Goal: Task Accomplishment & Management: Complete application form

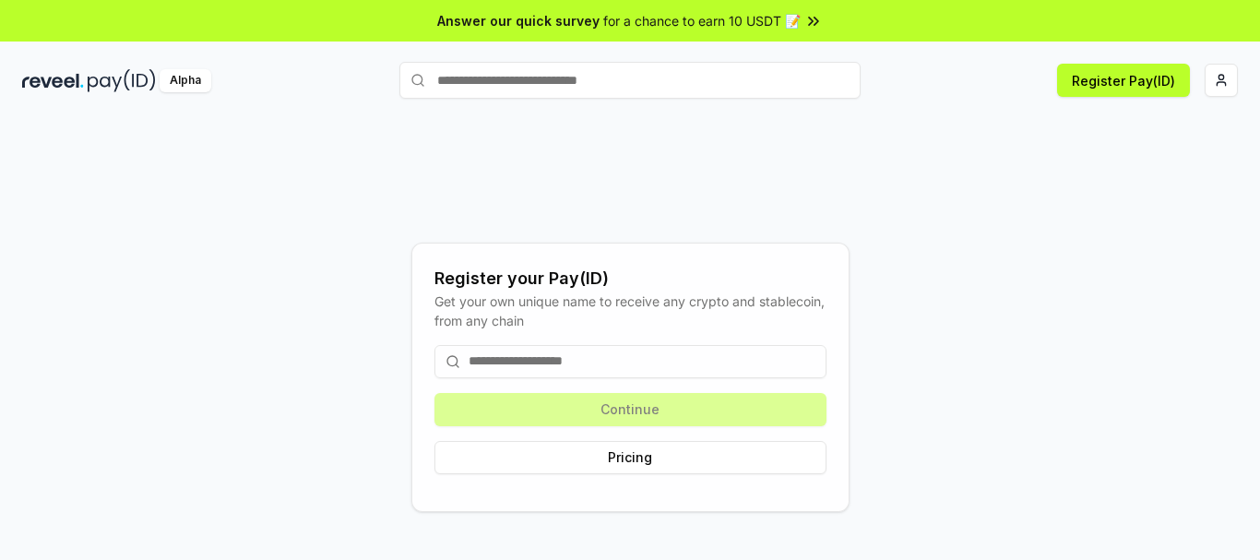
scroll to position [53, 0]
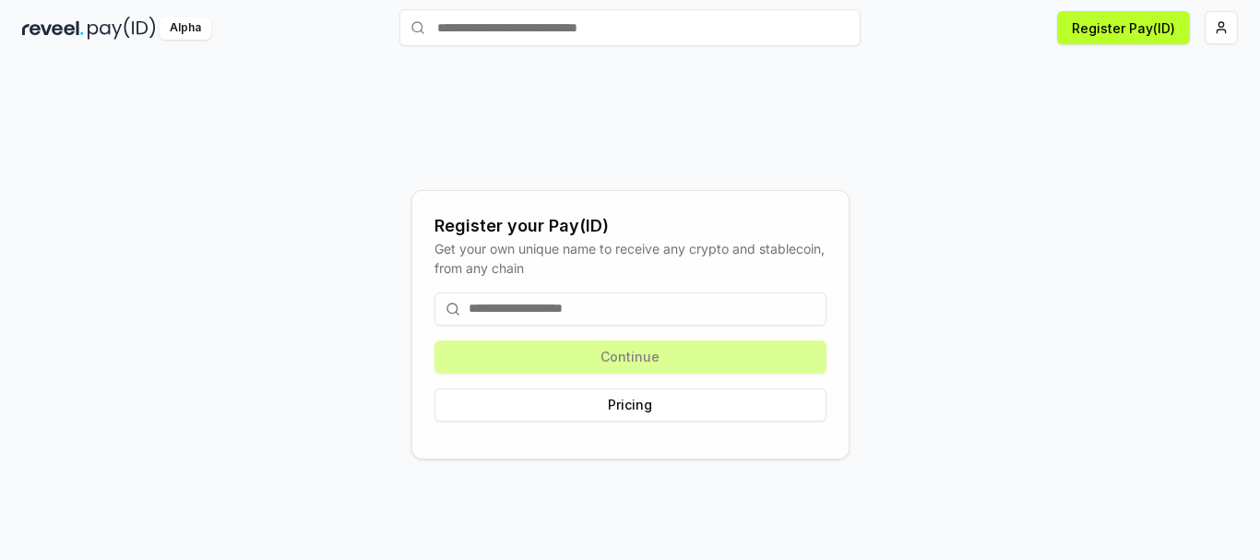
drag, startPoint x: 1031, startPoint y: 217, endPoint x: 1094, endPoint y: 164, distance: 81.8
click at [1039, 210] on div "Register your Pay(ID) Get your own unique name to receive any crypto and stable…" at bounding box center [629, 324] width 1215 height 471
click at [1216, 32] on html "Answer our quick survey for a chance to earn 10 USDT 📝 Alpha Register Pay(ID) R…" at bounding box center [630, 280] width 1260 height 560
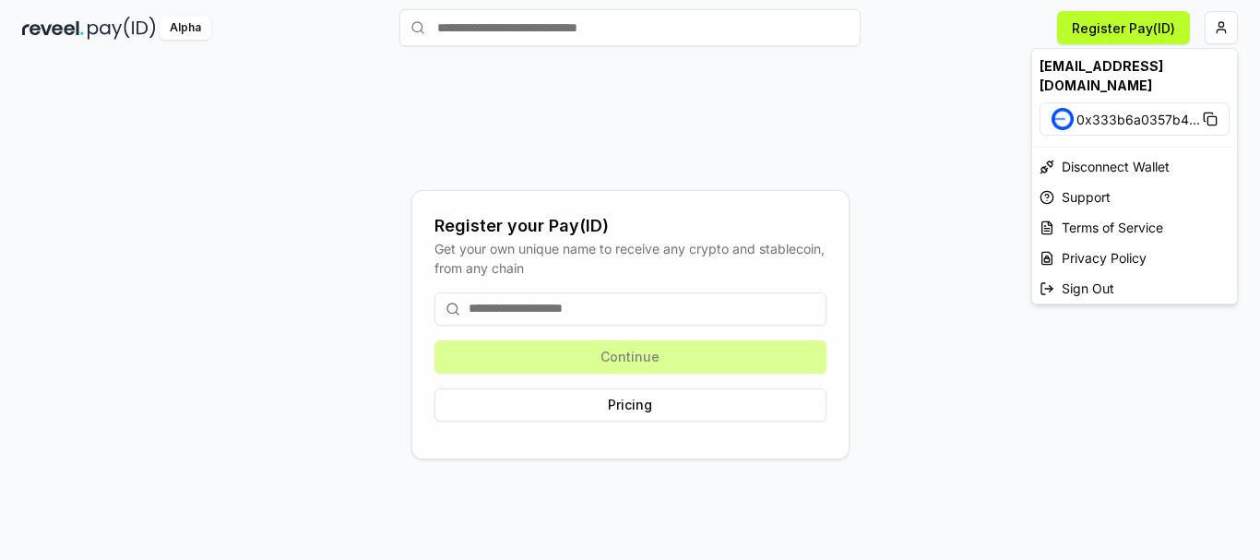
click at [950, 149] on html "Answer our quick survey for a chance to earn 10 USDT 📝 Alpha Register Pay(ID) R…" at bounding box center [630, 280] width 1260 height 560
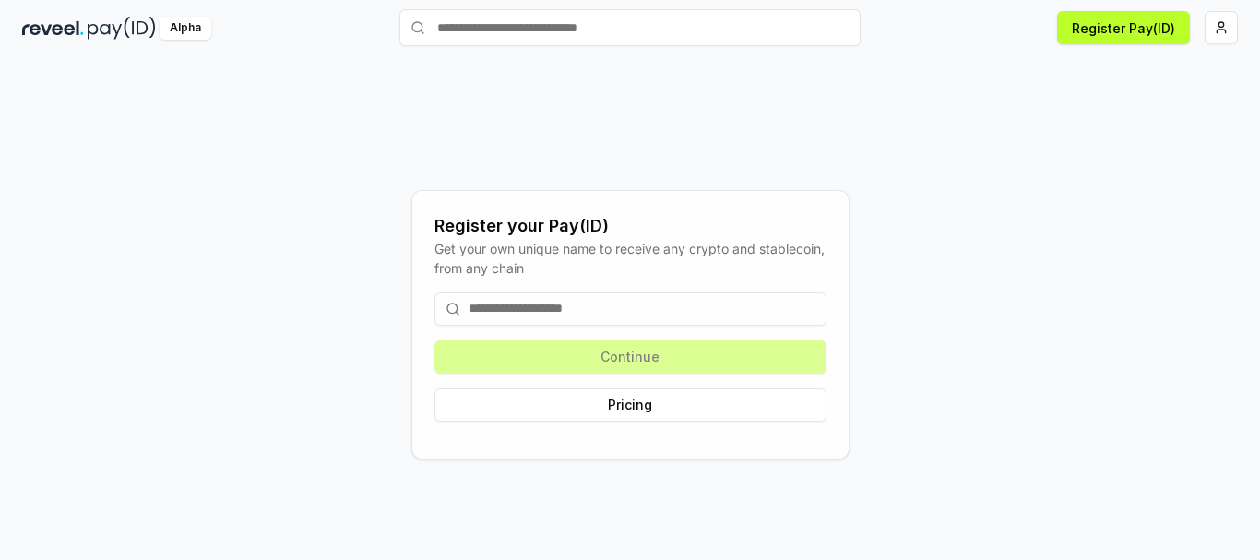
click at [600, 303] on input at bounding box center [630, 308] width 392 height 33
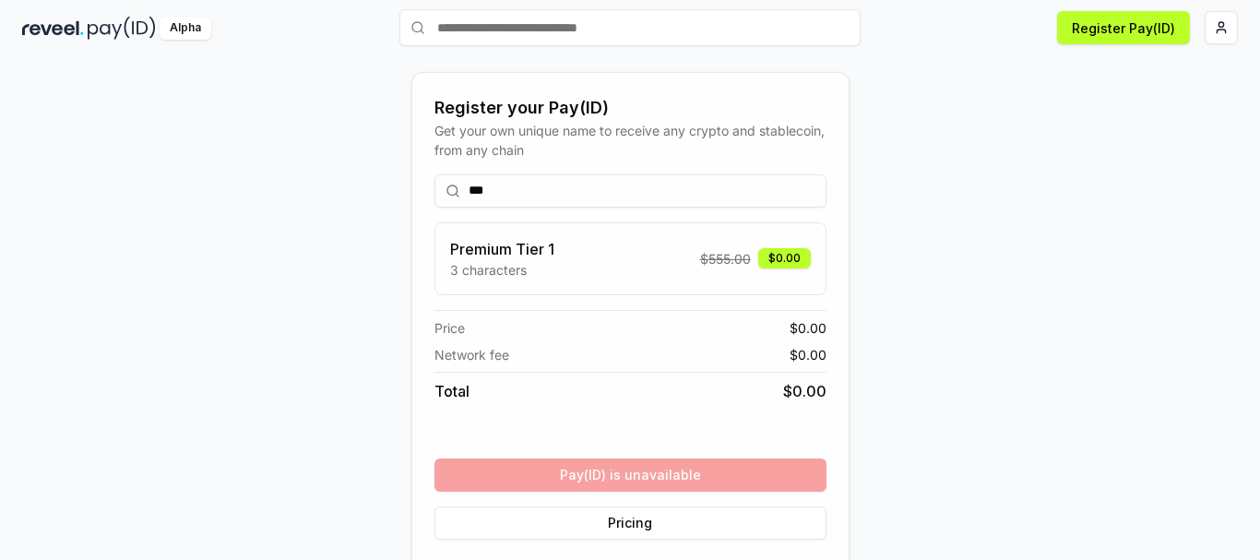
drag, startPoint x: 539, startPoint y: 197, endPoint x: 468, endPoint y: 193, distance: 70.2
click at [468, 193] on input "***" at bounding box center [630, 190] width 392 height 33
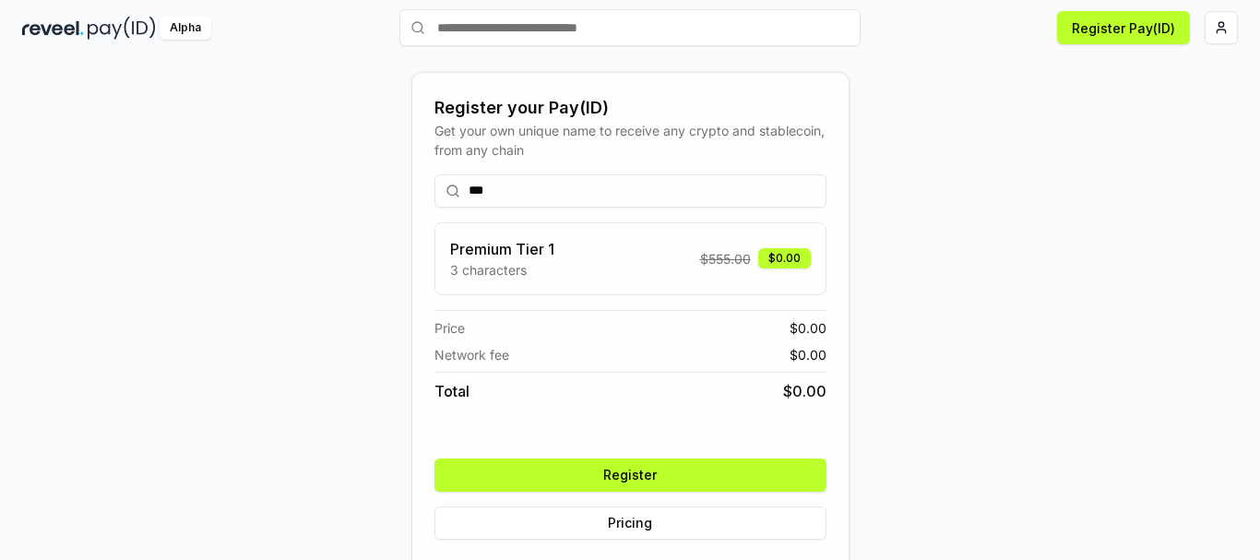
type input "***"
click at [651, 475] on button "Register" at bounding box center [630, 474] width 392 height 33
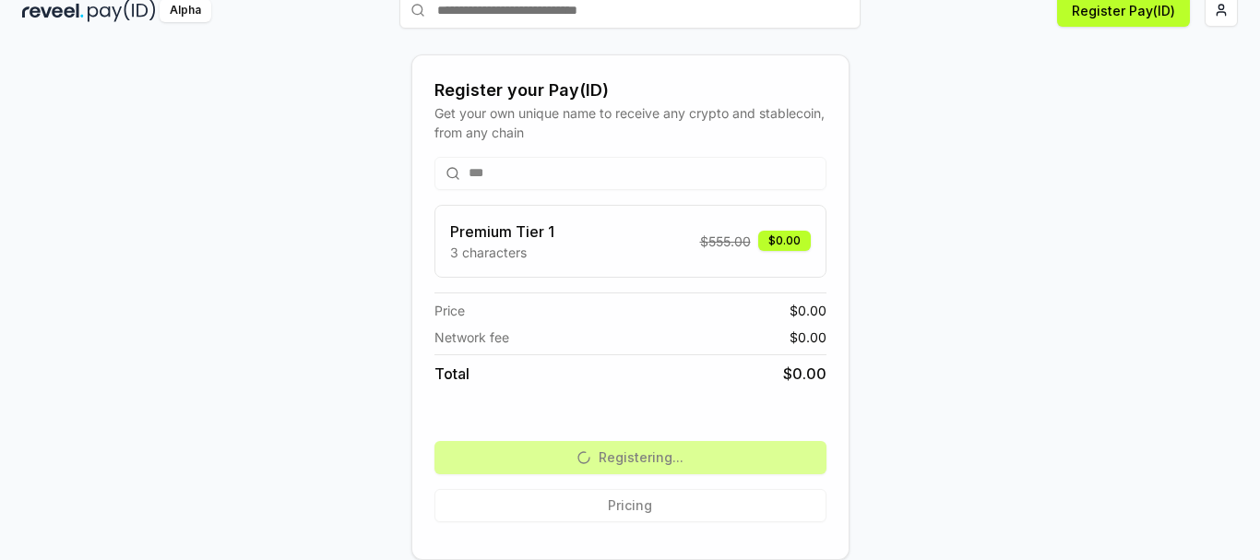
scroll to position [0, 0]
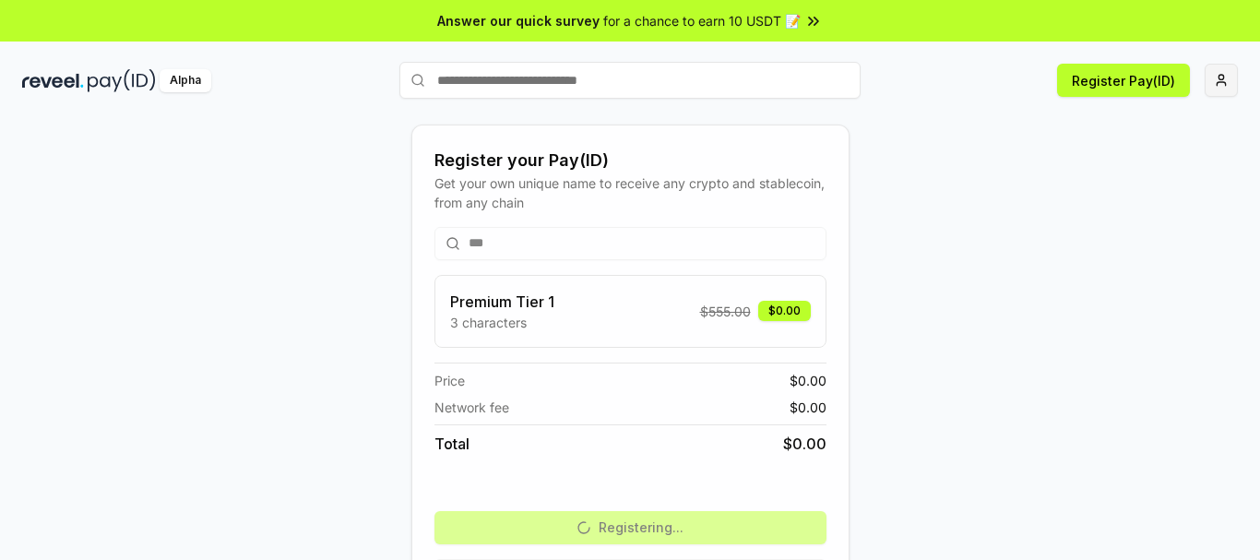
click at [1229, 80] on html "Answer our quick survey for a chance to earn 10 USDT 📝 Alpha Register Pay(ID) R…" at bounding box center [630, 280] width 1260 height 560
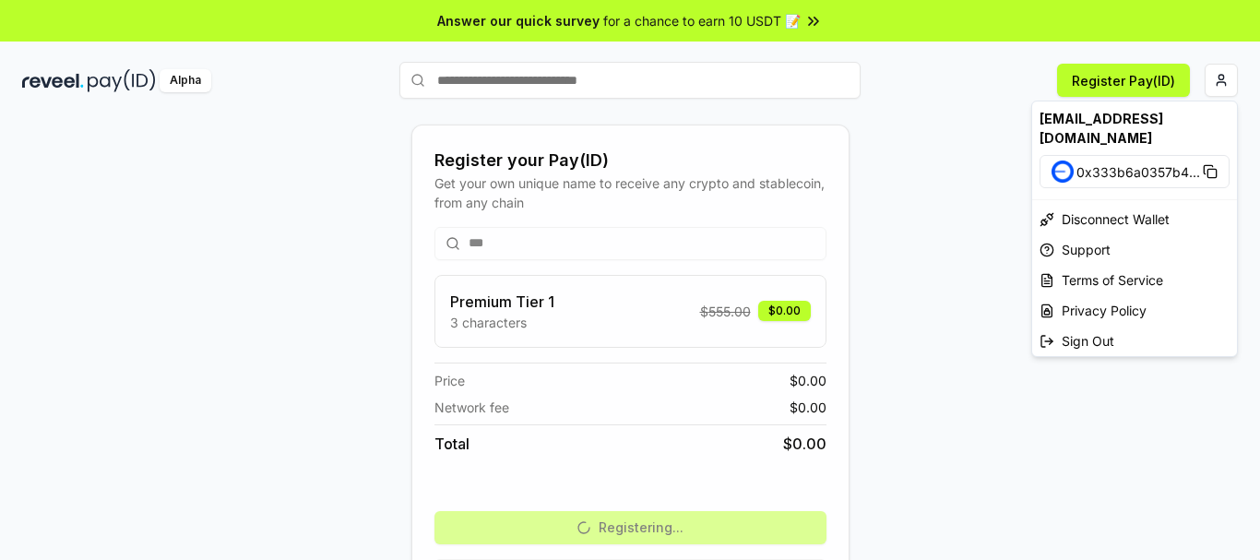
click at [978, 188] on html "Answer our quick survey for a chance to earn 10 USDT 📝 Alpha Register Pay(ID) R…" at bounding box center [630, 280] width 1260 height 560
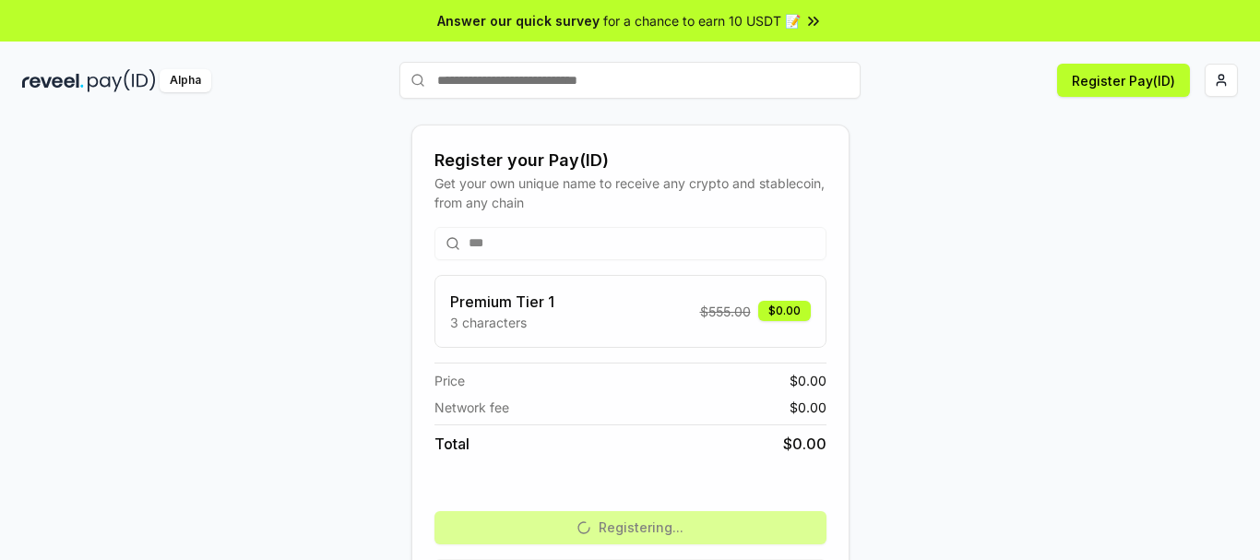
click at [986, 233] on div "Register your Pay(ID) Get your own unique name to receive any crypto and stable…" at bounding box center [629, 376] width 1215 height 471
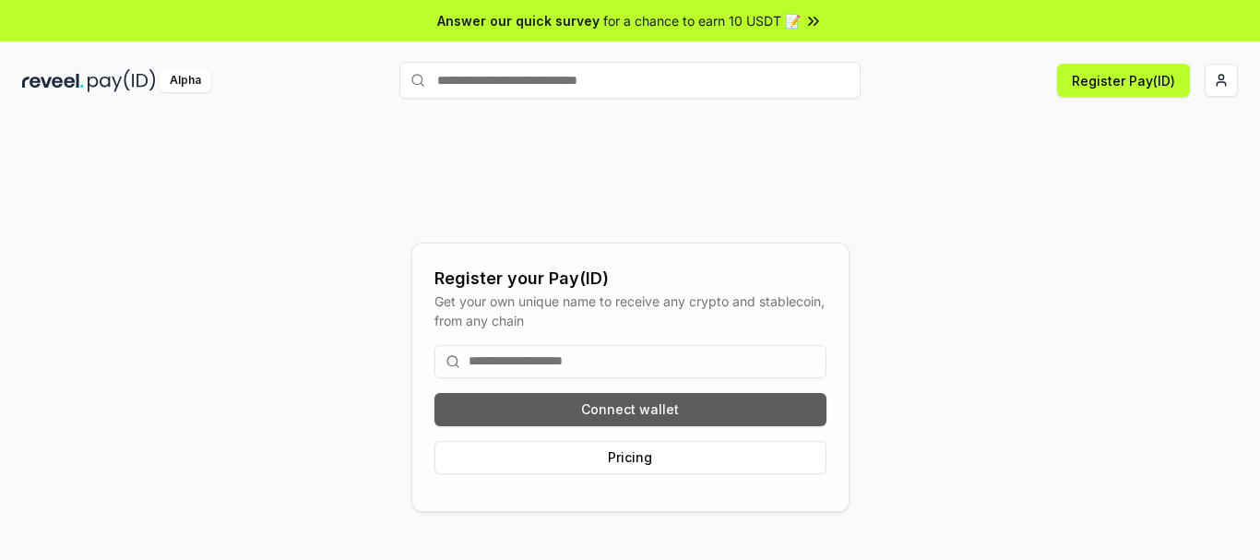
click at [641, 401] on button "Connect wallet" at bounding box center [630, 409] width 392 height 33
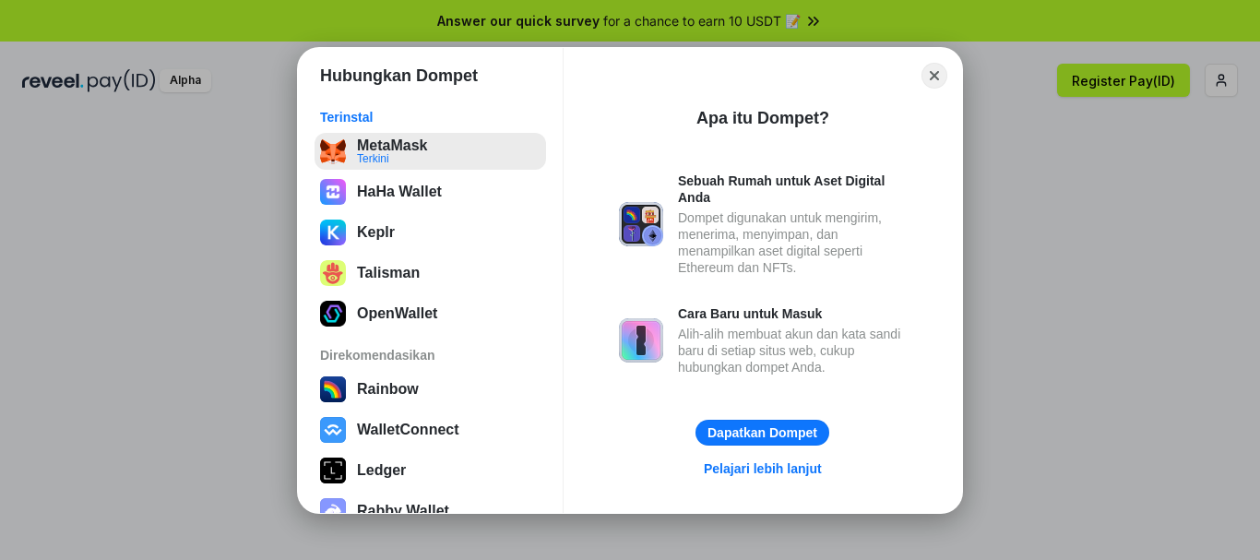
click at [390, 141] on button "MetaMask Terkini" at bounding box center [429, 151] width 231 height 37
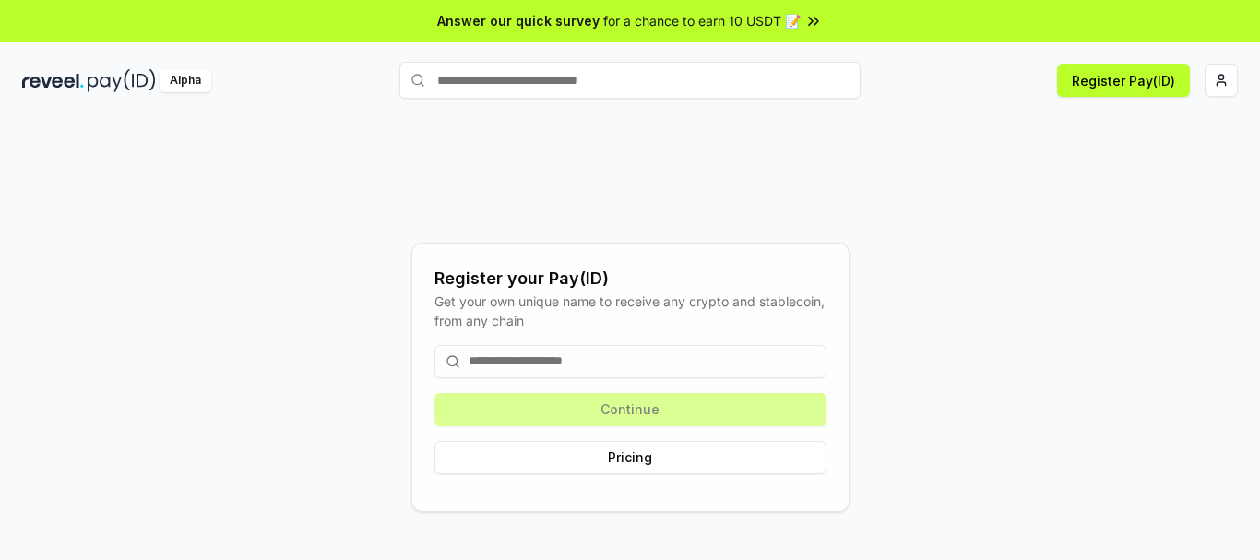
click at [599, 364] on input at bounding box center [630, 361] width 392 height 33
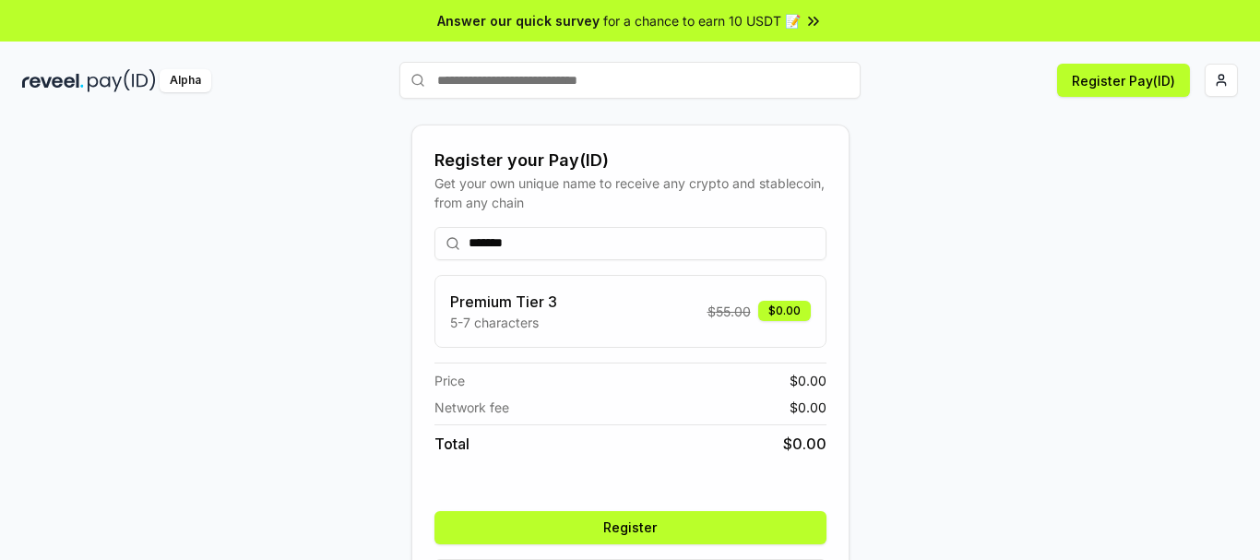
type input "*******"
click at [663, 531] on button "Register" at bounding box center [630, 527] width 392 height 33
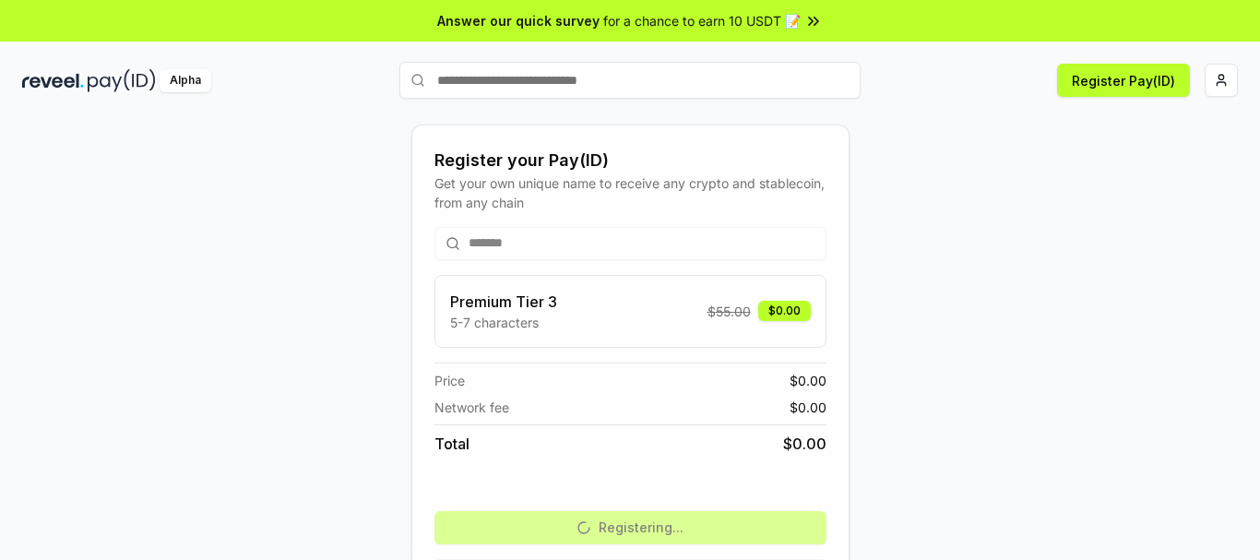
scroll to position [70, 0]
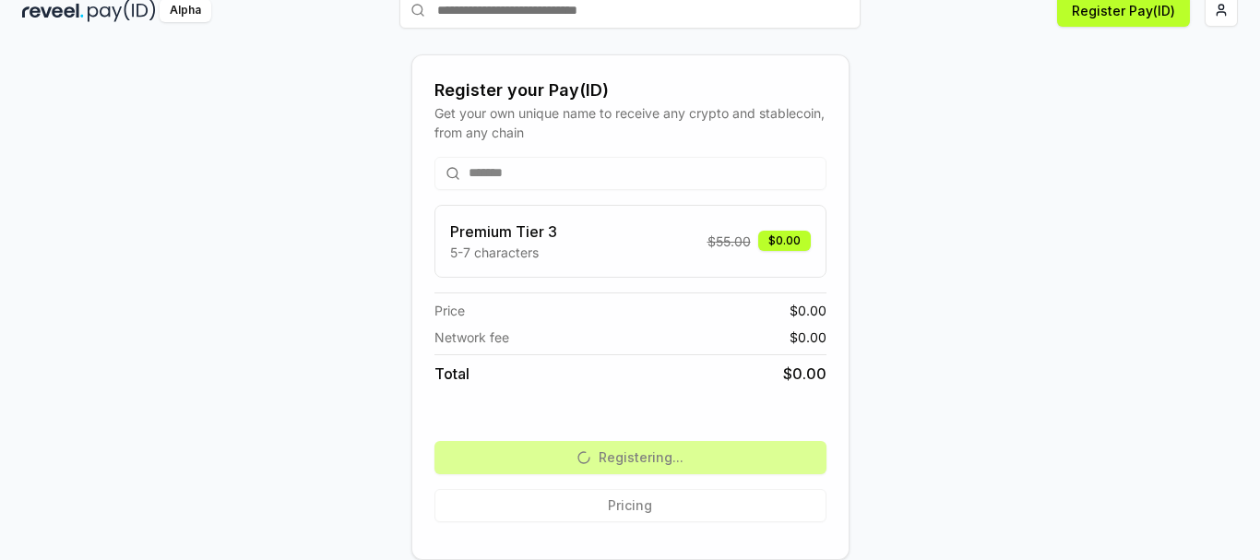
click at [936, 133] on div "Register your Pay(ID) Get your own unique name to receive any crypto and stable…" at bounding box center [629, 306] width 1215 height 471
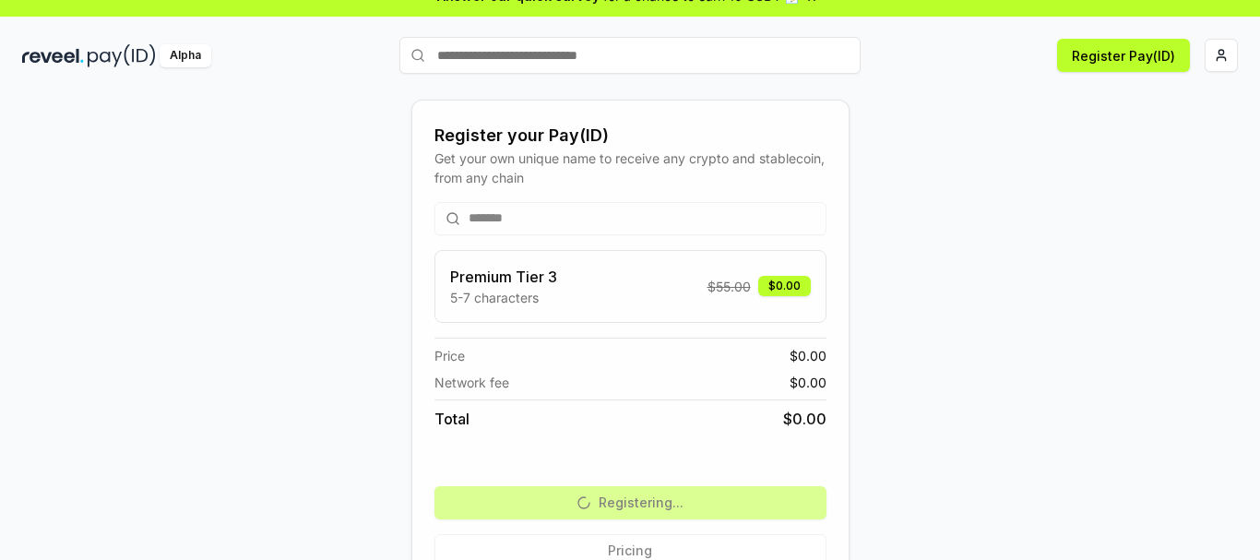
scroll to position [0, 0]
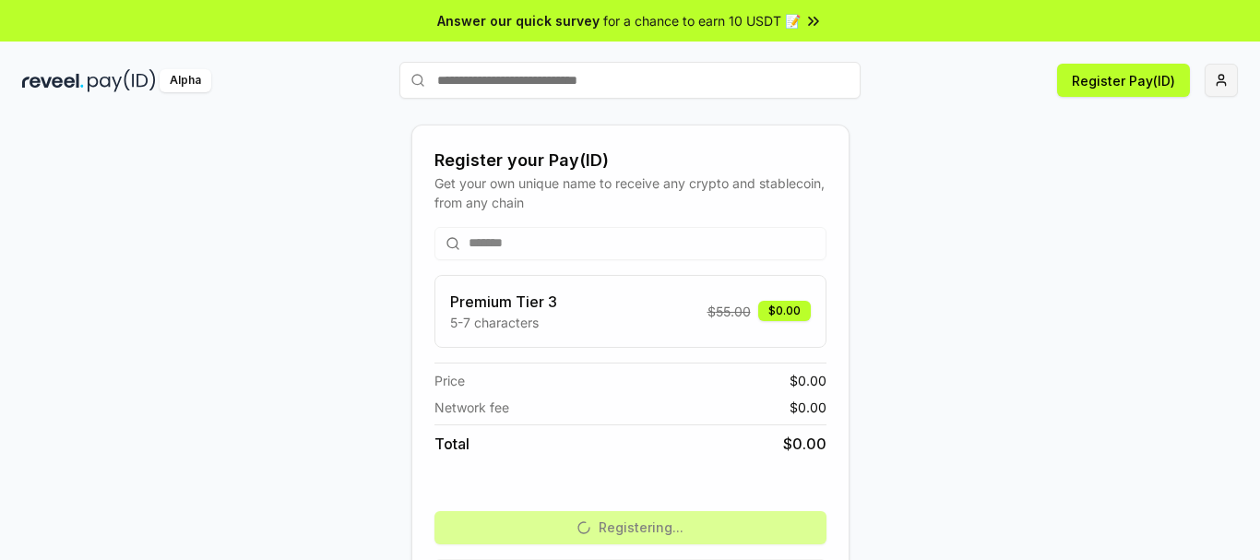
click at [1215, 82] on html "Answer our quick survey for a chance to earn 10 USDT 📝 Alpha Register Pay(ID) R…" at bounding box center [630, 280] width 1260 height 560
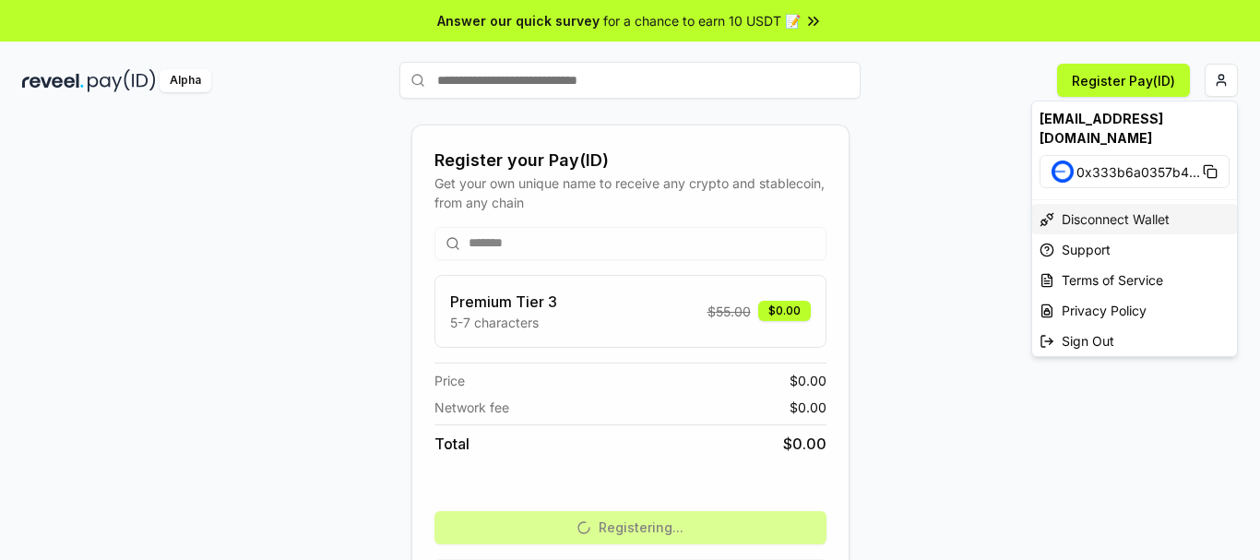
click at [1083, 204] on div "Disconnect Wallet" at bounding box center [1134, 219] width 205 height 30
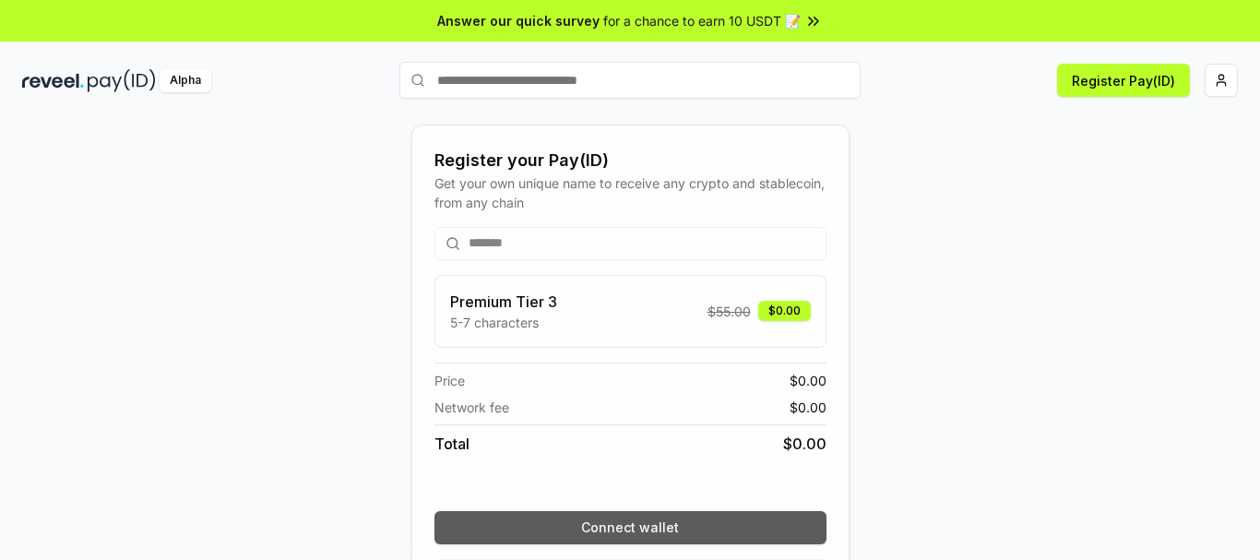
click at [694, 541] on button "Connect wallet" at bounding box center [630, 527] width 392 height 33
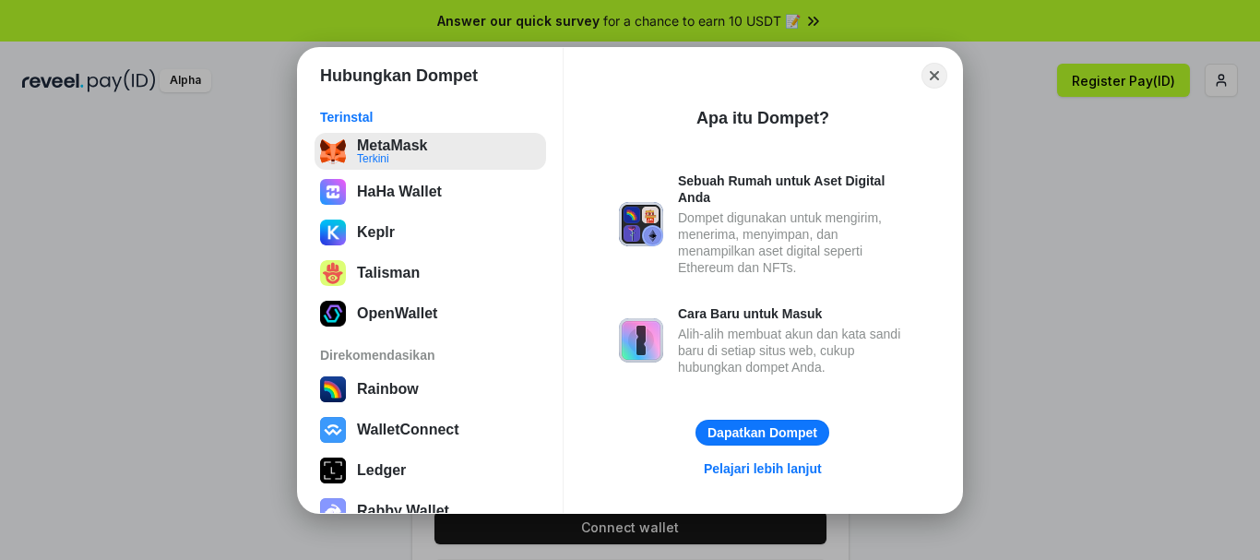
click at [448, 161] on button "MetaMask Terkini" at bounding box center [429, 151] width 231 height 37
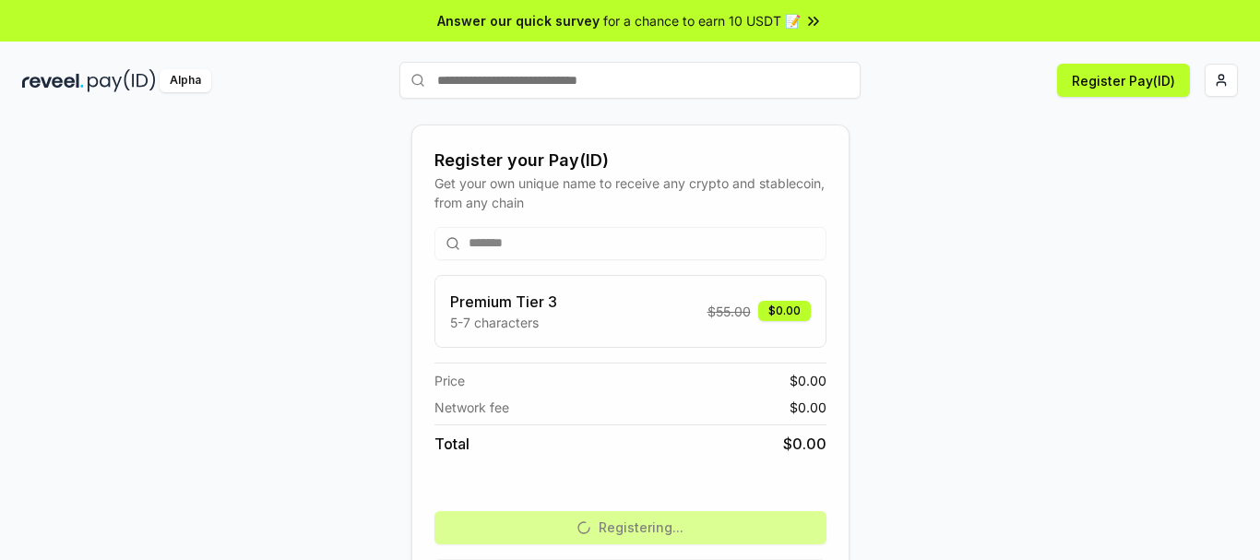
click at [644, 84] on input "text" at bounding box center [629, 80] width 461 height 37
click at [1107, 77] on button "Register Pay(ID)" at bounding box center [1123, 80] width 133 height 33
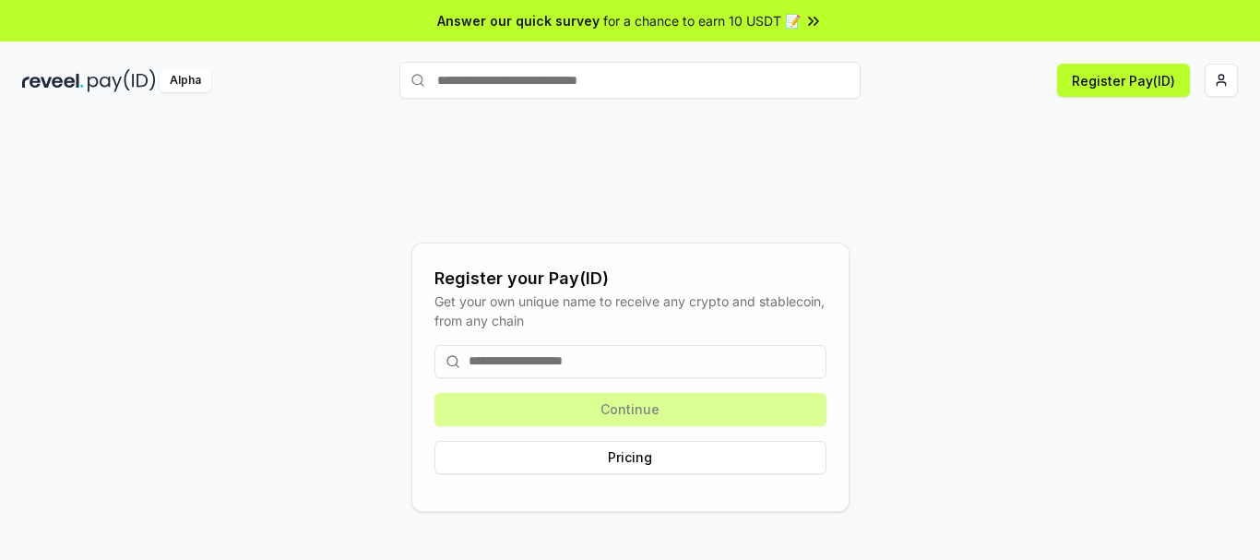
click at [594, 354] on input at bounding box center [630, 361] width 392 height 33
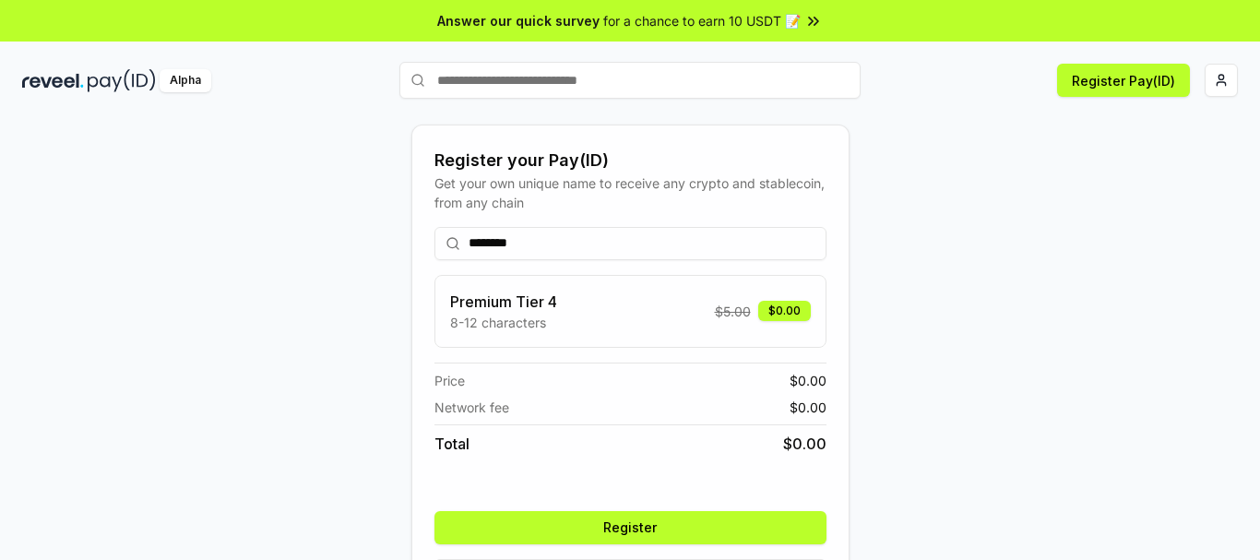
type input "********"
click at [647, 518] on button "Register" at bounding box center [630, 527] width 392 height 33
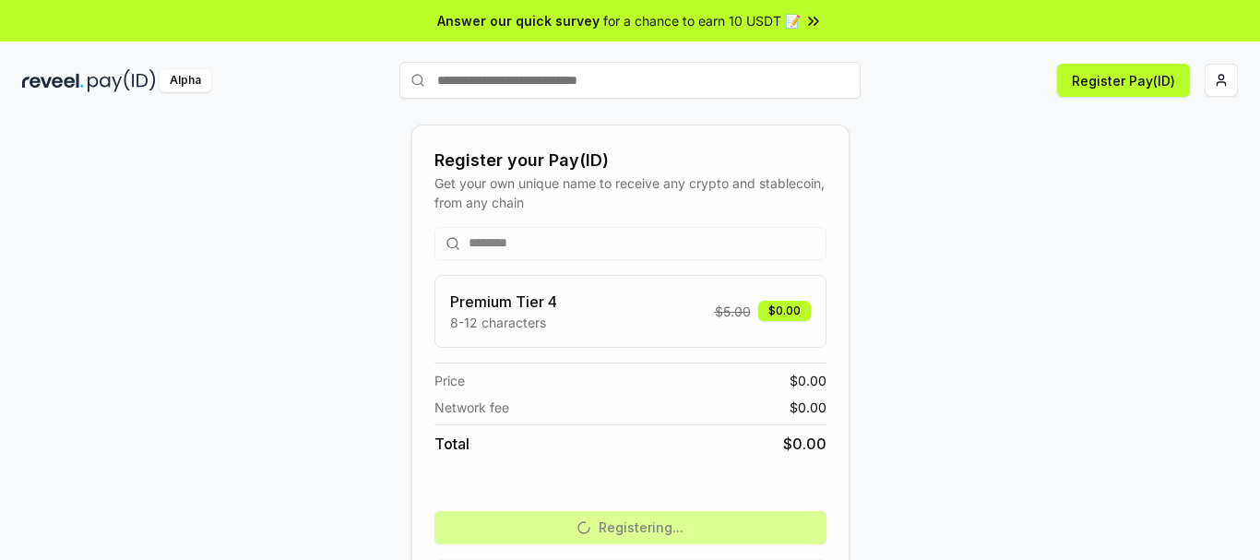
drag, startPoint x: 1109, startPoint y: 139, endPoint x: 1148, endPoint y: 130, distance: 39.8
click at [1130, 137] on div "Register your Pay(ID) Get your own unique name to receive any crypto and stable…" at bounding box center [630, 358] width 1260 height 508
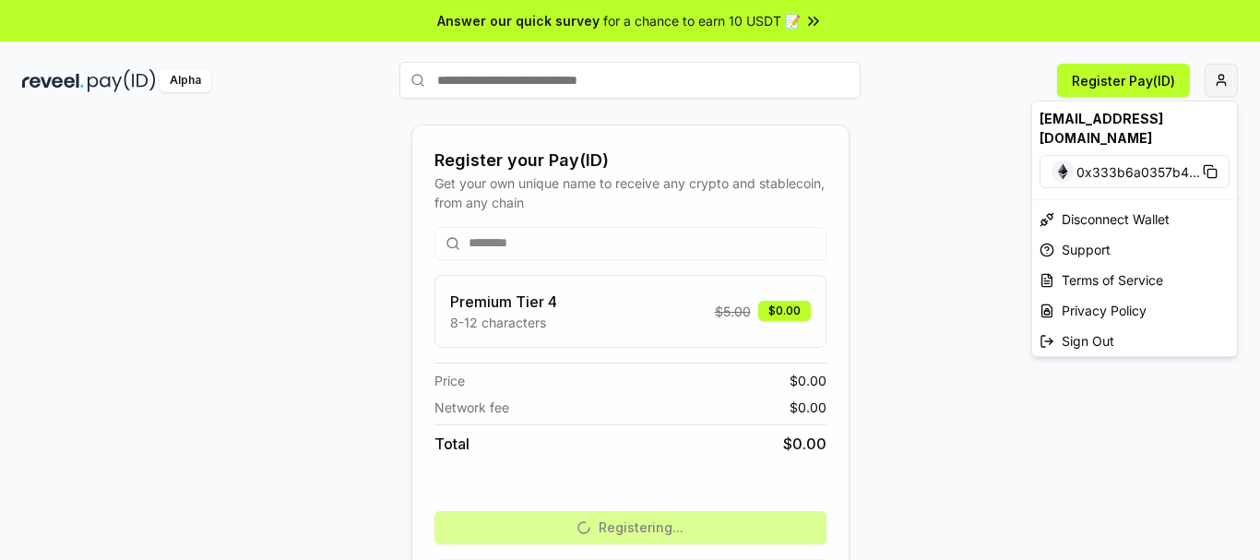
click at [1215, 79] on html "Answer our quick survey for a chance to earn 10 USDT 📝 Alpha Register Pay(ID) R…" at bounding box center [630, 280] width 1260 height 560
click at [1123, 326] on div "Sign Out" at bounding box center [1134, 341] width 205 height 30
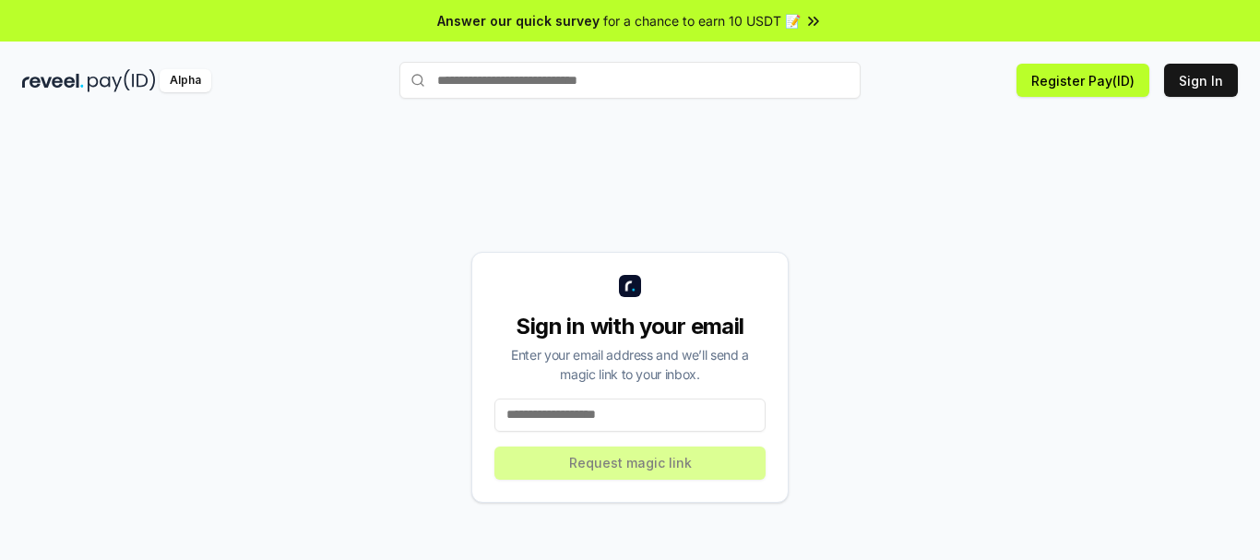
drag, startPoint x: 186, startPoint y: 349, endPoint x: 211, endPoint y: 349, distance: 24.9
click at [211, 349] on div "Sign in with your email Enter your email address and we’ll send a magic link to…" at bounding box center [629, 376] width 1215 height 471
click at [612, 410] on input at bounding box center [629, 414] width 271 height 33
paste input "**********"
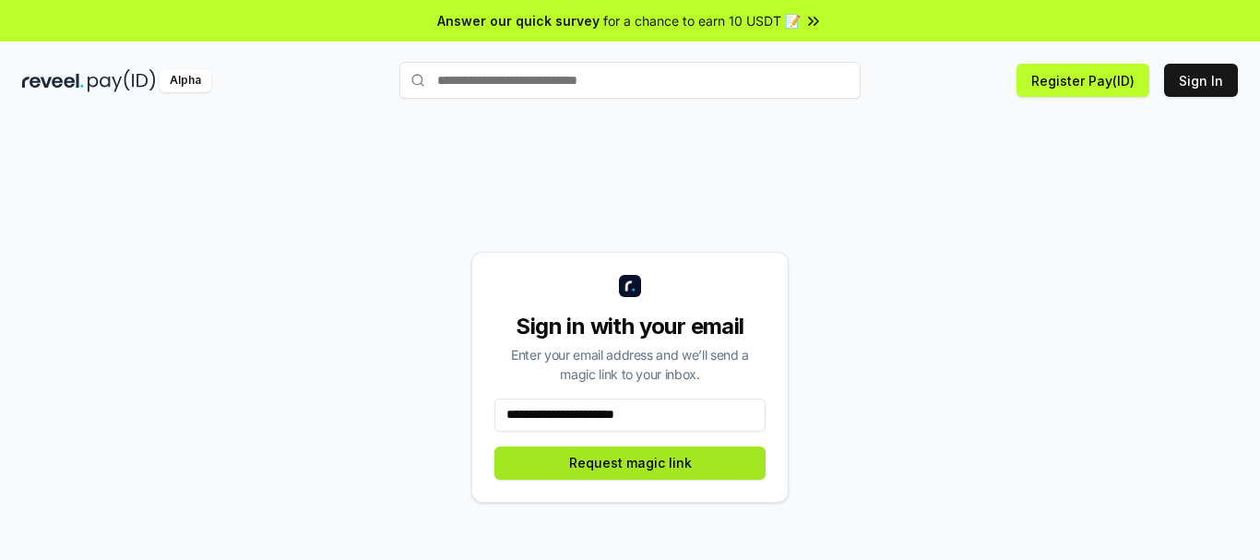
type input "**********"
click at [646, 457] on button "Request magic link" at bounding box center [629, 462] width 271 height 33
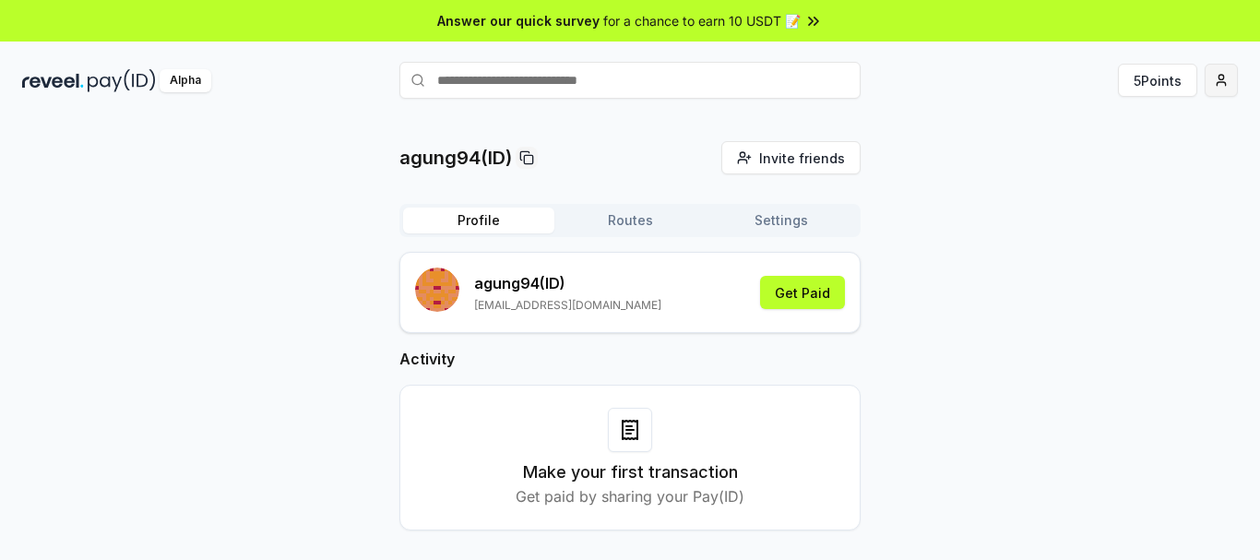
click at [1217, 82] on html "Answer our quick survey for a chance to earn 10 USDT 📝 Alpha 5 Points agung94(I…" at bounding box center [630, 280] width 1260 height 560
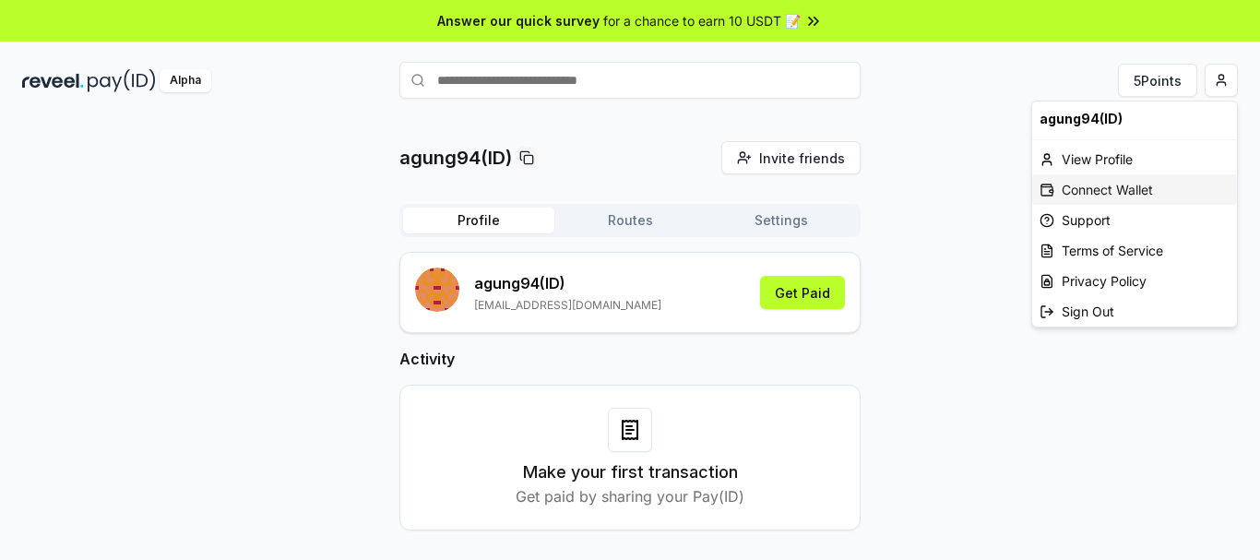
click at [1107, 179] on div "Connect Wallet" at bounding box center [1134, 189] width 205 height 30
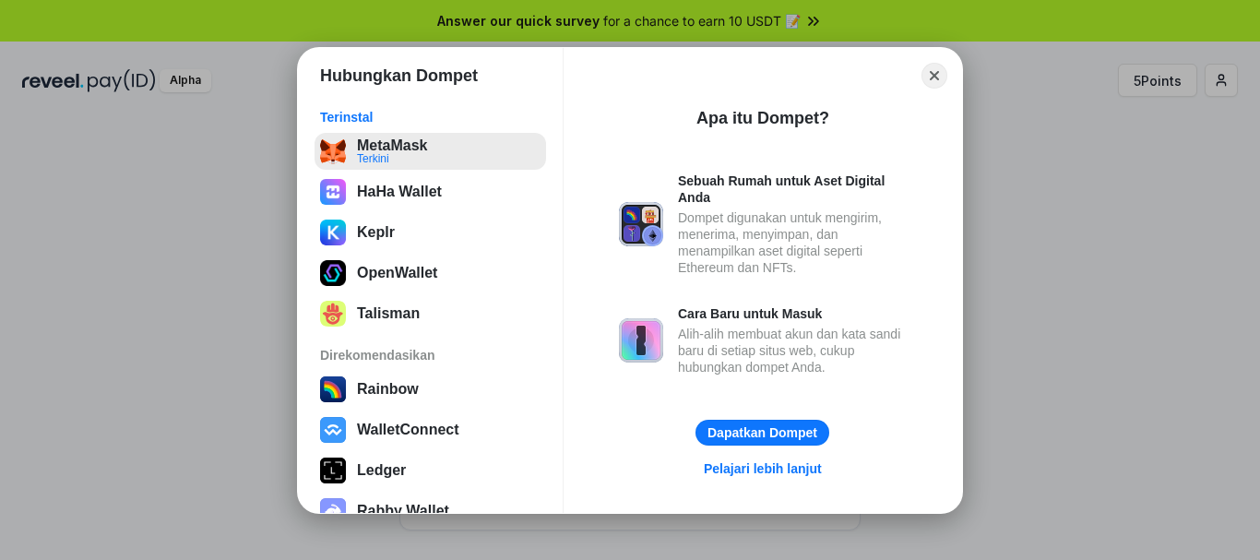
click at [425, 157] on button "MetaMask Terkini" at bounding box center [429, 151] width 231 height 37
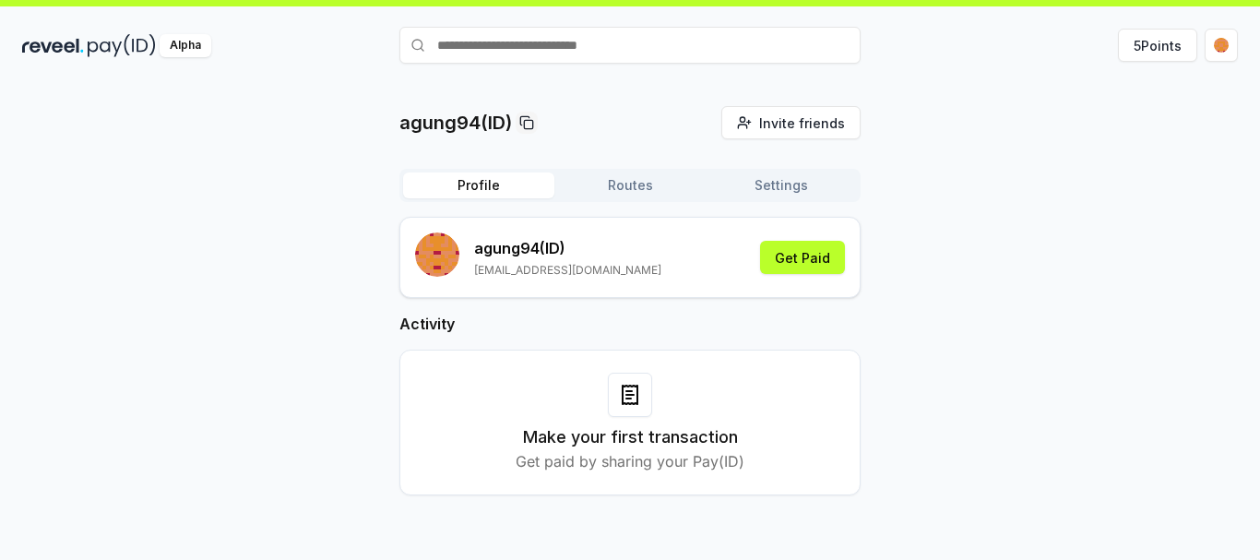
scroll to position [53, 0]
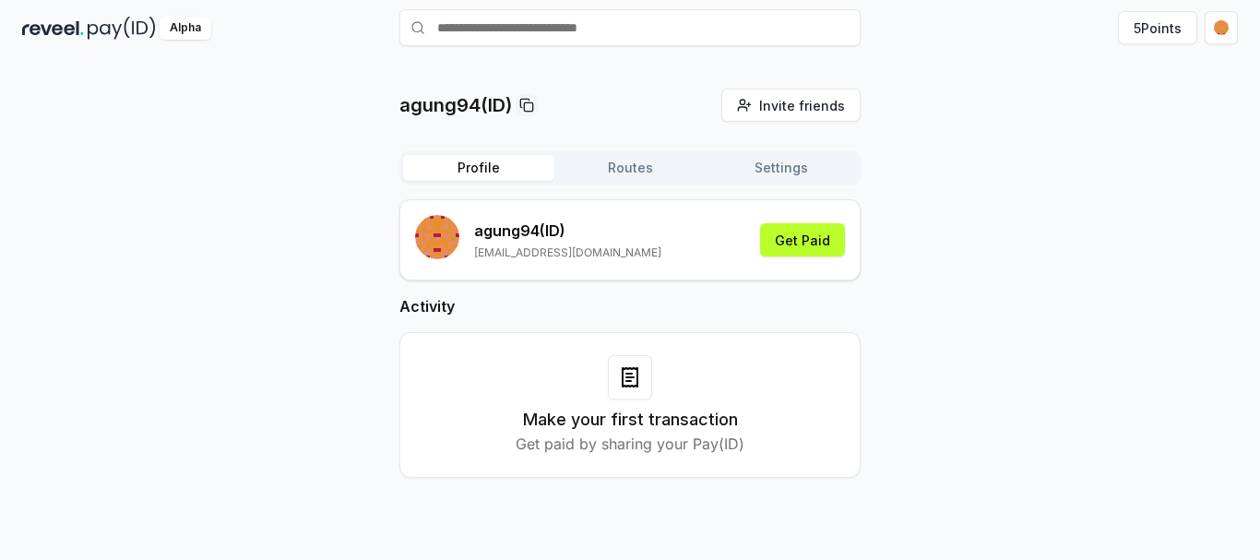
click at [646, 385] on div at bounding box center [630, 377] width 44 height 44
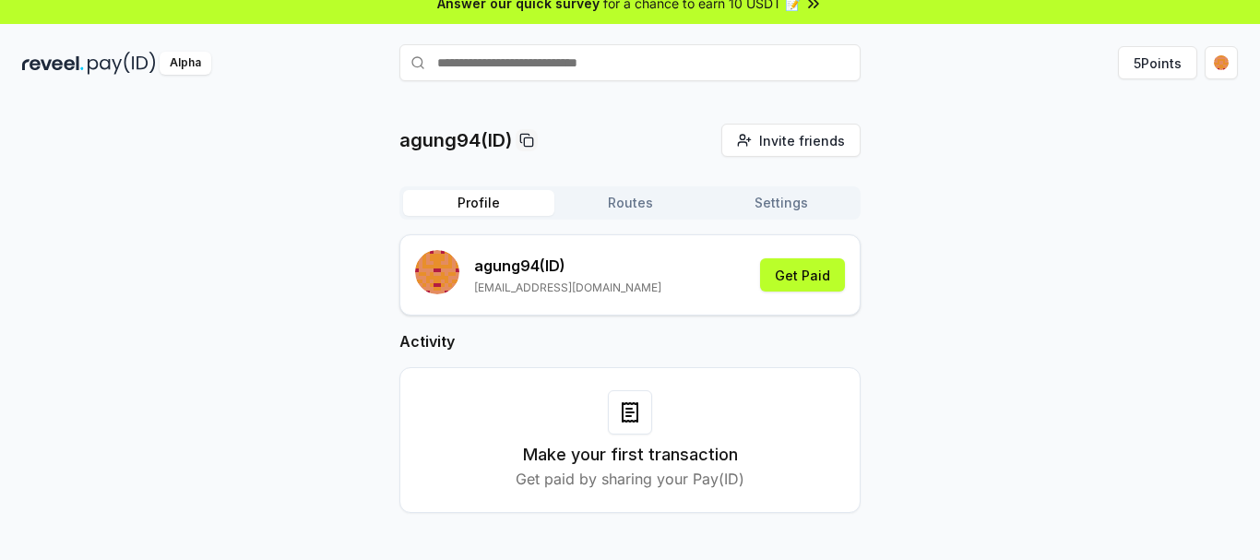
scroll to position [0, 0]
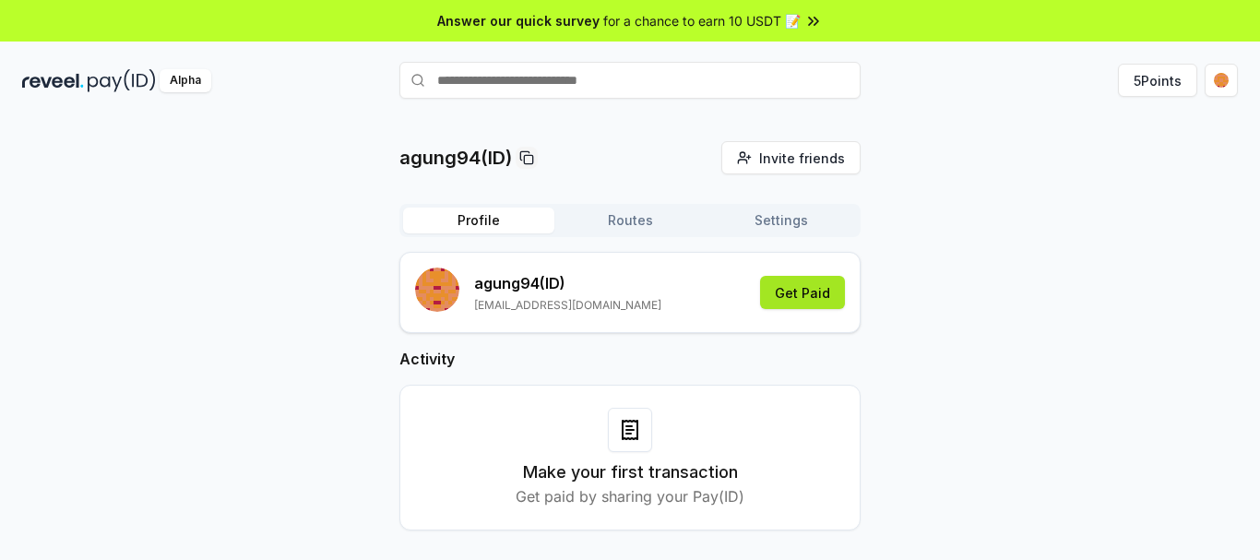
click at [793, 284] on button "Get Paid" at bounding box center [802, 292] width 85 height 33
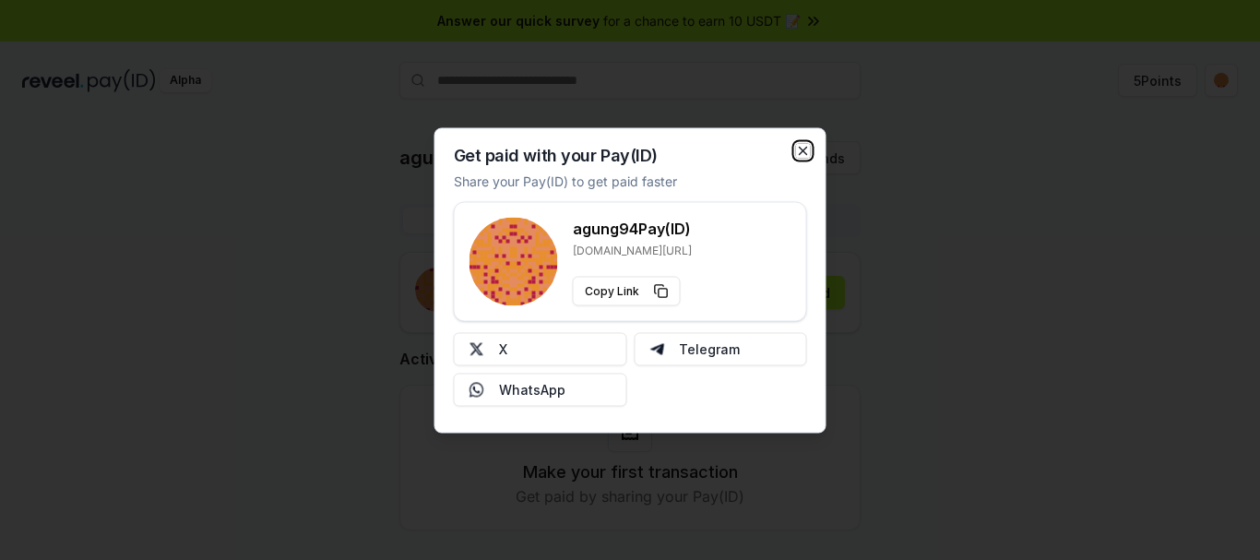
click at [805, 148] on icon "button" at bounding box center [803, 150] width 7 height 7
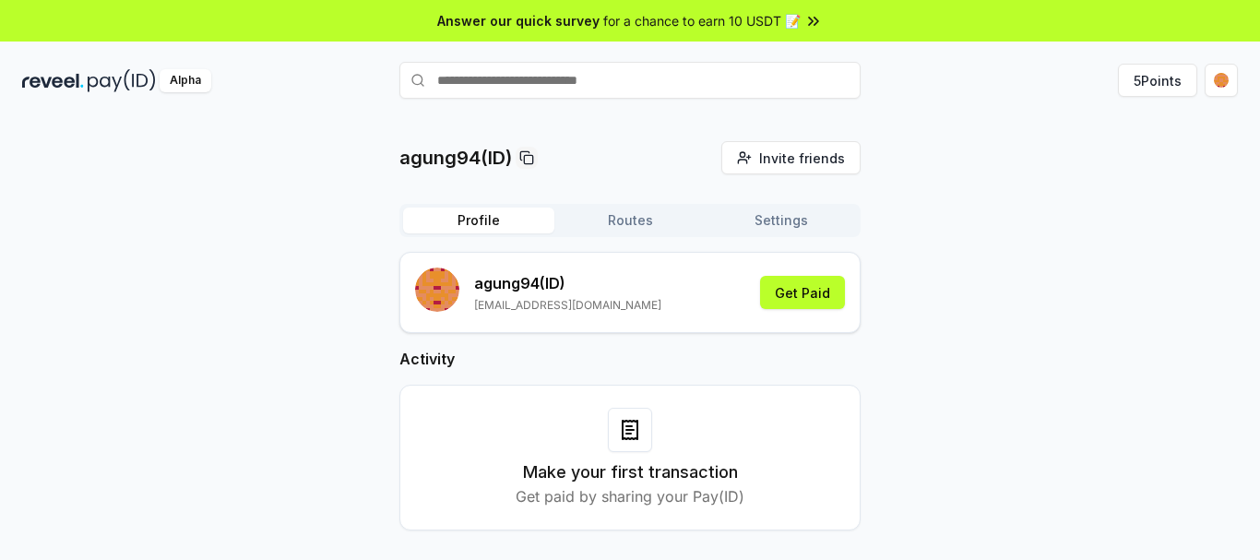
click at [598, 215] on button "Routes" at bounding box center [629, 221] width 151 height 26
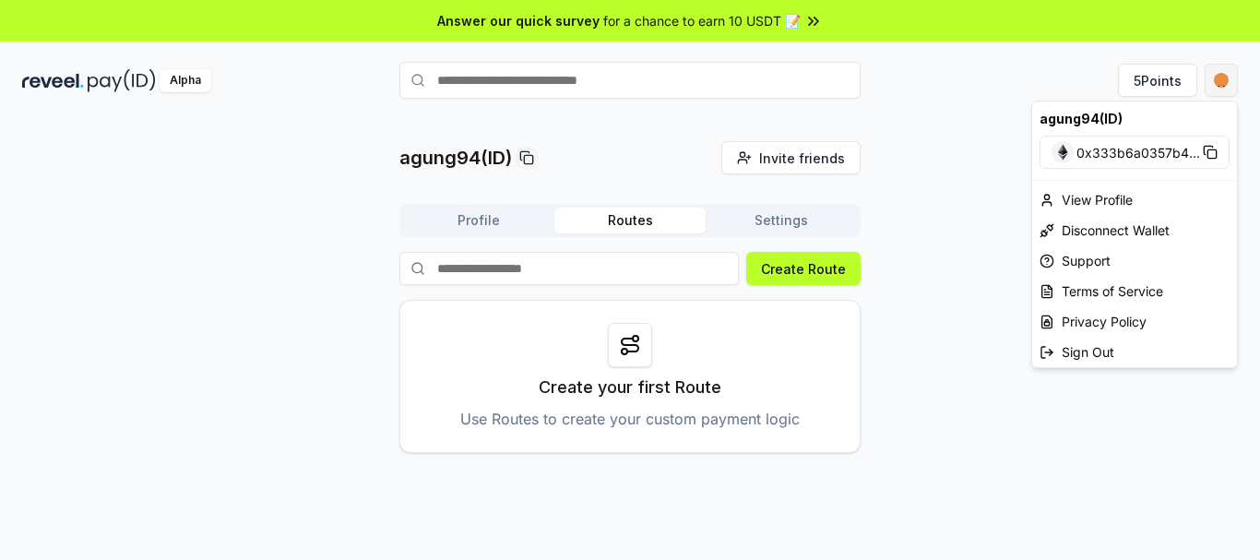
click at [1216, 85] on html "Answer our quick survey for a chance to earn 10 USDT 📝 Alpha 5 Points agung94(I…" at bounding box center [630, 280] width 1260 height 560
click at [980, 291] on html "Answer our quick survey for a chance to earn 10 USDT 📝 Alpha 5 Points agung94(I…" at bounding box center [630, 280] width 1260 height 560
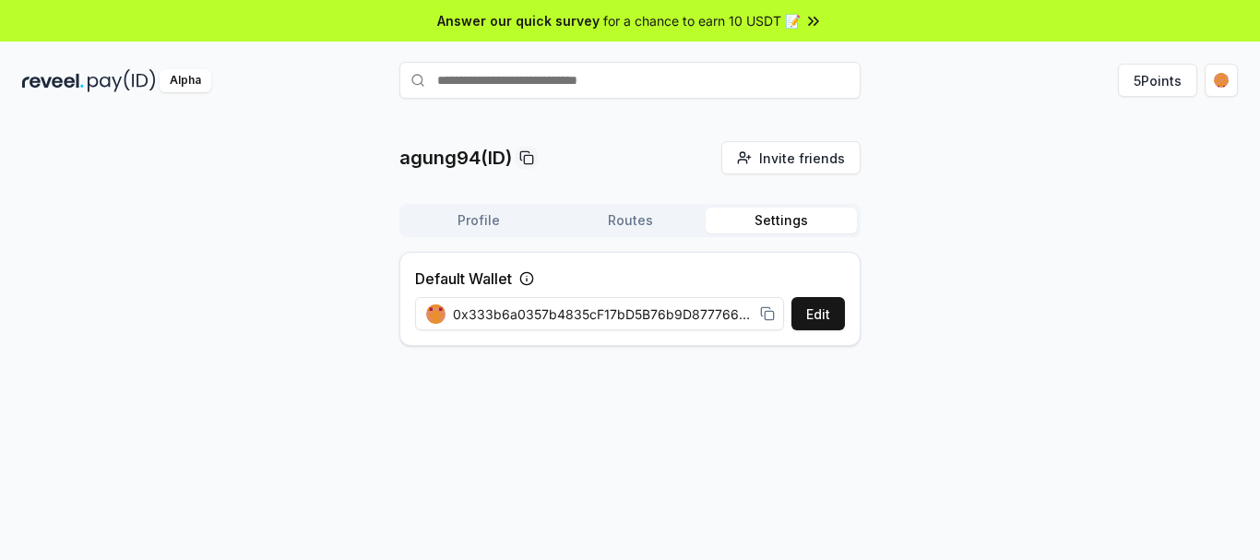
click at [767, 219] on button "Settings" at bounding box center [781, 221] width 151 height 26
click at [646, 219] on button "Routes" at bounding box center [629, 221] width 151 height 26
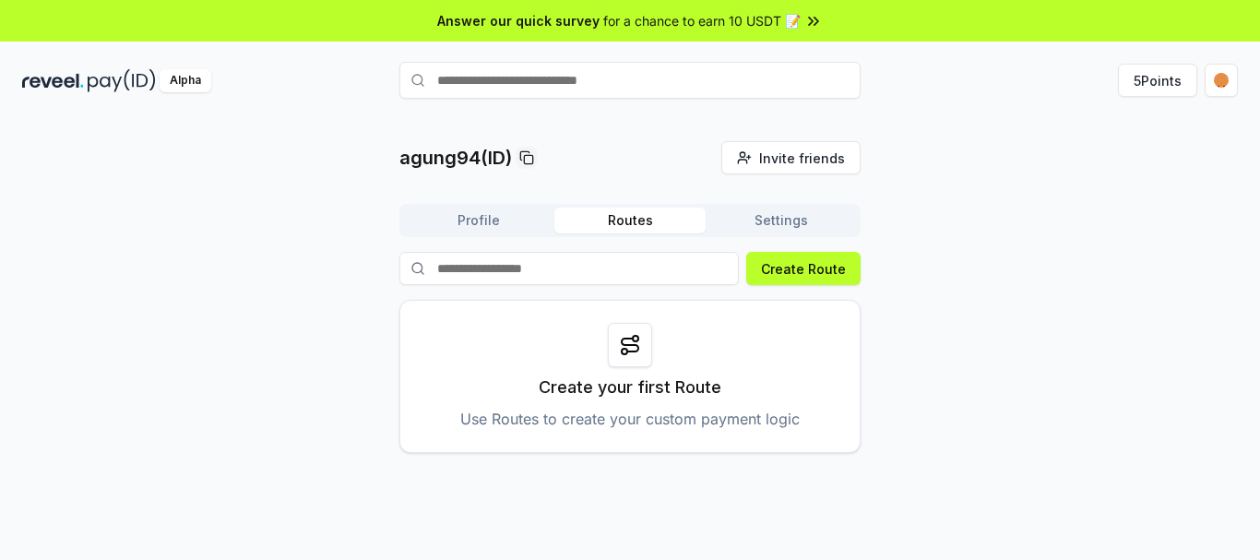
click at [609, 267] on input at bounding box center [568, 268] width 339 height 33
click at [523, 80] on input "text" at bounding box center [629, 80] width 461 height 37
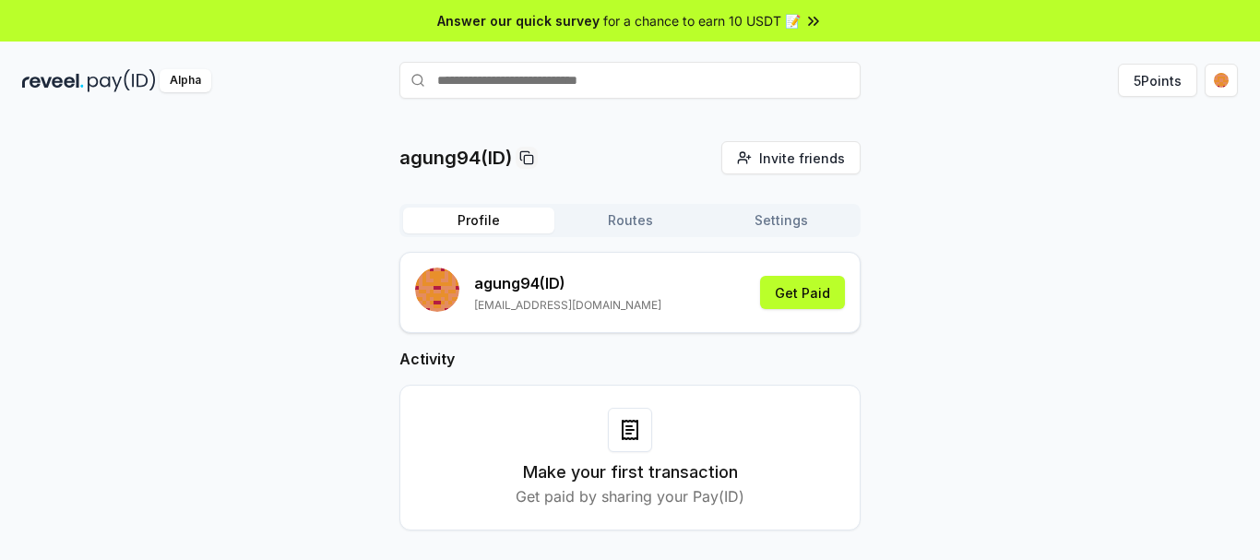
drag, startPoint x: 498, startPoint y: 219, endPoint x: 510, endPoint y: 145, distance: 75.7
click at [498, 217] on button "Profile" at bounding box center [478, 221] width 151 height 26
click at [527, 78] on input "text" at bounding box center [629, 80] width 461 height 37
click at [517, 82] on input "text" at bounding box center [629, 80] width 461 height 37
click at [573, 81] on input "text" at bounding box center [629, 80] width 461 height 37
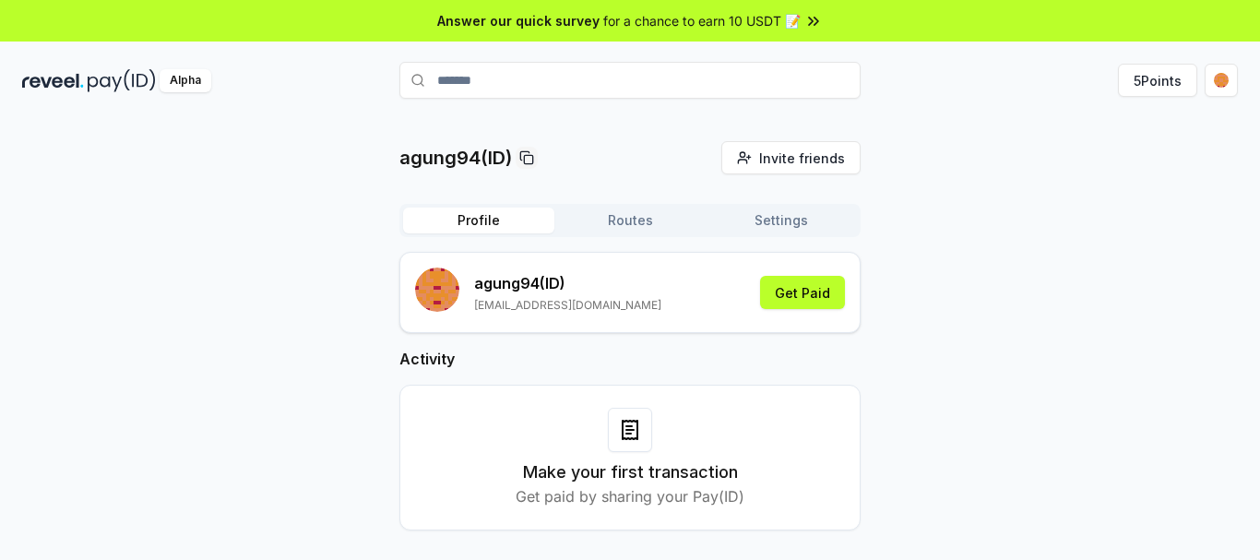
type input "*******"
click at [567, 78] on input "*******" at bounding box center [629, 80] width 461 height 37
click at [556, 78] on input "*******" at bounding box center [629, 80] width 461 height 37
click at [1141, 79] on button "5 Points" at bounding box center [1157, 80] width 79 height 33
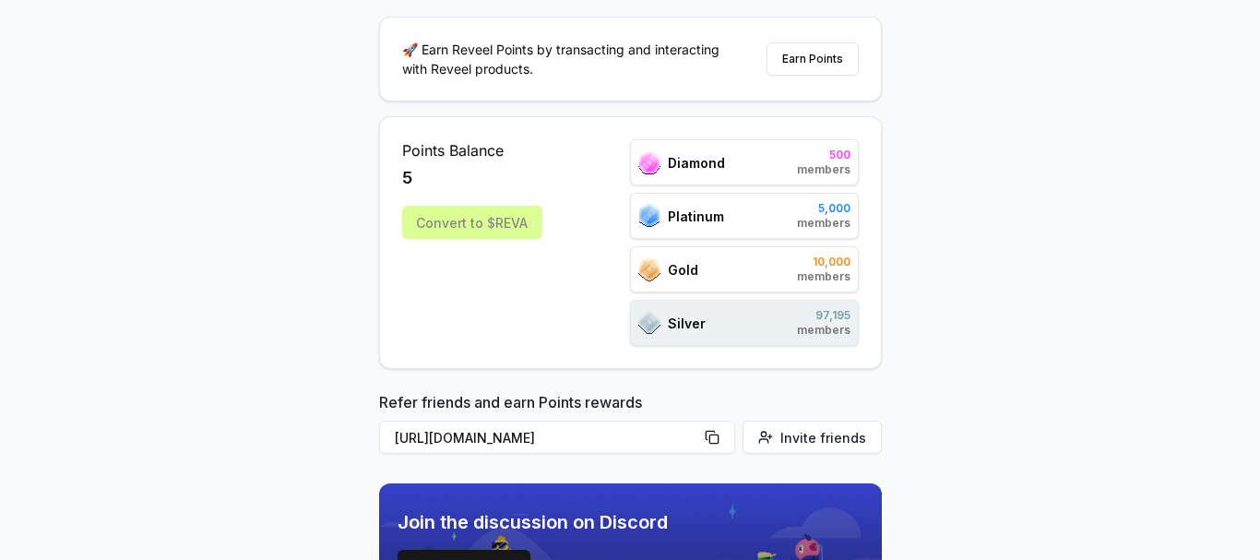
scroll to position [277, 0]
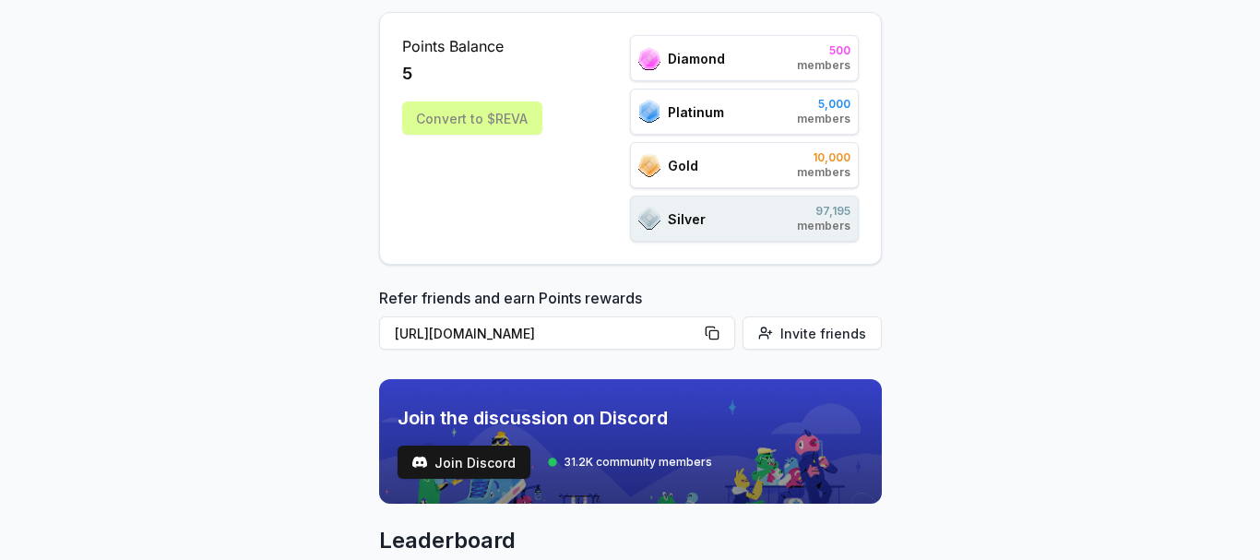
click at [455, 114] on div "Convert to $REVA" at bounding box center [472, 117] width 140 height 33
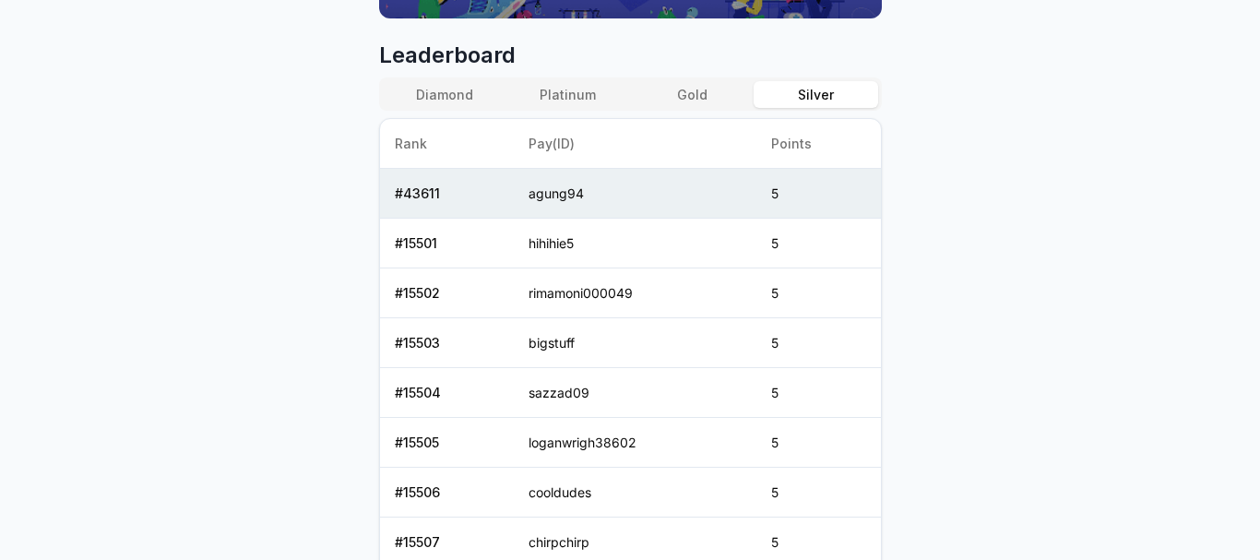
scroll to position [646, 0]
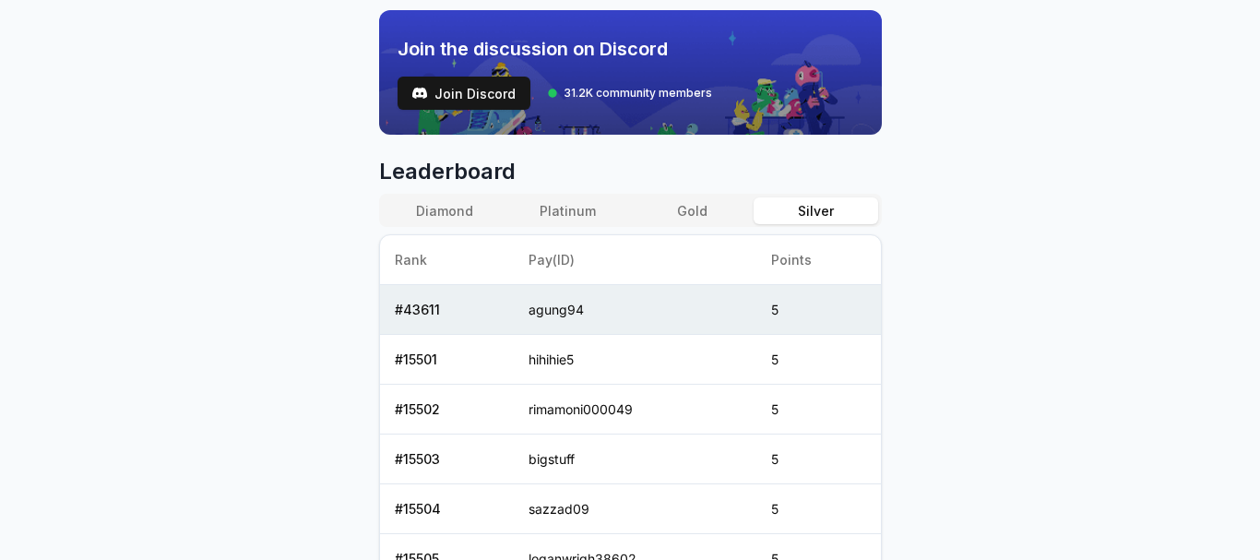
click at [706, 215] on button "Gold" at bounding box center [692, 210] width 124 height 27
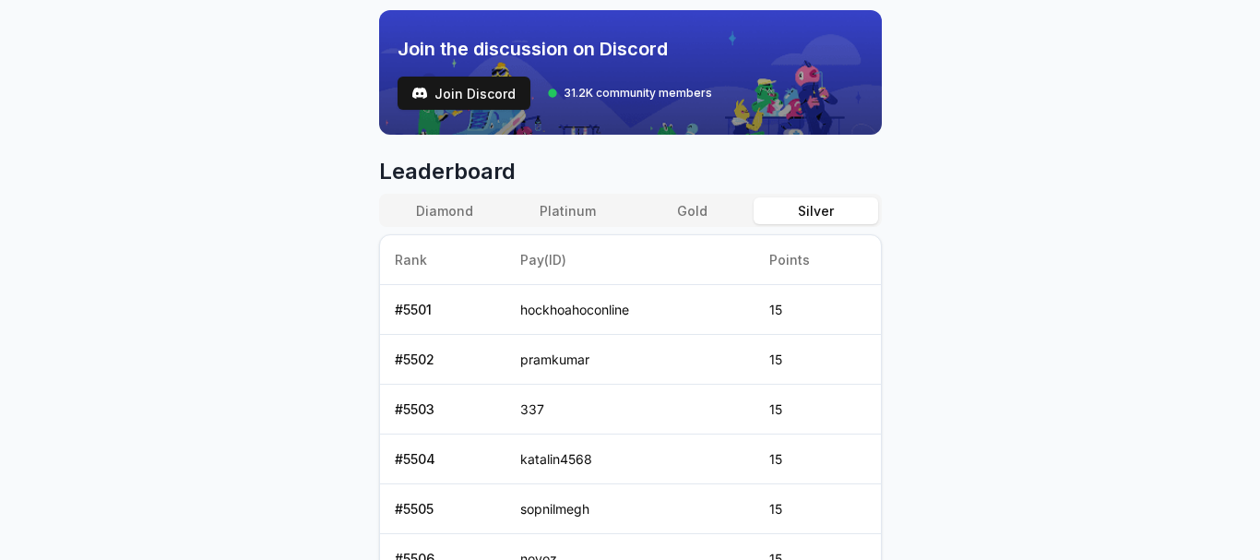
click at [808, 205] on button "Silver" at bounding box center [815, 210] width 124 height 27
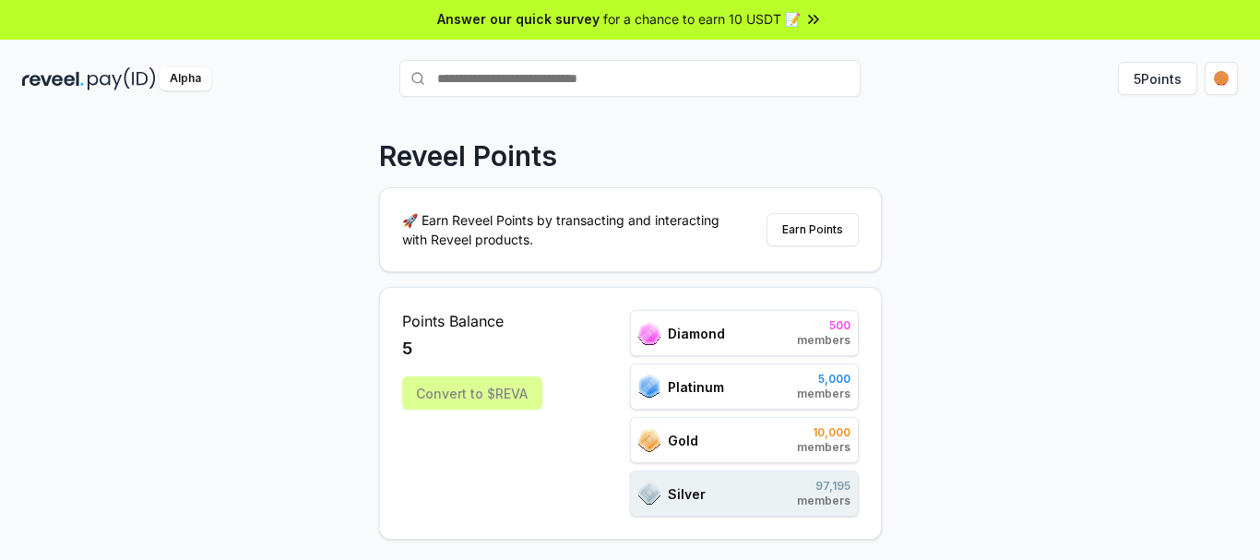
scroll to position [0, 0]
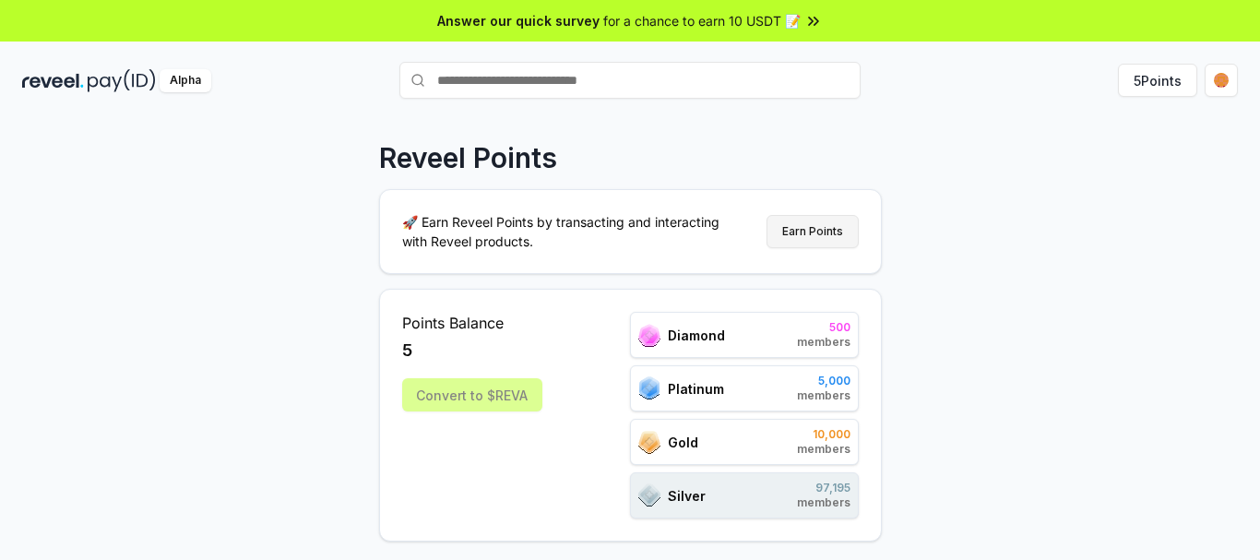
click at [812, 224] on button "Earn Points" at bounding box center [812, 231] width 92 height 33
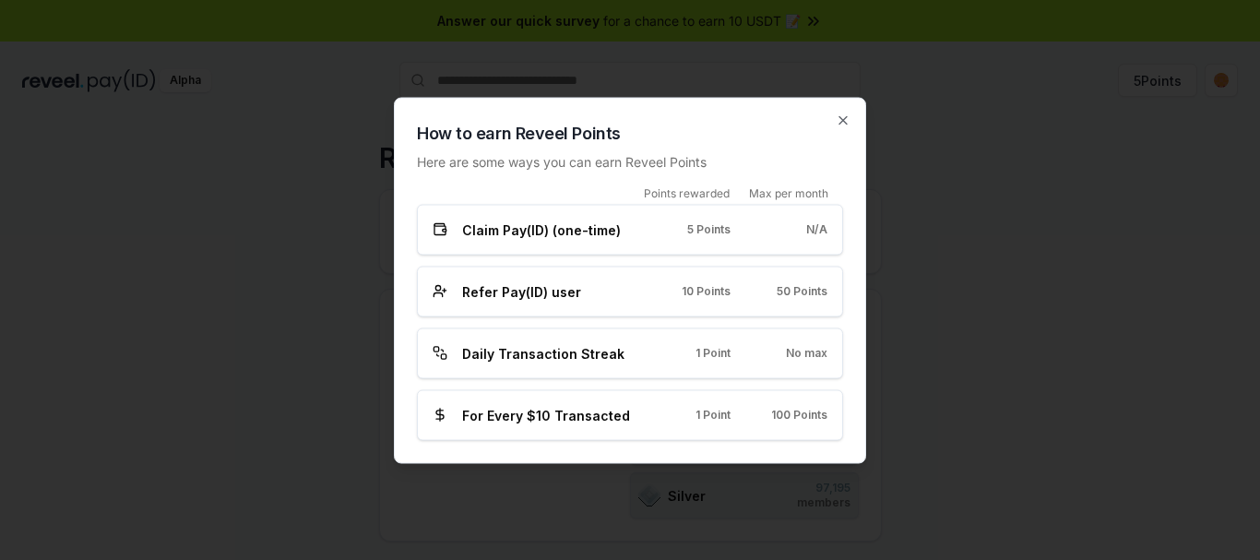
click at [541, 233] on span "Claim Pay(ID) (one-time)" at bounding box center [541, 228] width 159 height 19
click at [559, 353] on span "Daily Transaction Streak" at bounding box center [543, 352] width 162 height 19
click at [846, 124] on icon "button" at bounding box center [843, 120] width 15 height 15
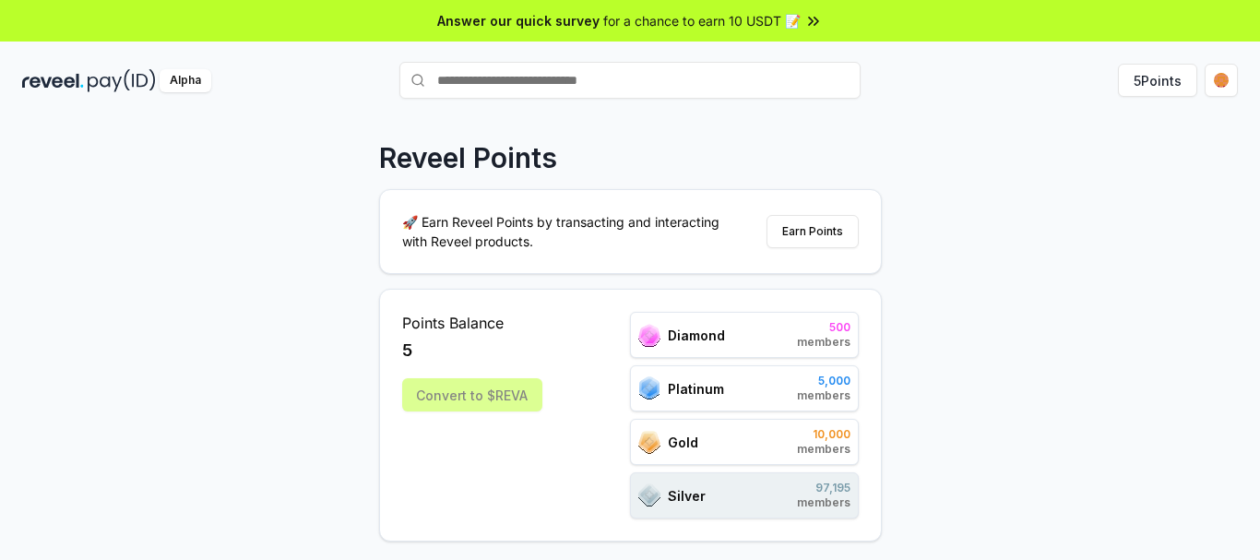
click at [615, 84] on input "text" at bounding box center [629, 80] width 461 height 37
type input "***"
click at [821, 116] on span "Pay" at bounding box center [834, 116] width 35 height 28
click at [971, 255] on div "Reveel Points 🚀 Earn Reveel Points by transacting and interacting with Reveel p…" at bounding box center [630, 358] width 1260 height 508
click at [498, 77] on input "***" at bounding box center [629, 80] width 461 height 37
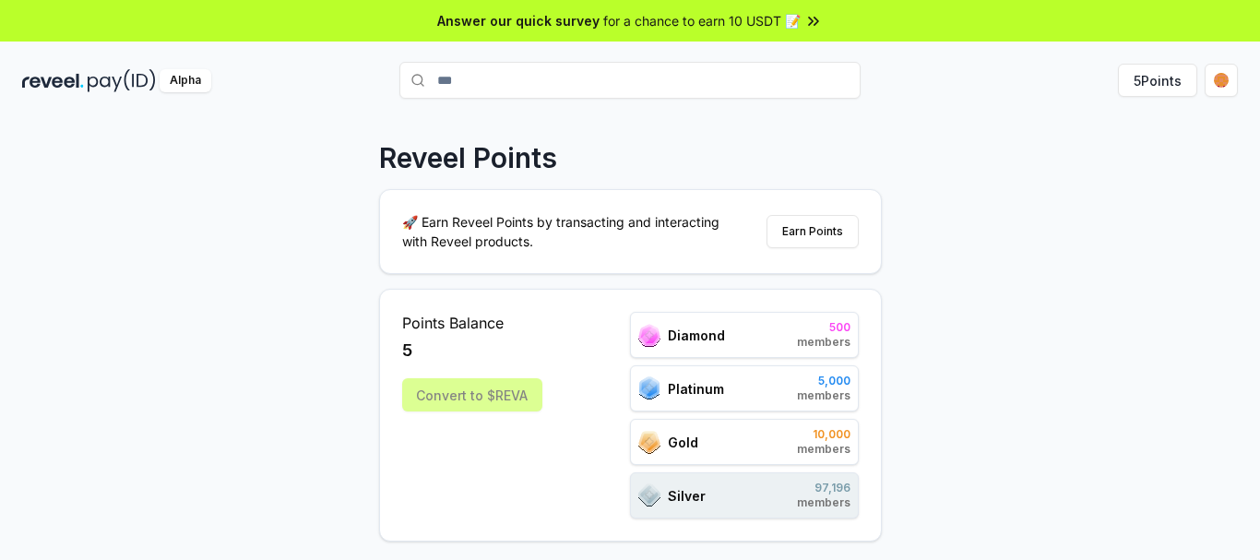
click at [498, 77] on input "***" at bounding box center [629, 80] width 461 height 37
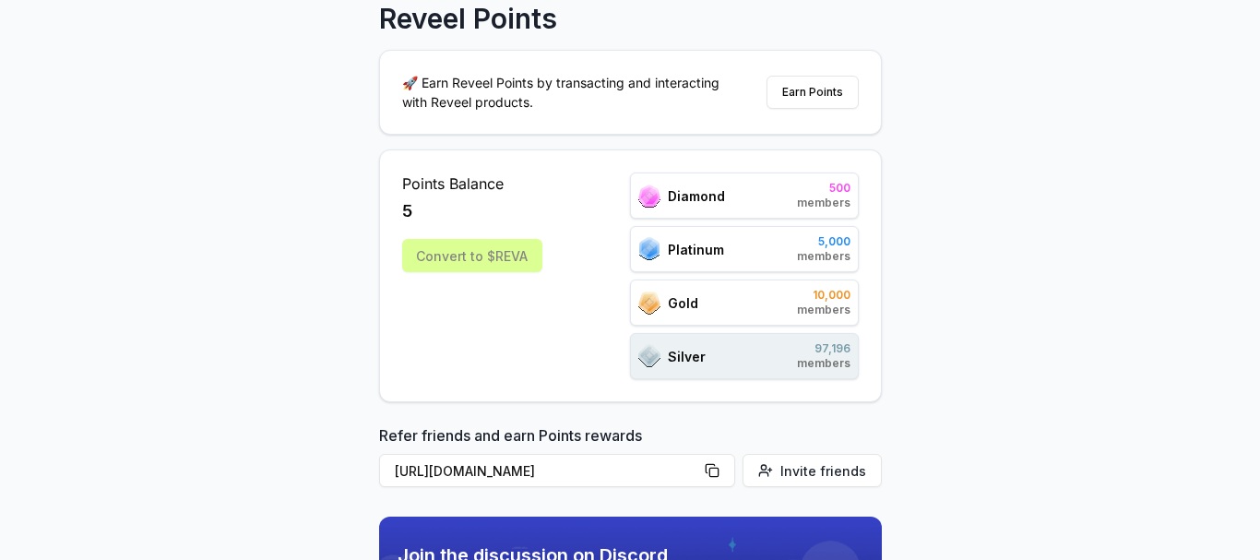
scroll to position [184, 0]
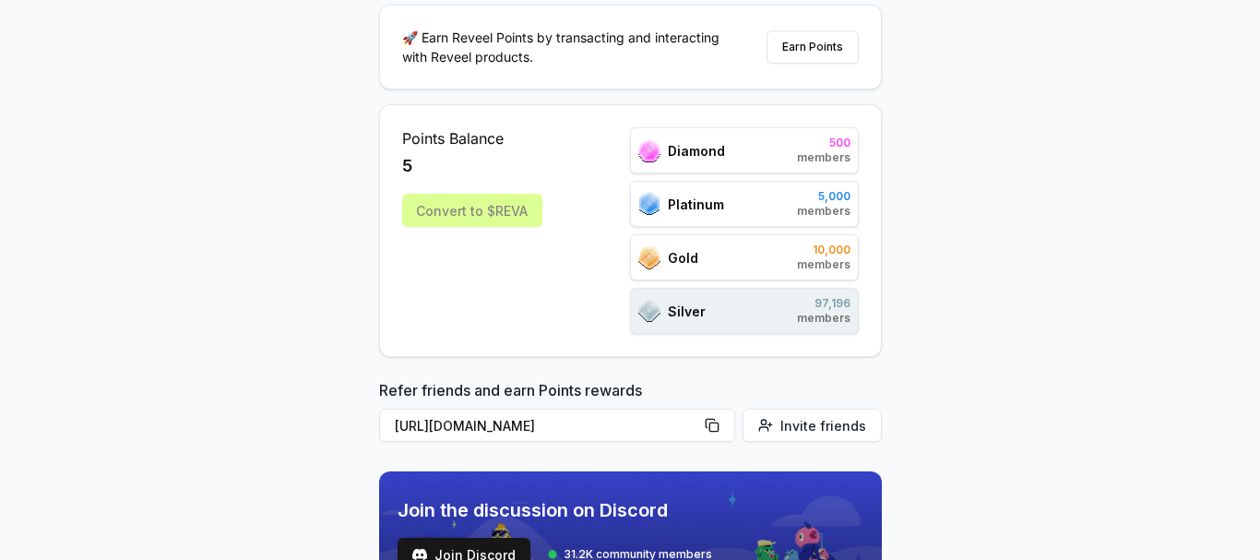
click at [498, 212] on div "Convert to $REVA" at bounding box center [472, 210] width 140 height 33
click at [820, 53] on button "Earn Points" at bounding box center [812, 46] width 92 height 33
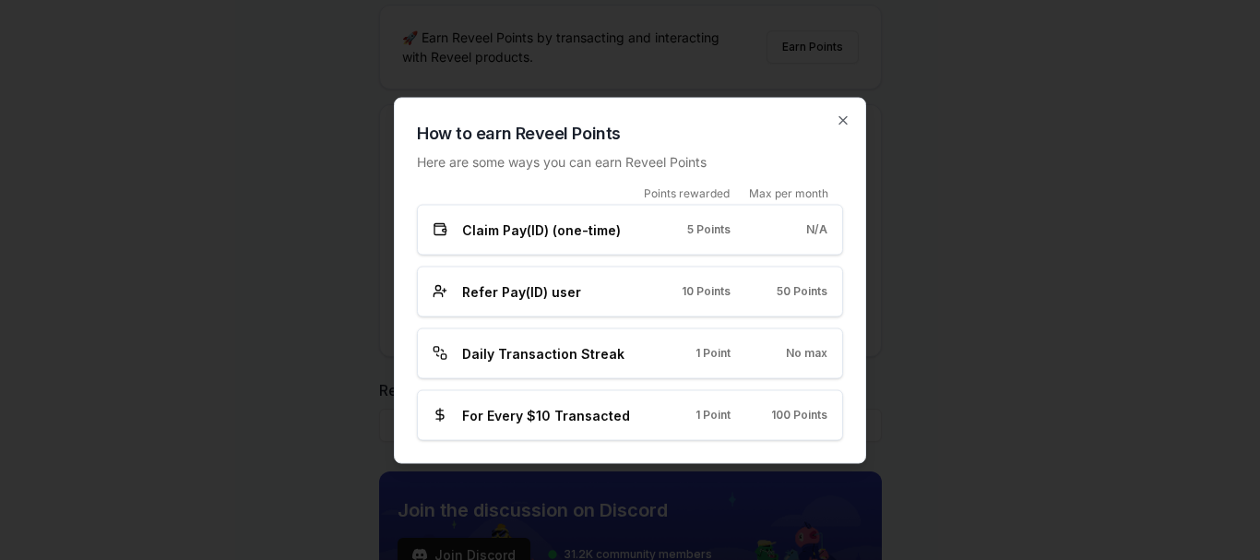
click at [608, 293] on div "Refer Pay(ID) user" at bounding box center [533, 290] width 201 height 19
click at [542, 291] on span "Refer Pay(ID) user" at bounding box center [521, 290] width 119 height 19
click at [836, 117] on icon "button" at bounding box center [843, 120] width 15 height 15
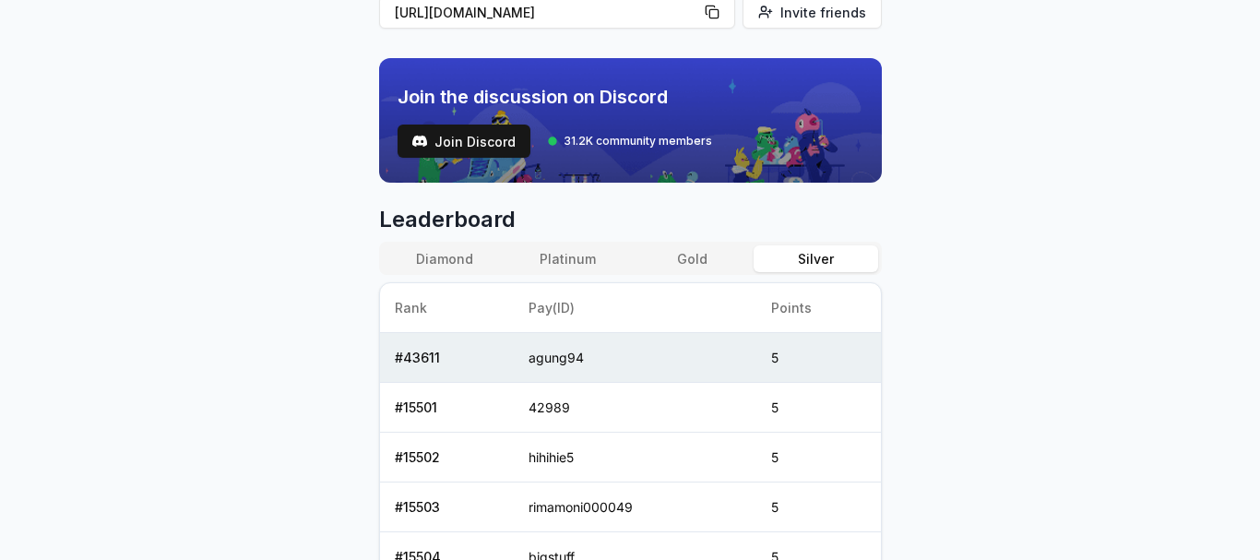
scroll to position [646, 0]
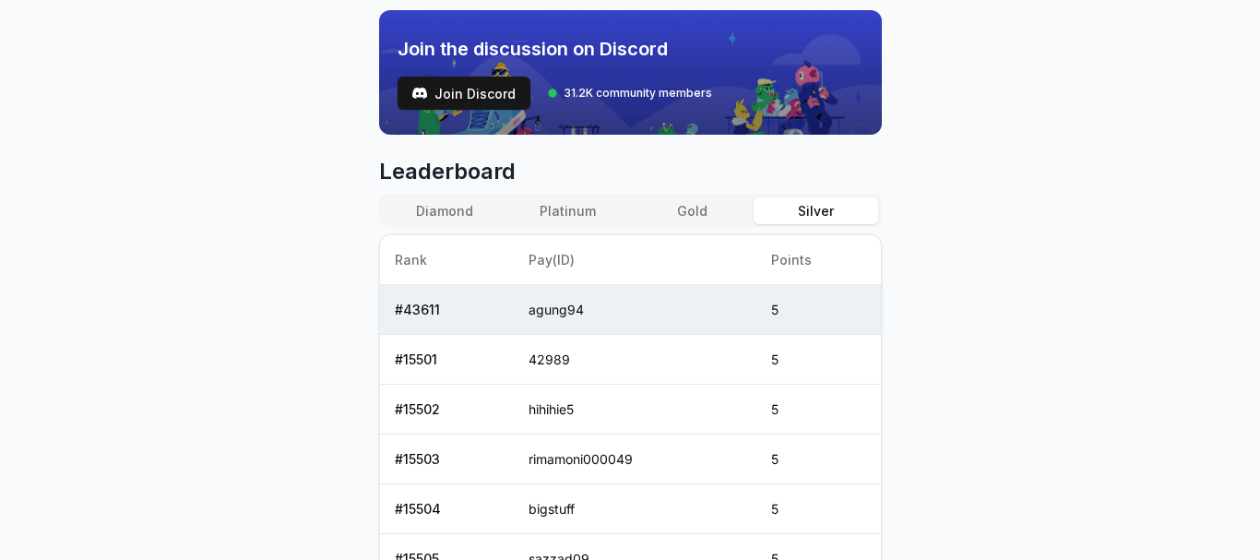
click at [455, 206] on button "Diamond" at bounding box center [445, 210] width 124 height 27
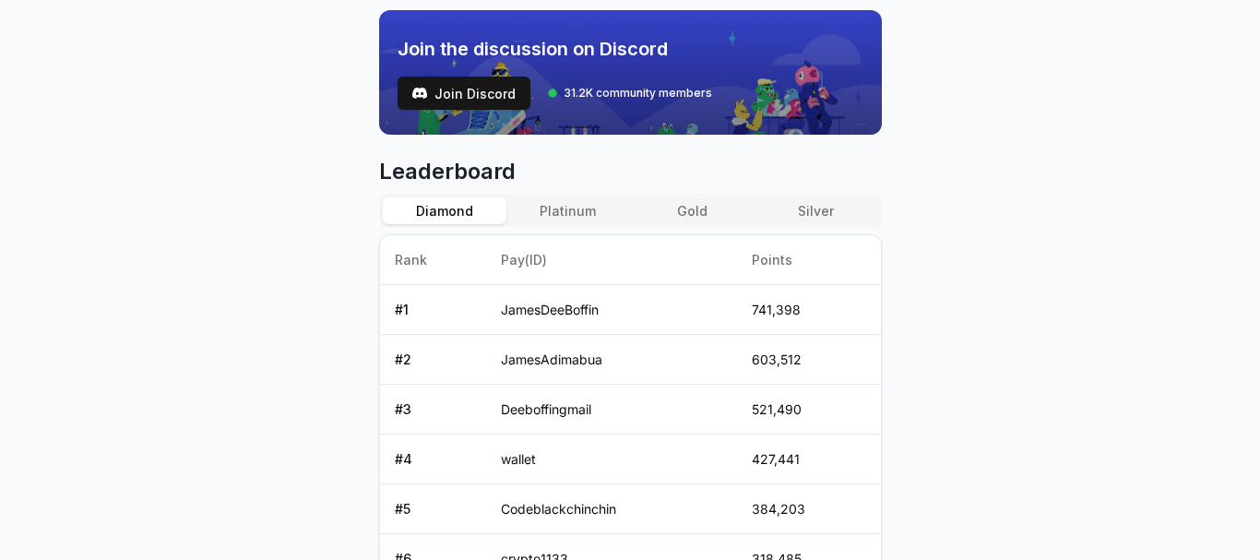
click at [564, 210] on button "Platinum" at bounding box center [568, 210] width 124 height 27
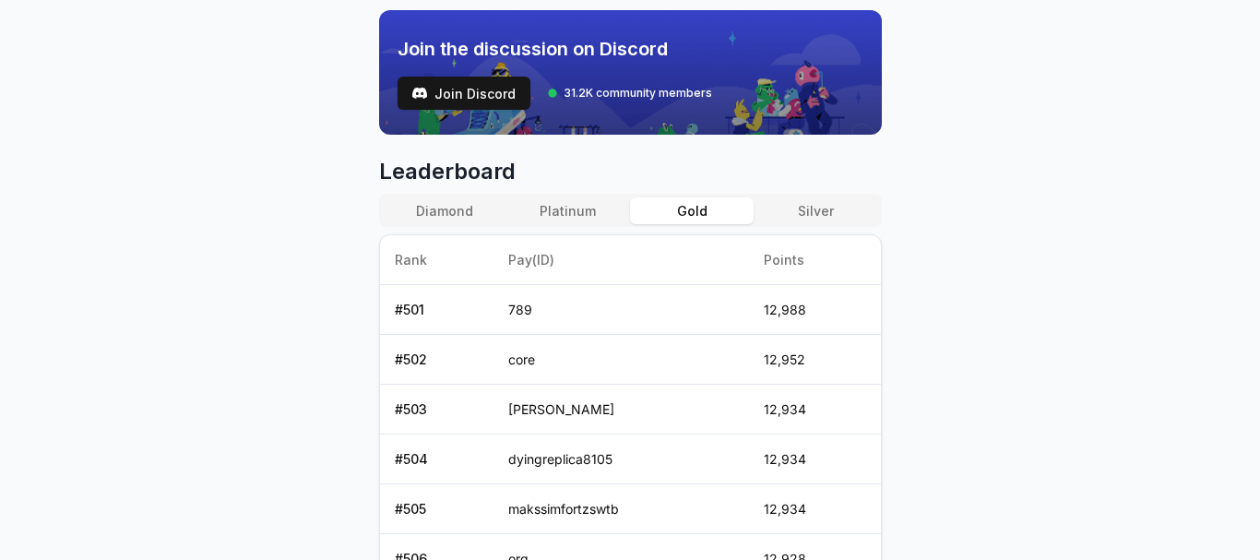
click at [674, 206] on button "Gold" at bounding box center [692, 210] width 124 height 27
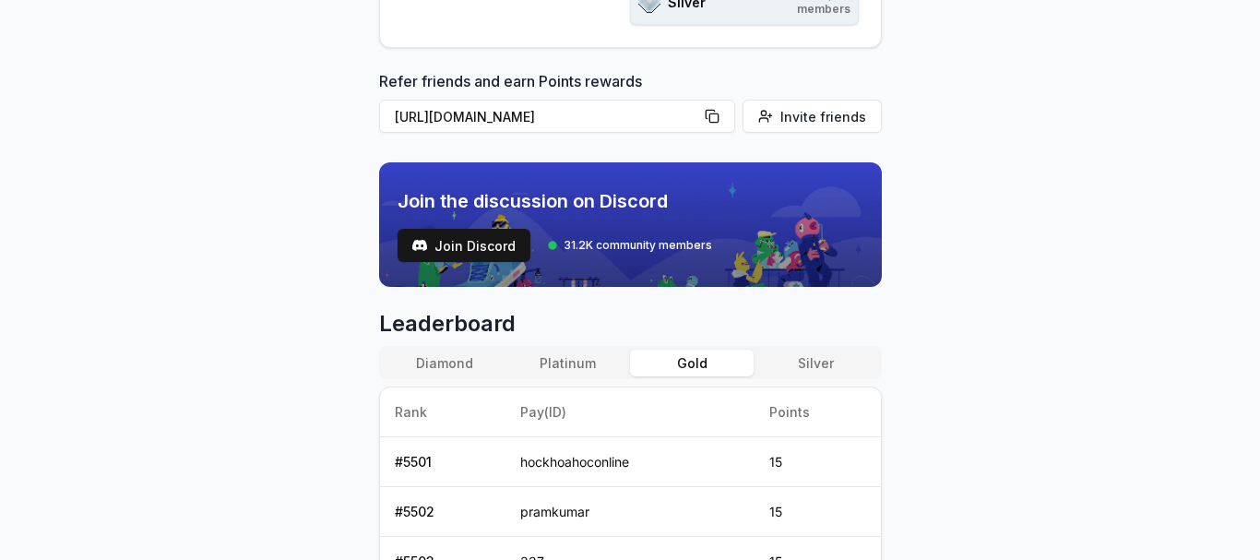
scroll to position [245, 0]
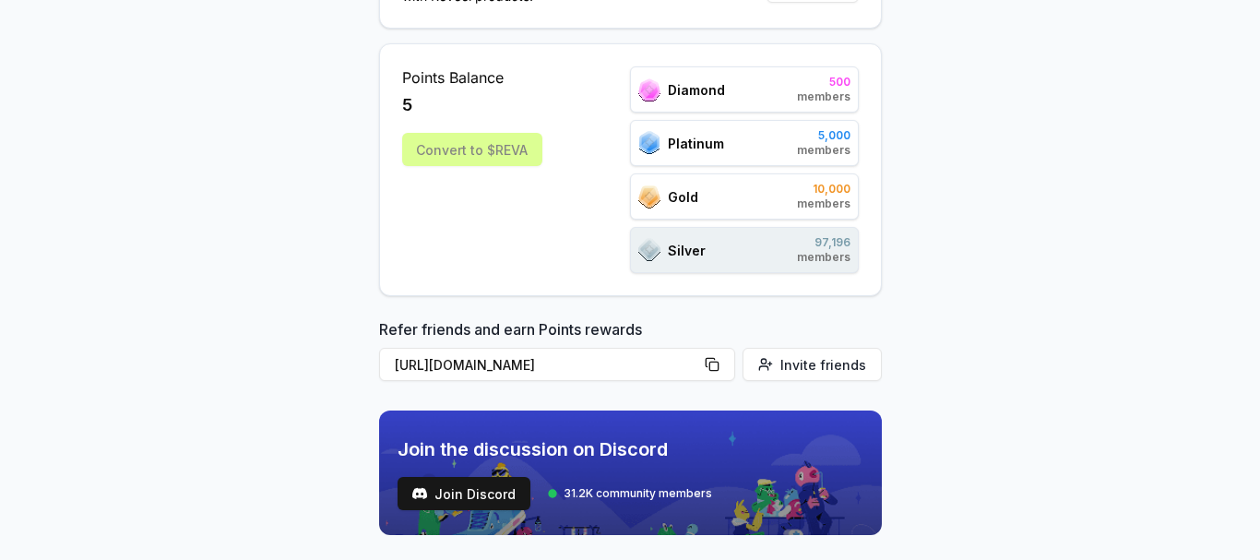
click at [728, 196] on div "Gold 10,000 members" at bounding box center [744, 196] width 229 height 46
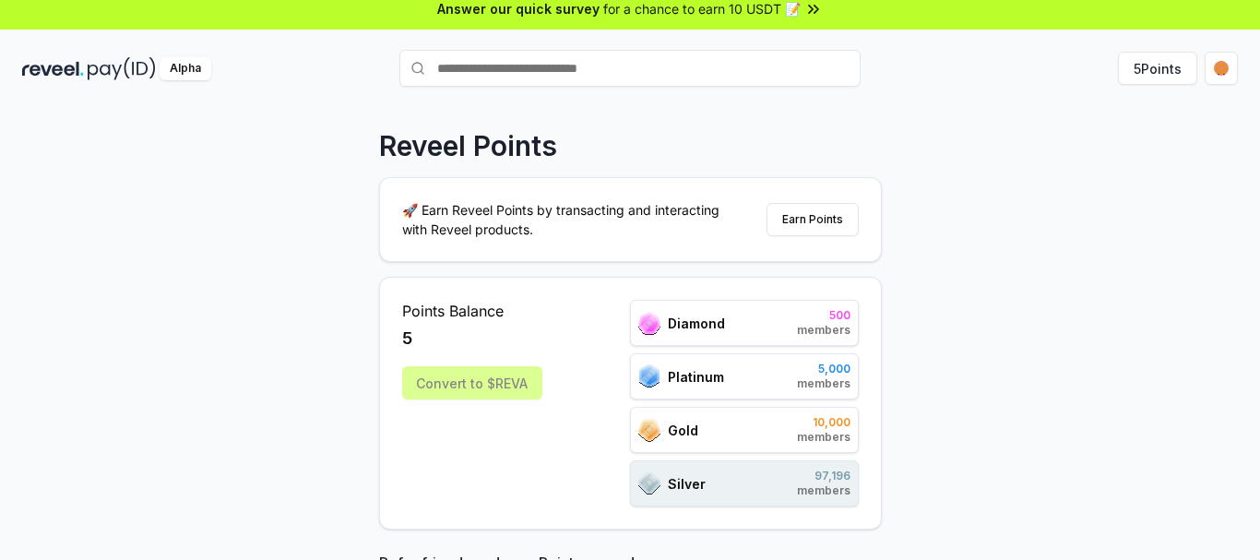
scroll to position [0, 0]
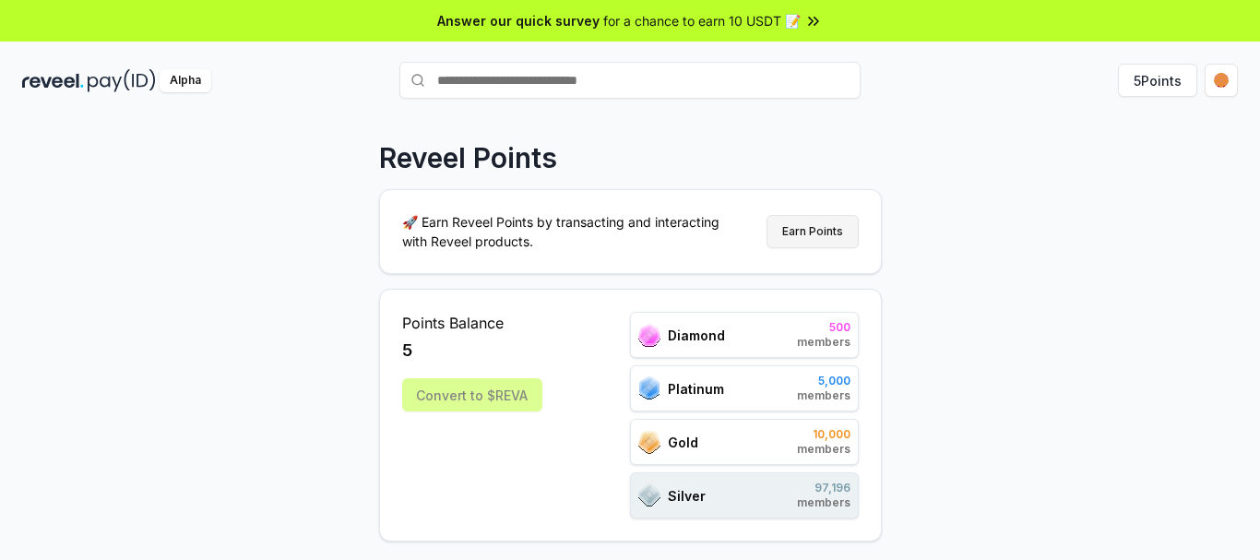
click at [818, 239] on button "Earn Points" at bounding box center [812, 231] width 92 height 33
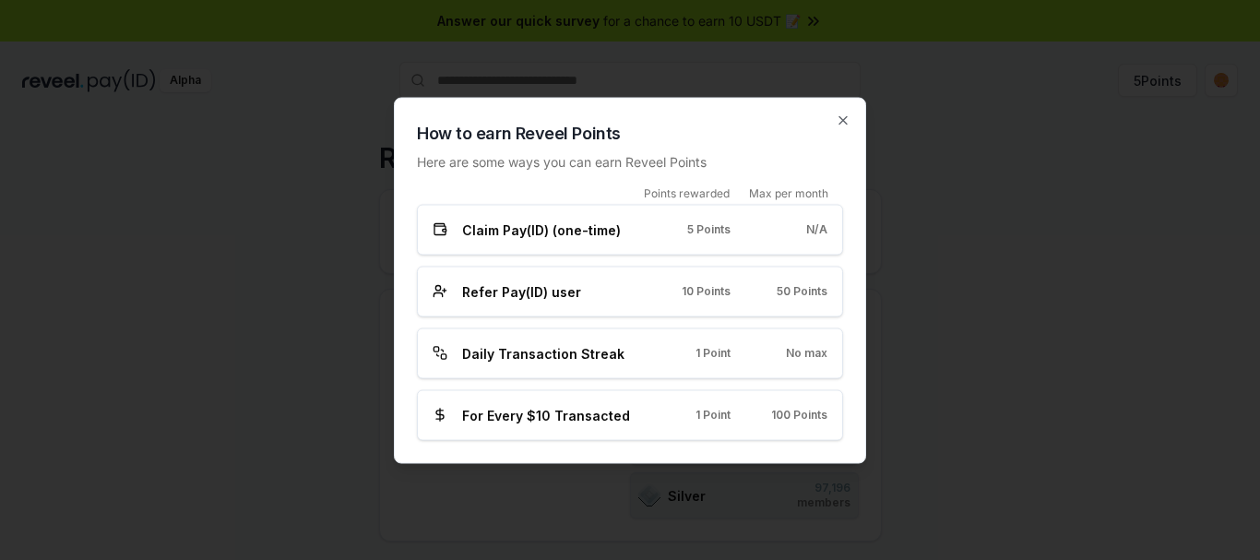
click at [531, 295] on span "Refer Pay(ID) user" at bounding box center [521, 290] width 119 height 19
click at [737, 362] on div "Daily Transaction Streak 1 Point No max" at bounding box center [630, 352] width 426 height 51
click at [774, 224] on div "N/A" at bounding box center [793, 229] width 67 height 15
click at [840, 120] on icon "button" at bounding box center [843, 120] width 15 height 15
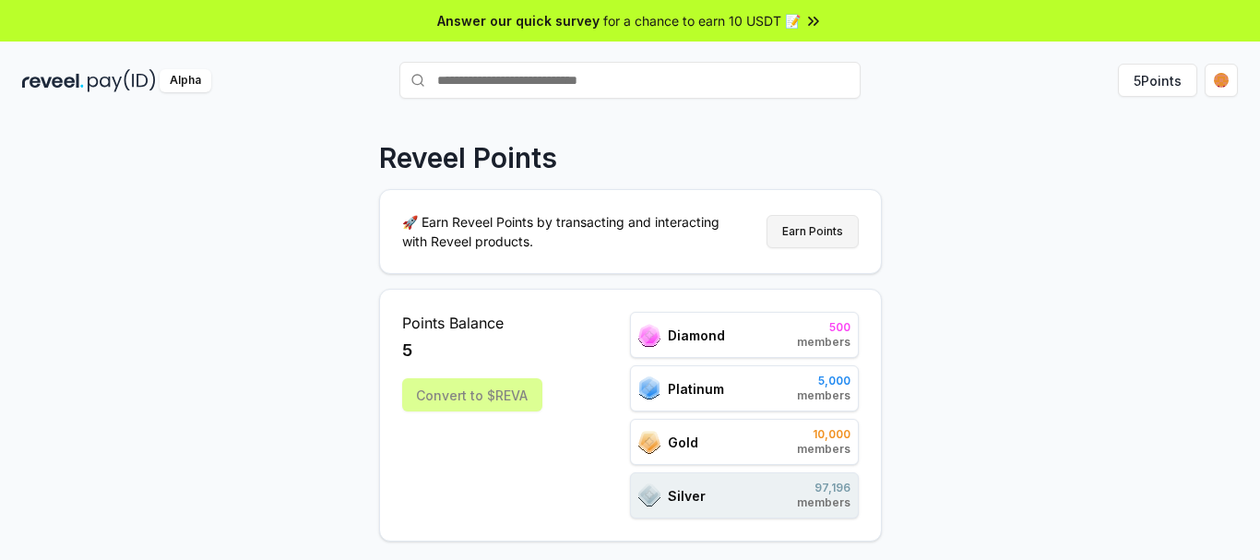
click at [807, 221] on button "Earn Points" at bounding box center [812, 231] width 92 height 33
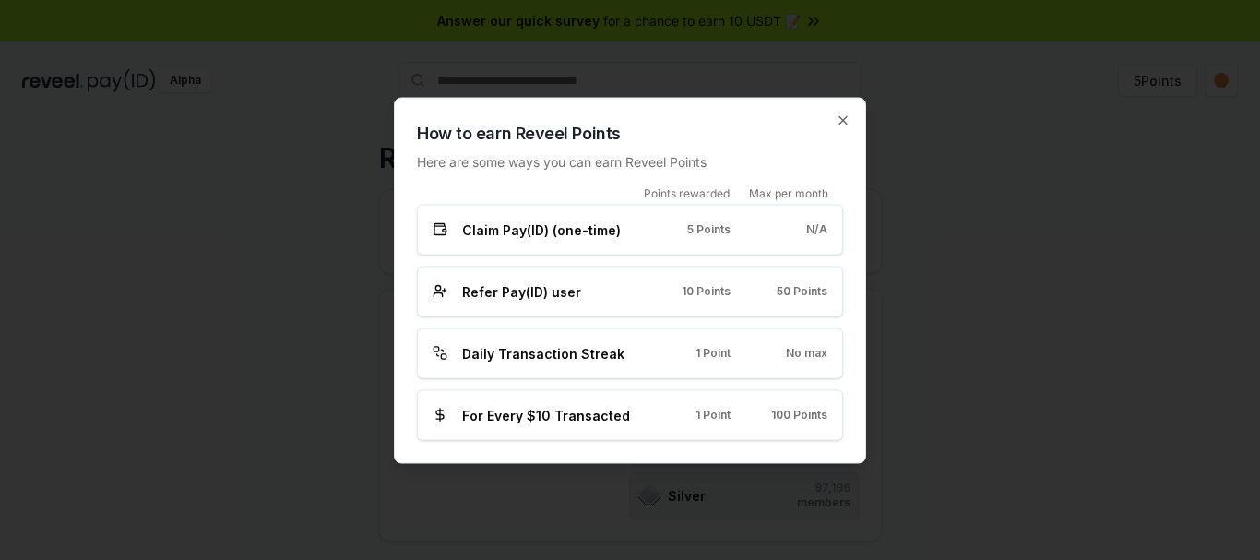
click at [579, 418] on span "For Every $10 Transacted" at bounding box center [546, 414] width 168 height 19
click at [554, 295] on span "Refer Pay(ID) user" at bounding box center [521, 290] width 119 height 19
click at [847, 115] on icon "button" at bounding box center [843, 120] width 15 height 15
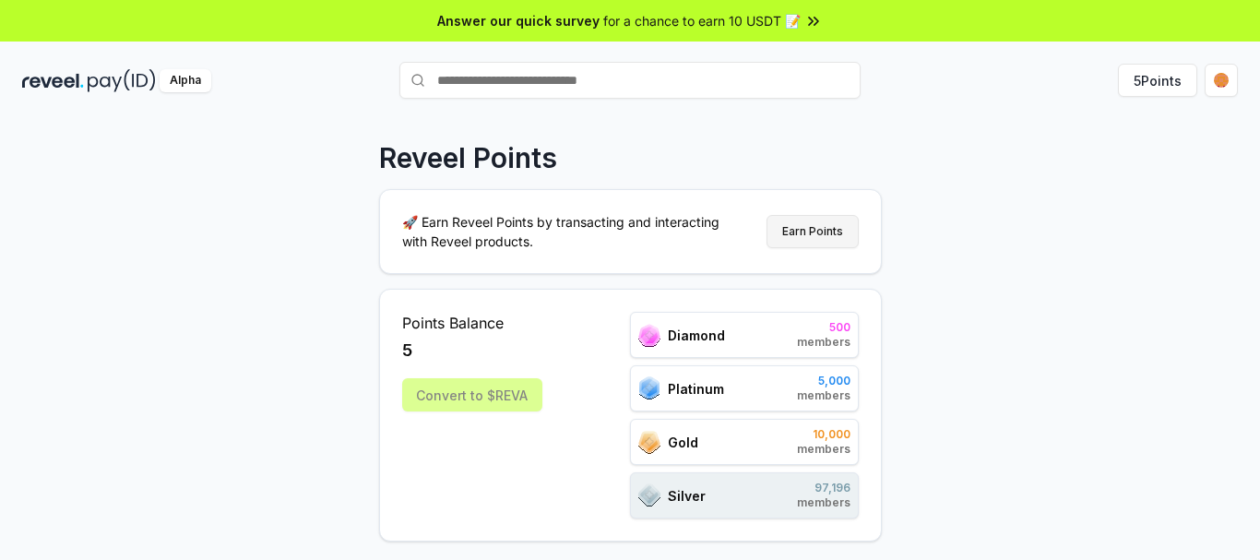
click at [834, 232] on button "Earn Points" at bounding box center [812, 231] width 92 height 33
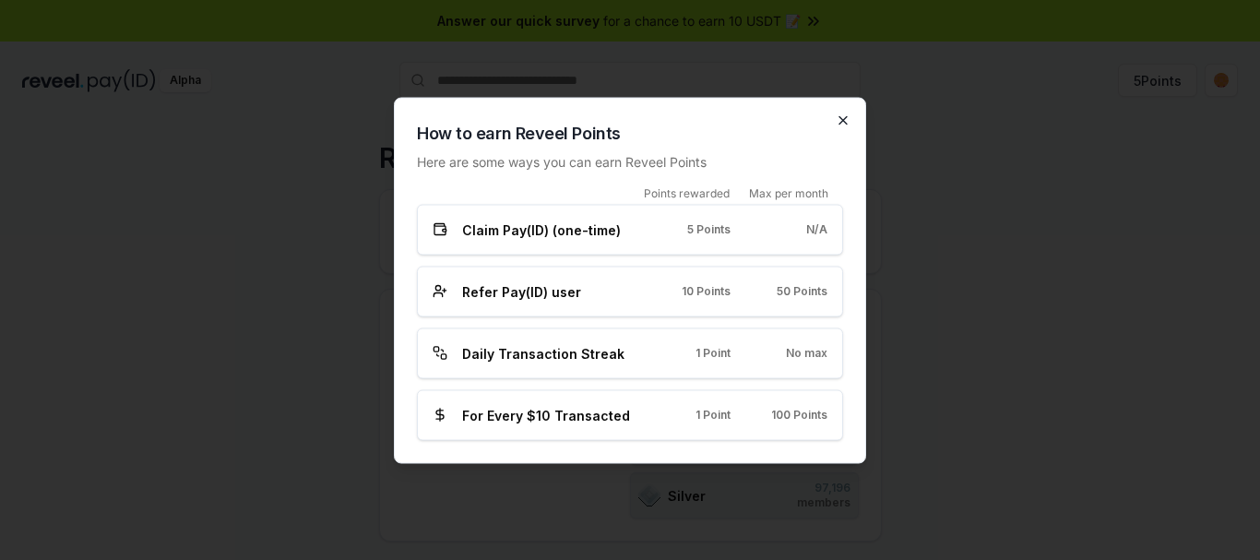
drag, startPoint x: 850, startPoint y: 127, endPoint x: 849, endPoint y: 117, distance: 10.2
click at [850, 126] on div "How to earn Reveel Points Here are some ways you can earn Reveel Points Points …" at bounding box center [630, 280] width 472 height 366
click at [849, 116] on icon "button" at bounding box center [843, 120] width 15 height 15
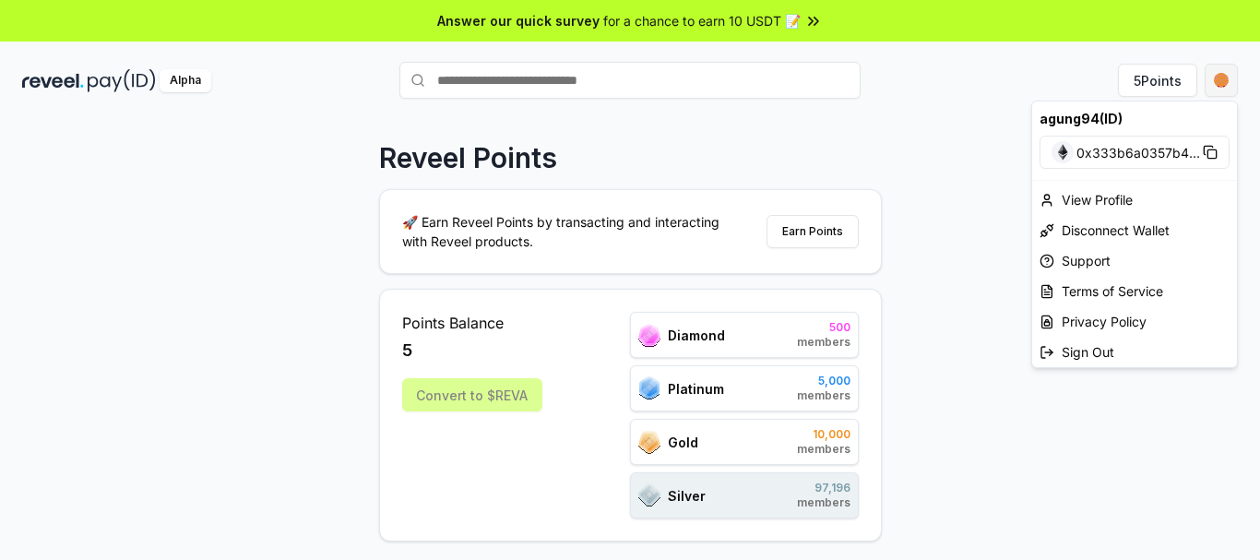
click at [1227, 84] on html "Answer our quick survey for a chance to earn 10 USDT 📝 Alpha 5 Points Reveel Po…" at bounding box center [630, 280] width 1260 height 560
click at [1106, 202] on div "View Profile" at bounding box center [1134, 199] width 205 height 30
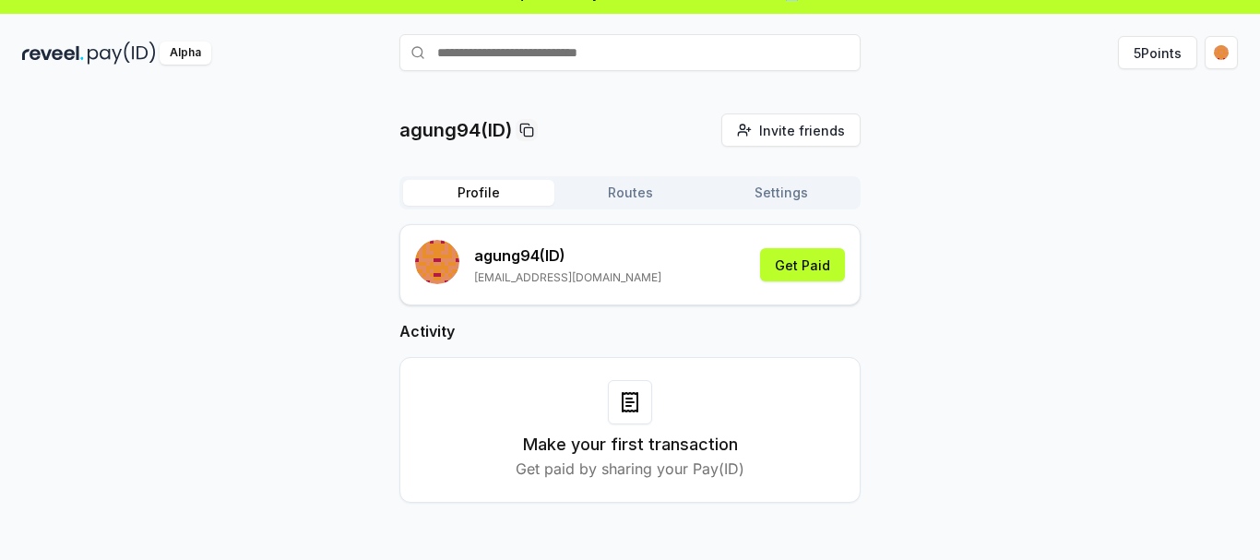
scroll to position [53, 0]
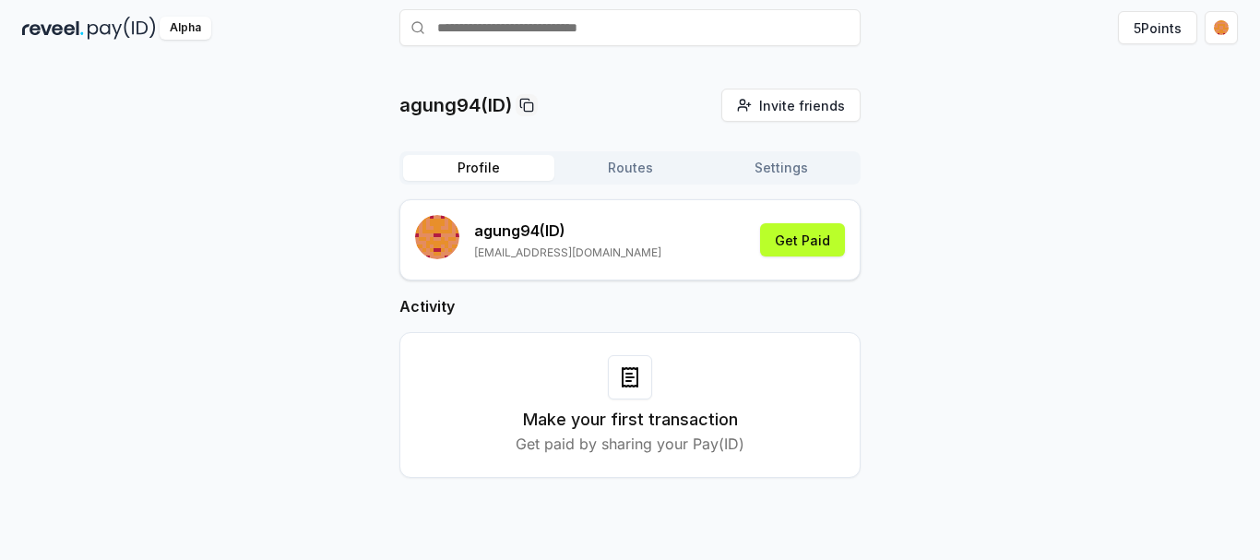
click at [653, 401] on div "Make your first transaction Get paid by sharing your Pay(ID)" at bounding box center [629, 405] width 415 height 100
click at [623, 180] on div "Profile Routes Settings" at bounding box center [629, 167] width 461 height 33
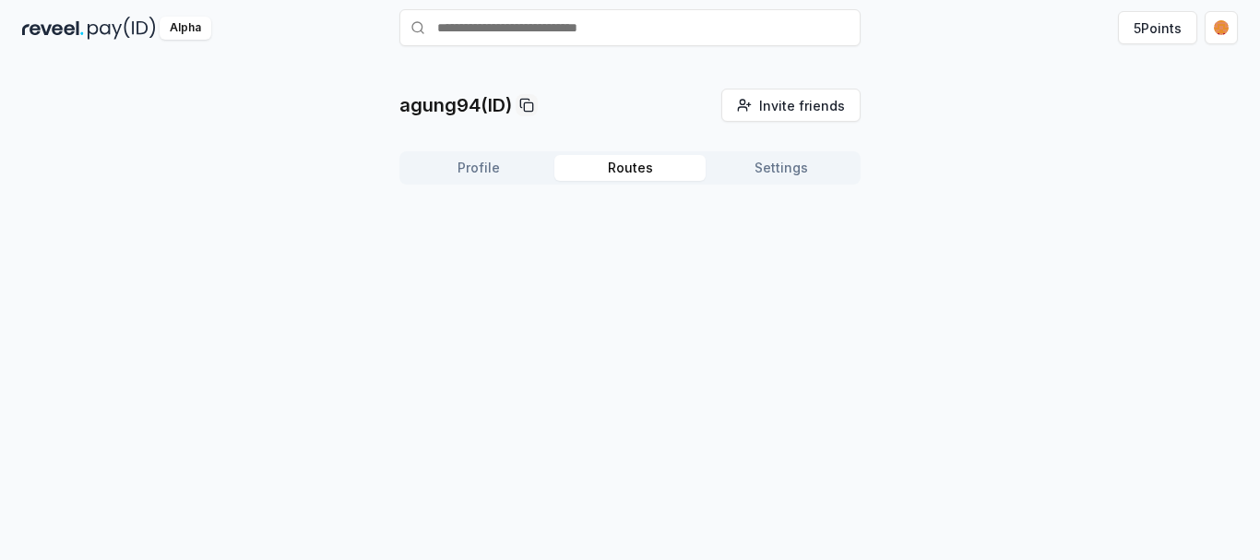
click at [625, 171] on button "Routes" at bounding box center [629, 168] width 151 height 26
click at [501, 162] on button "Profile" at bounding box center [478, 168] width 151 height 26
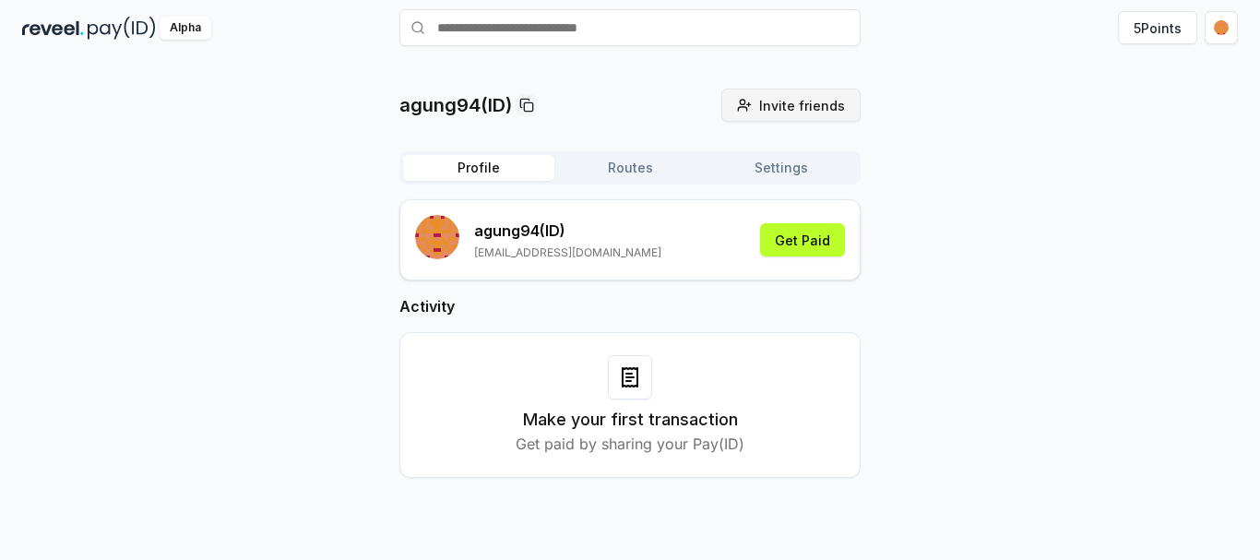
click at [811, 113] on span "Invite friends" at bounding box center [802, 105] width 86 height 19
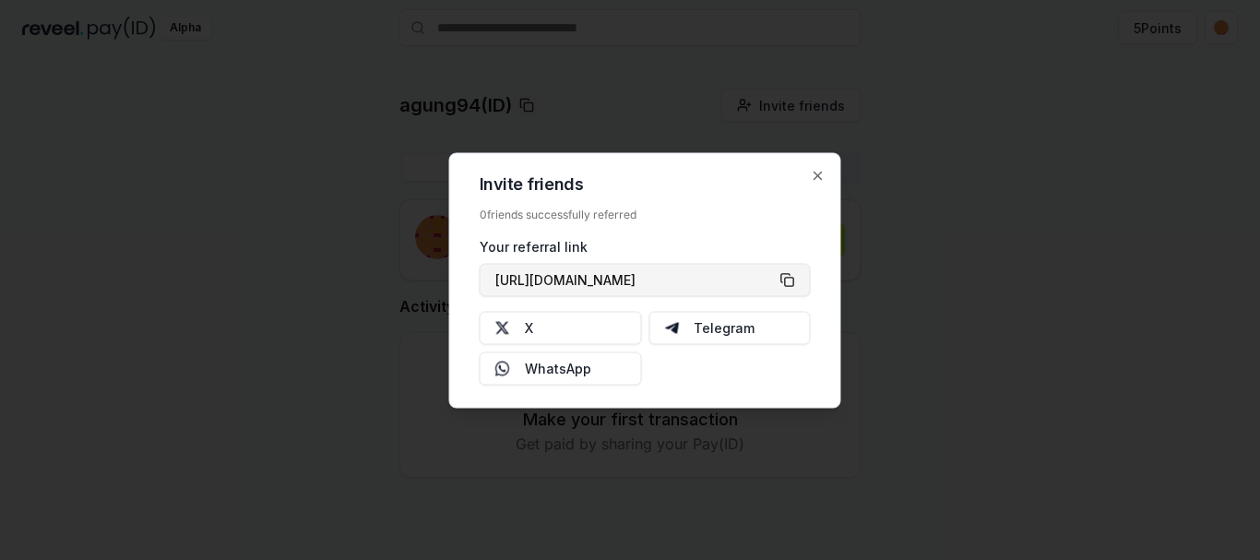
click at [789, 276] on button "https://reveel.id/refer/agung94" at bounding box center [645, 279] width 331 height 33
click at [811, 172] on icon "button" at bounding box center [818, 175] width 15 height 15
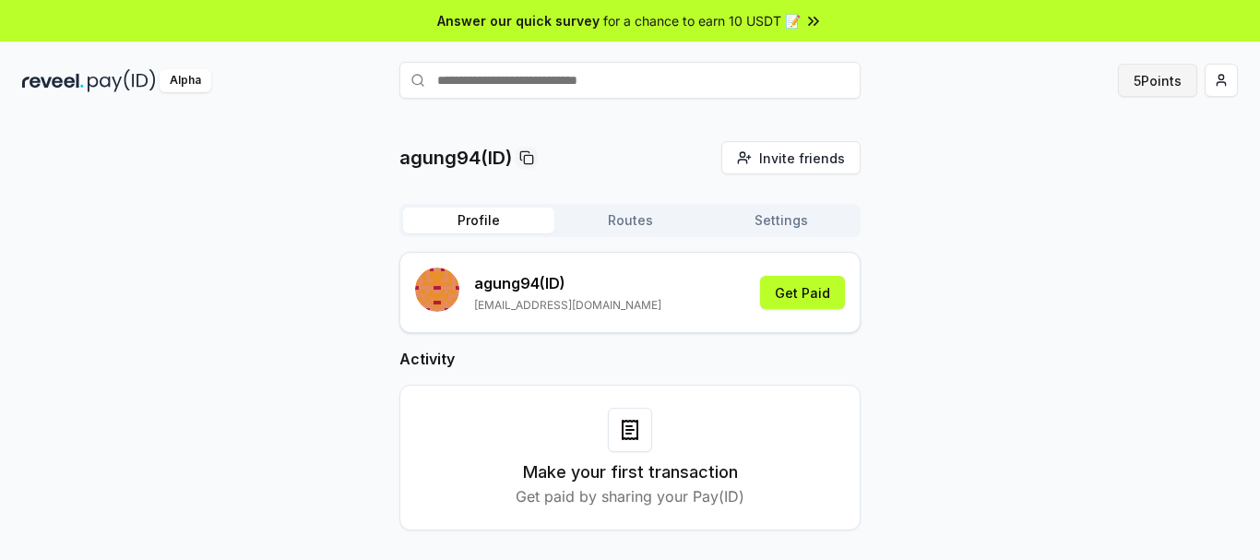
click at [1139, 87] on button "5 Points" at bounding box center [1157, 80] width 79 height 33
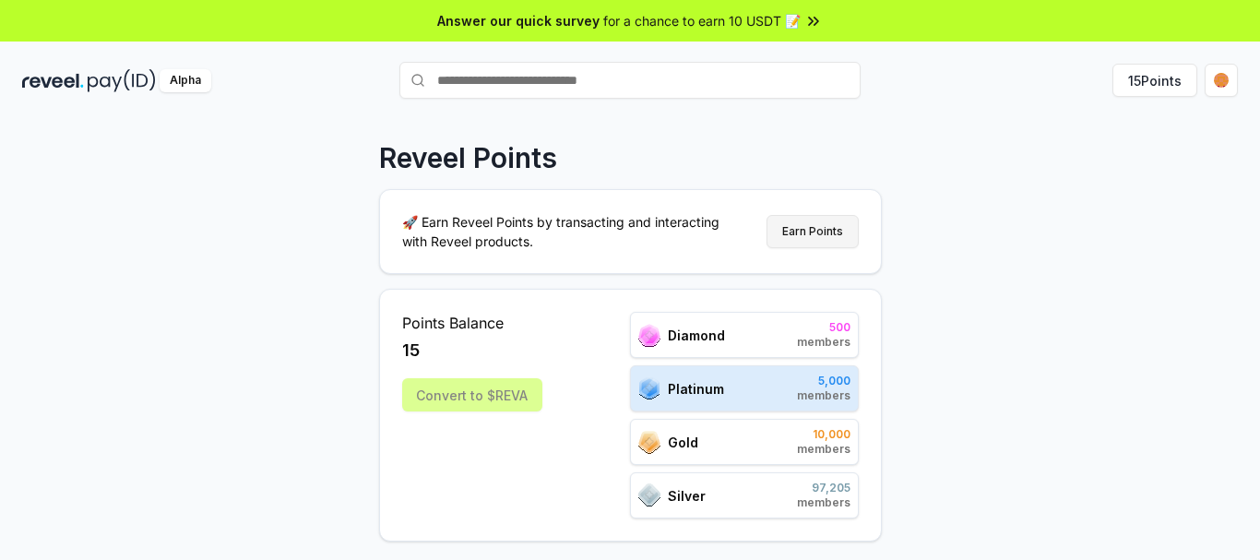
click at [810, 224] on button "Earn Points" at bounding box center [812, 231] width 92 height 33
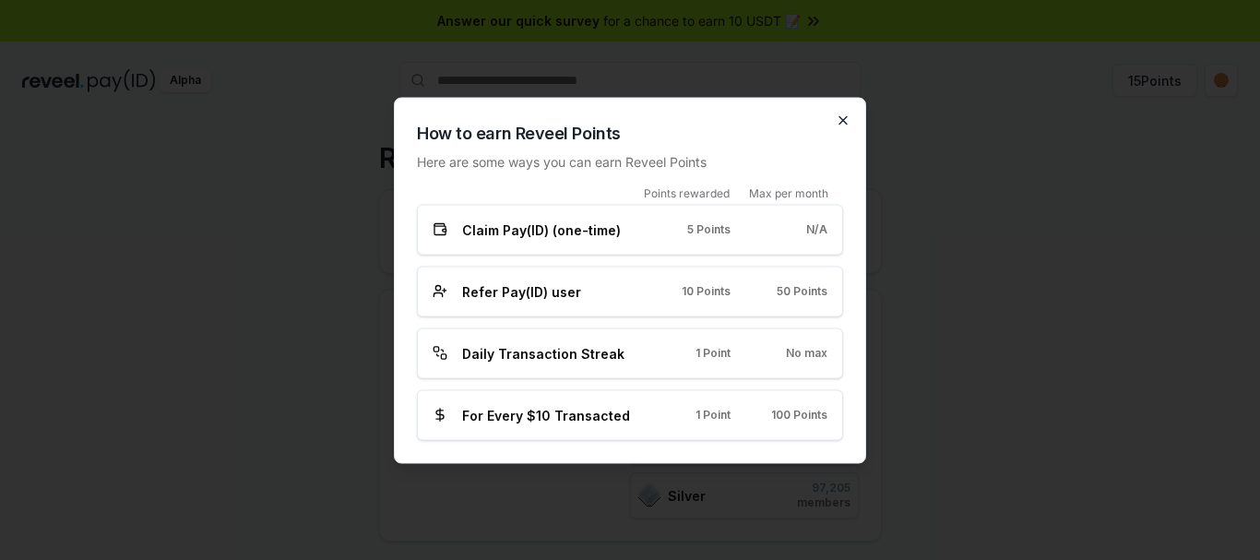
click at [836, 126] on div "How to earn Reveel Points Here are some ways you can earn Reveel Points Points …" at bounding box center [630, 280] width 472 height 366
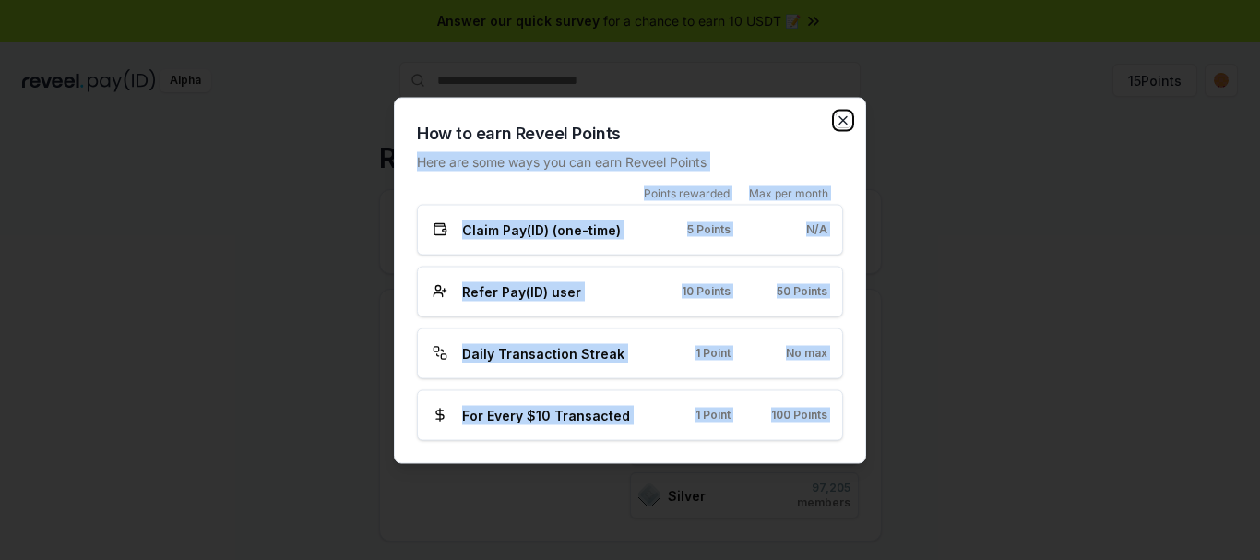
click at [843, 125] on icon "button" at bounding box center [843, 120] width 15 height 15
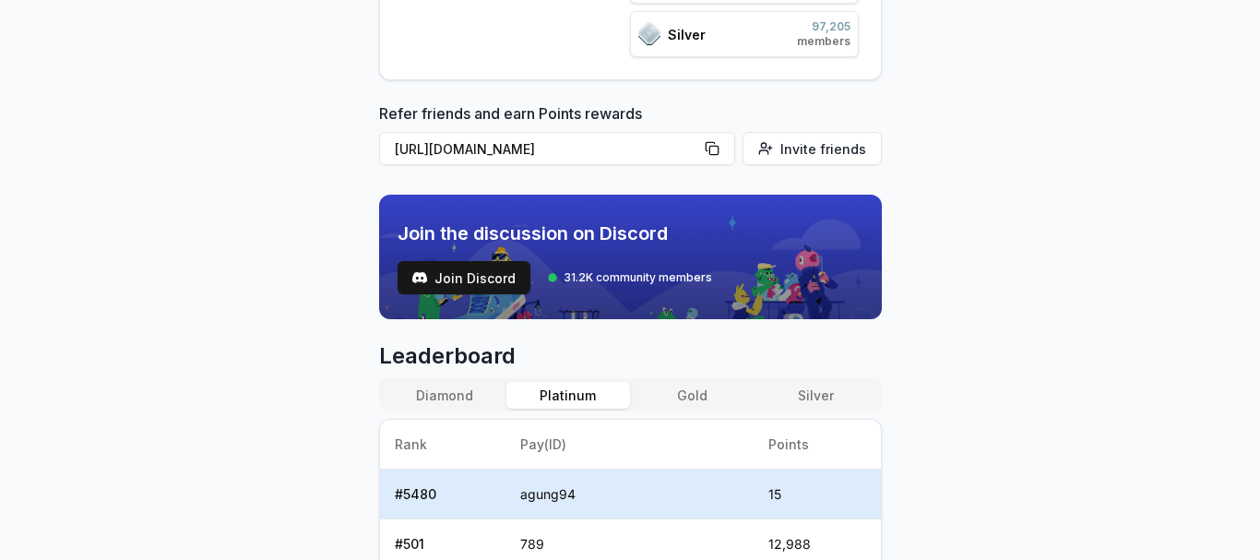
scroll to position [646, 0]
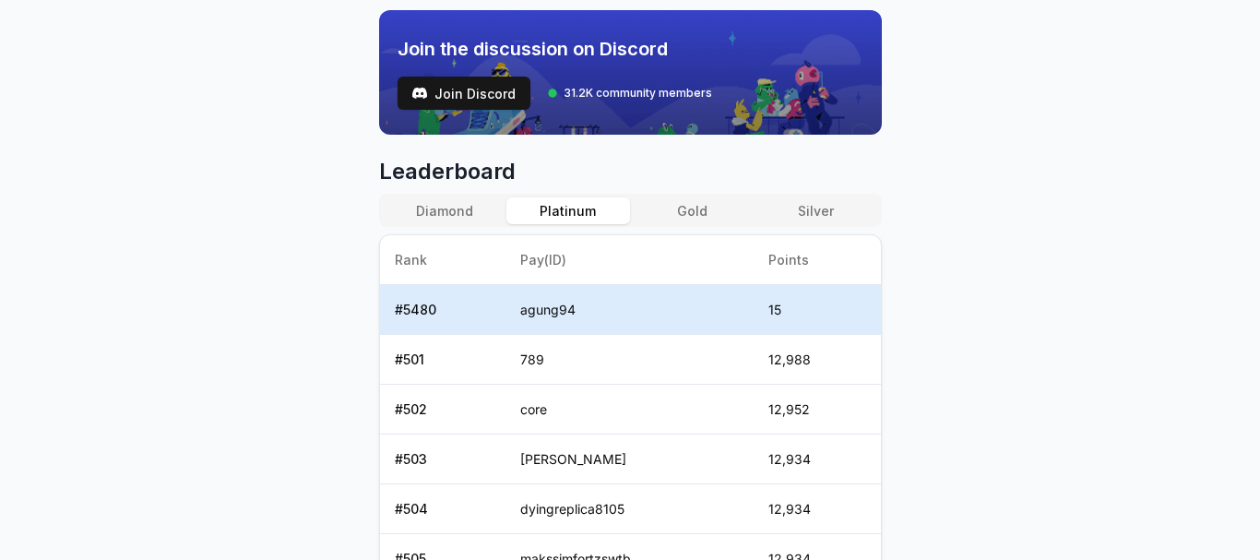
click at [816, 210] on button "Silver" at bounding box center [815, 210] width 124 height 27
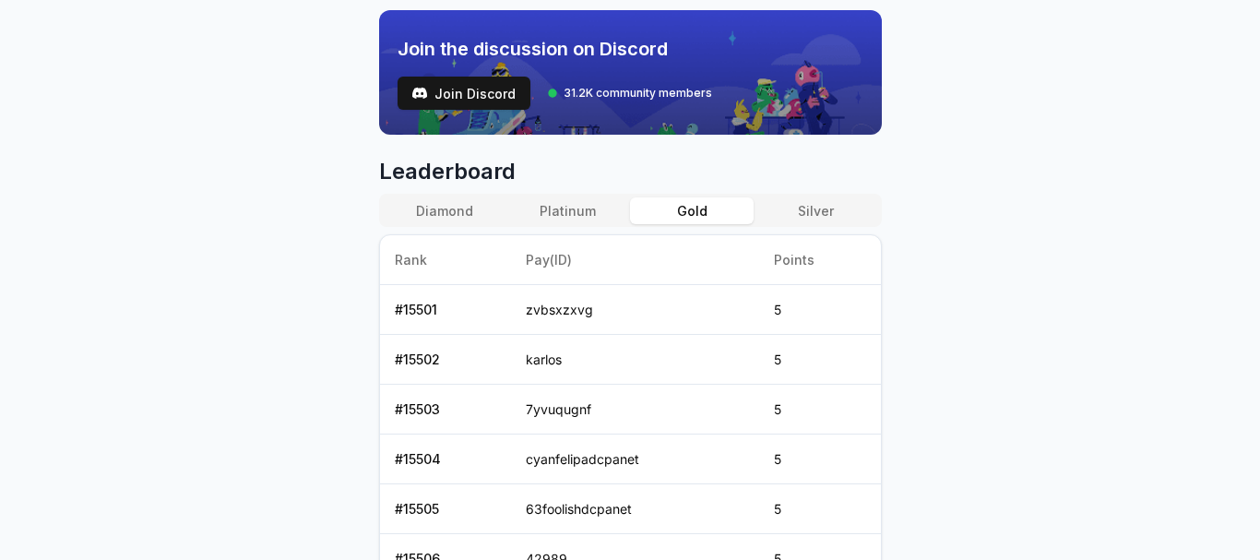
click at [690, 213] on button "Gold" at bounding box center [692, 210] width 124 height 27
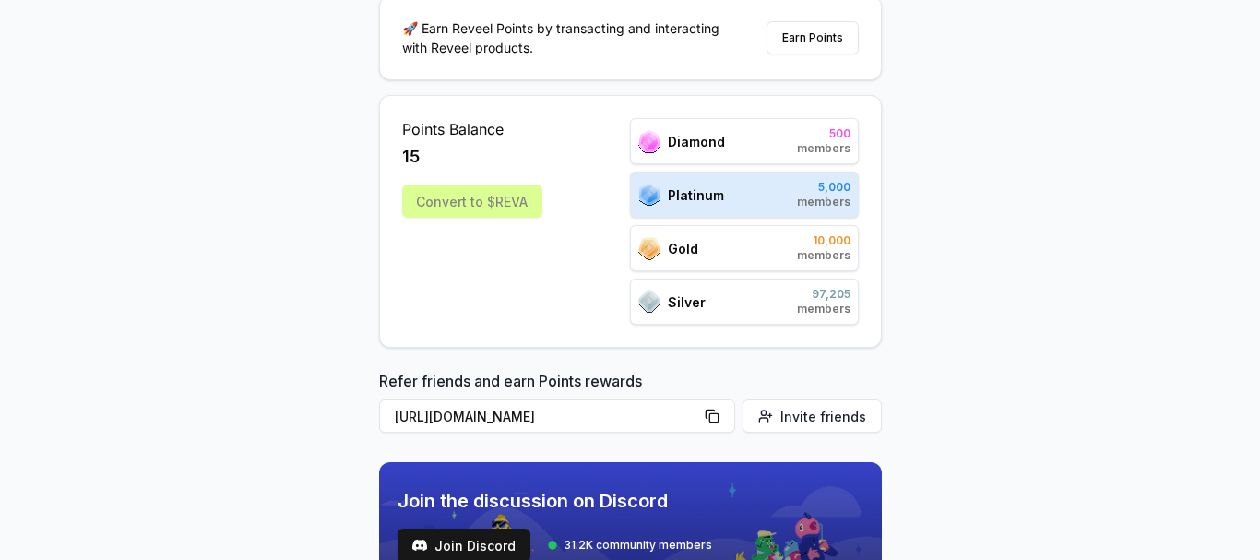
scroll to position [0, 0]
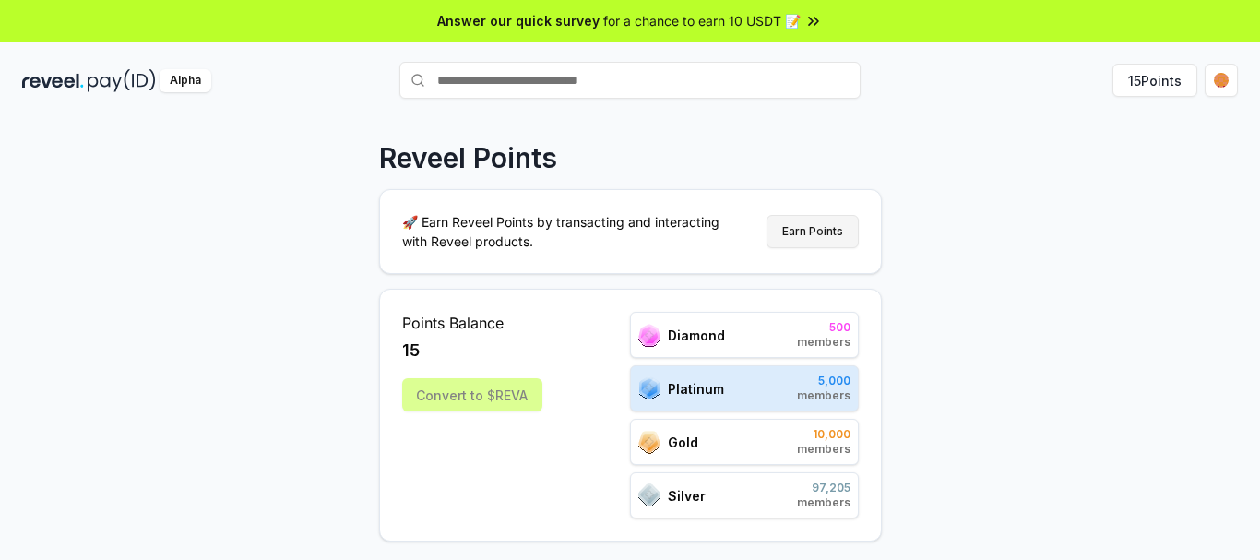
click at [806, 227] on button "Earn Points" at bounding box center [812, 231] width 92 height 33
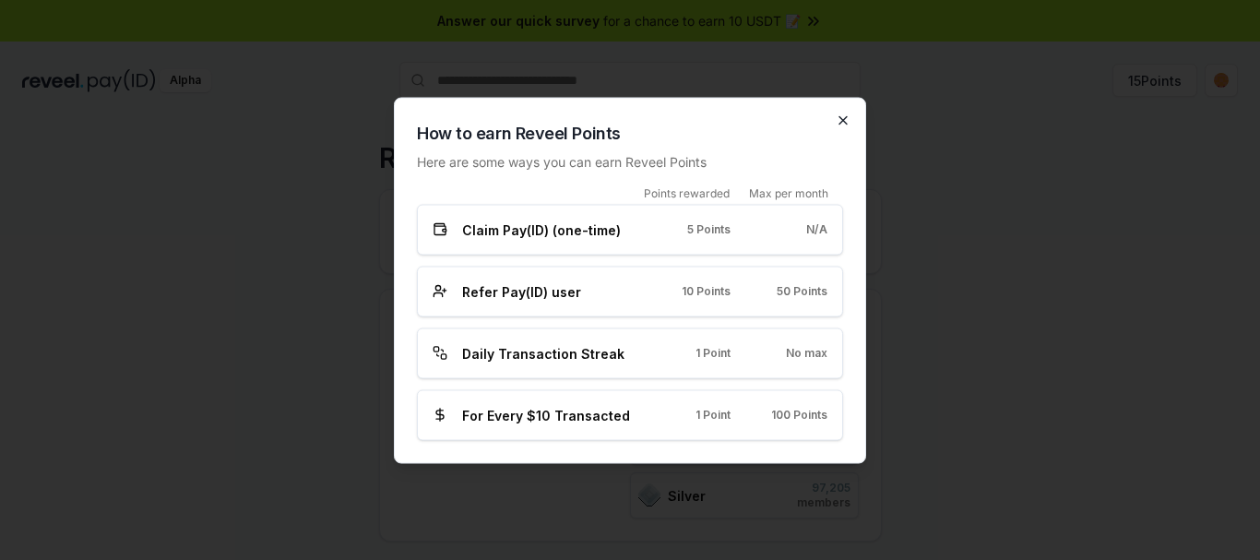
click at [841, 118] on icon "button" at bounding box center [842, 119] width 7 height 7
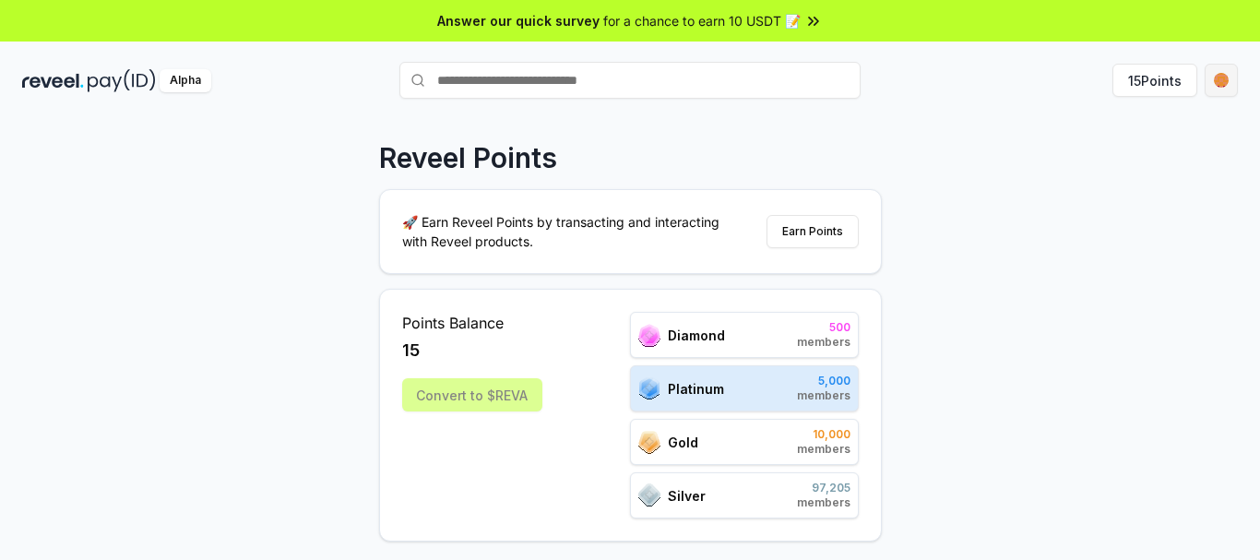
click at [1212, 81] on html "Answer our quick survey for a chance to earn 10 USDT 📝 Alpha 15 Points Reveel P…" at bounding box center [630, 280] width 1260 height 560
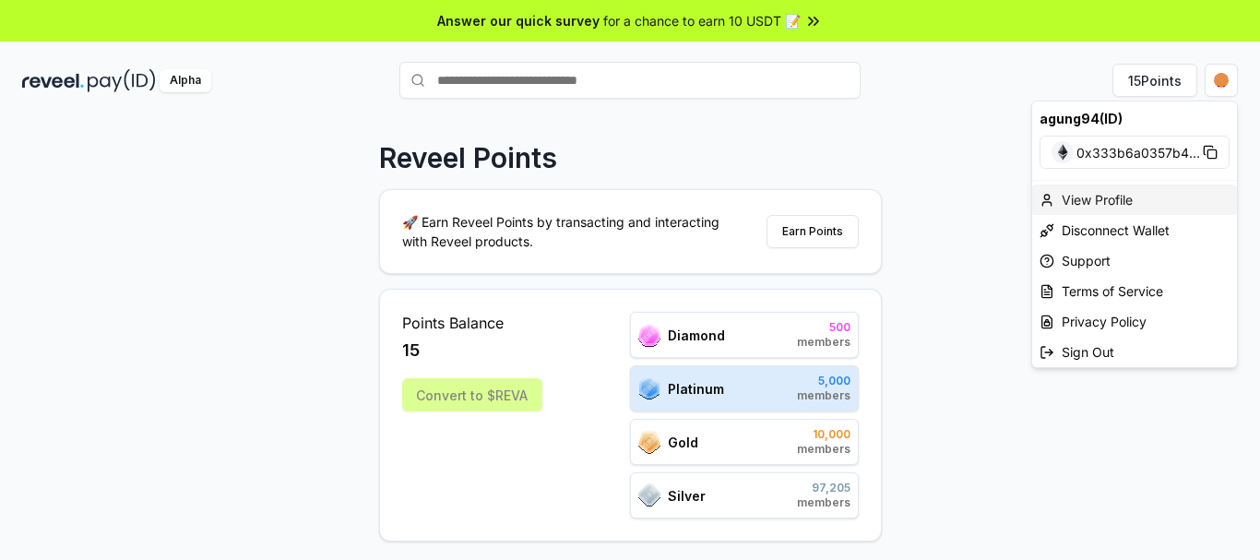
click at [1110, 196] on div "View Profile" at bounding box center [1134, 199] width 205 height 30
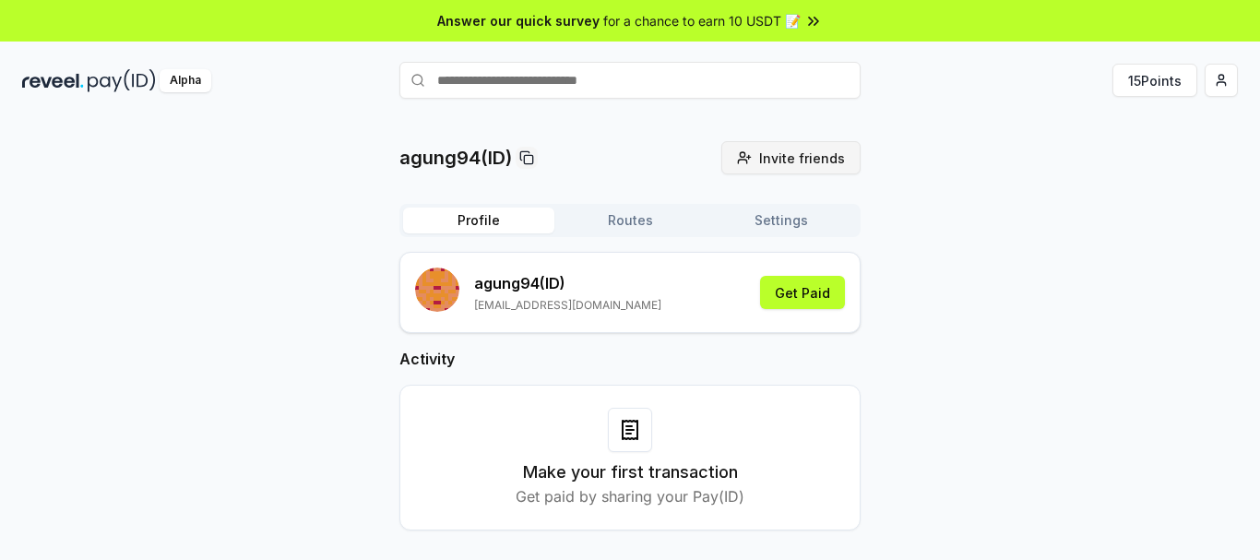
click at [776, 160] on span "Invite friends" at bounding box center [802, 157] width 86 height 19
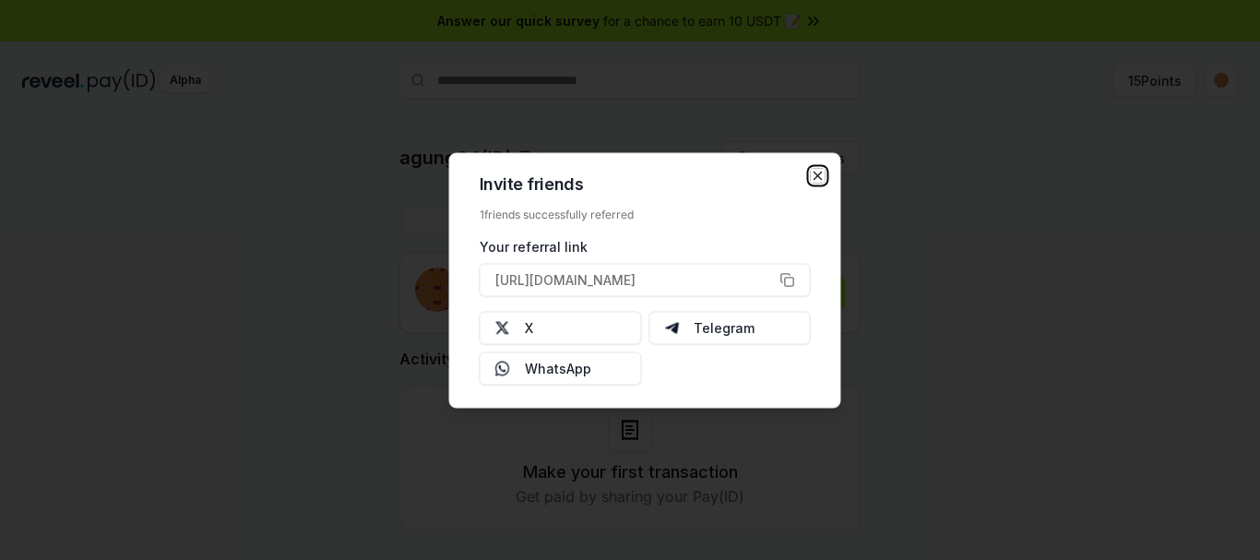
click at [816, 179] on icon "button" at bounding box center [818, 175] width 15 height 15
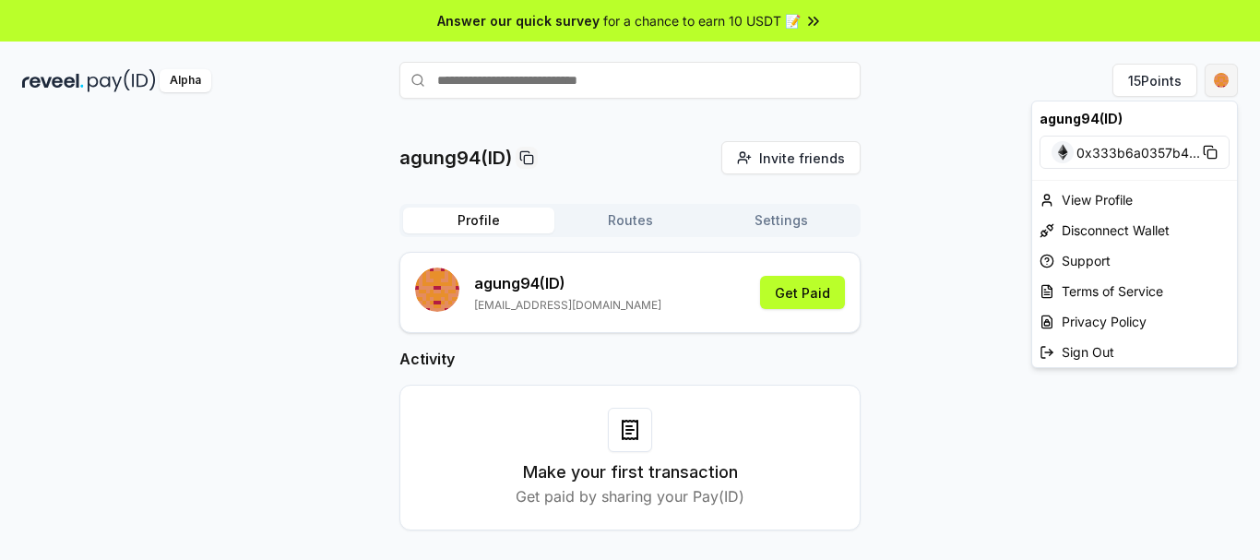
click at [1217, 84] on html "Answer our quick survey for a chance to earn 10 USDT 📝 Alpha 15 Points agung94(…" at bounding box center [630, 280] width 1260 height 560
drag, startPoint x: 985, startPoint y: 238, endPoint x: 860, endPoint y: 249, distance: 125.9
click at [984, 238] on html "Answer our quick survey for a chance to earn 10 USDT 📝 Alpha 15 Points agung94(…" at bounding box center [630, 280] width 1260 height 560
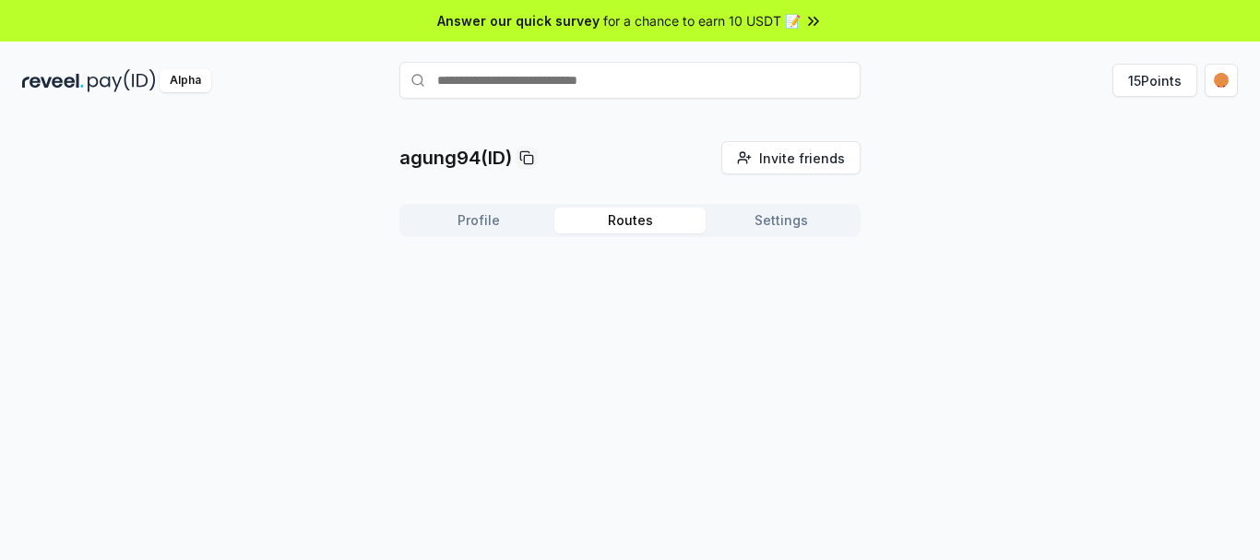
click at [656, 226] on button "Routes" at bounding box center [629, 221] width 151 height 26
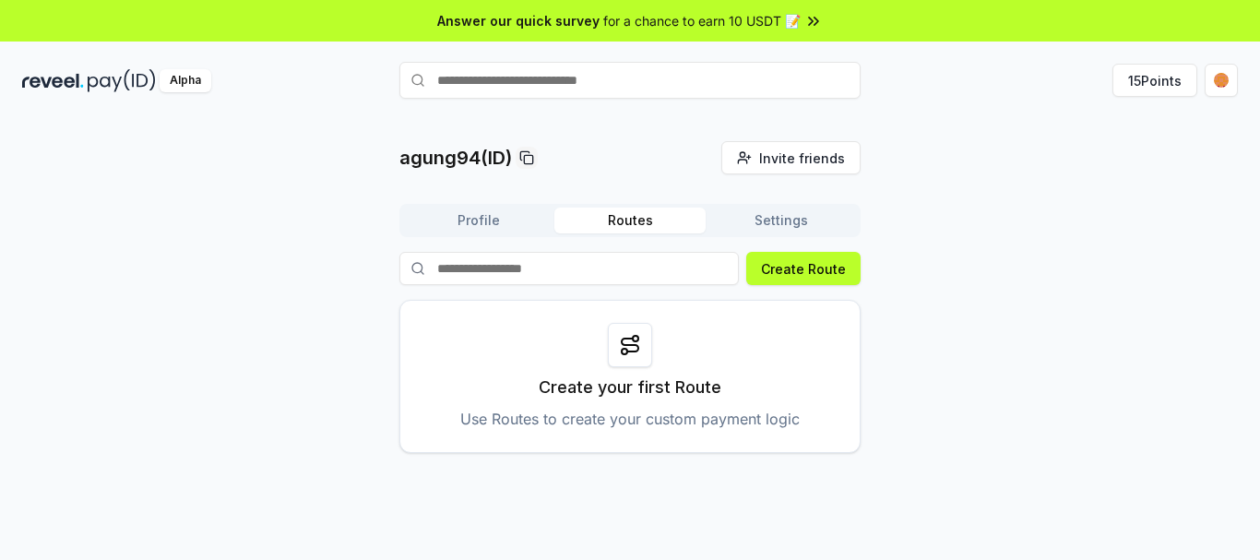
click at [791, 219] on button "Settings" at bounding box center [781, 221] width 151 height 26
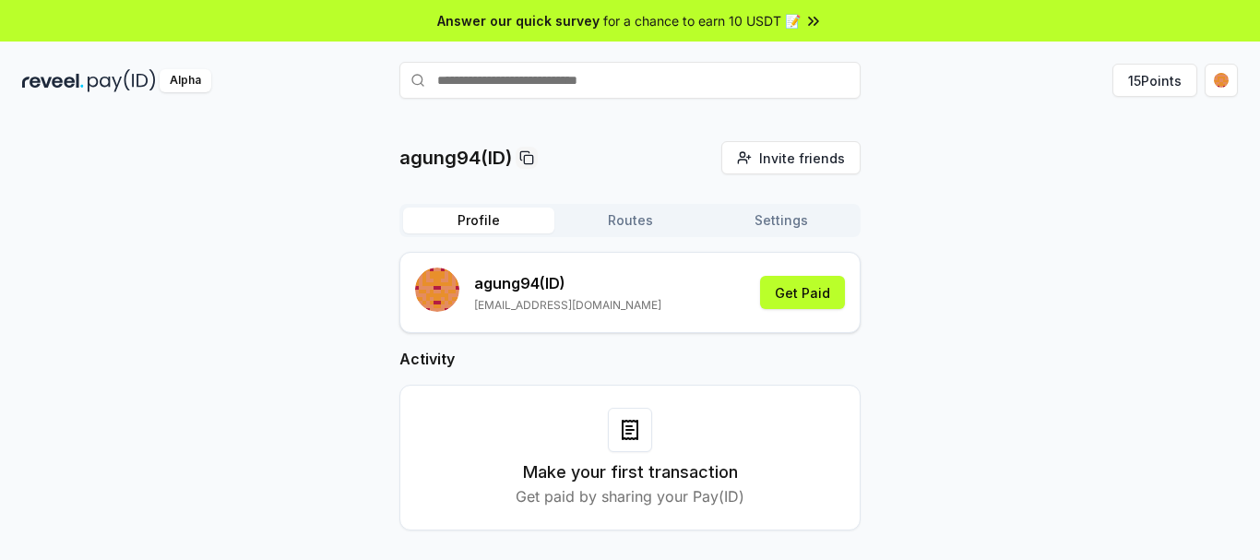
click at [468, 226] on button "Profile" at bounding box center [478, 221] width 151 height 26
click at [1223, 77] on html "Answer our quick survey for a chance to earn 10 USDT 📝 Alpha 15 Points agung94(…" at bounding box center [630, 280] width 1260 height 560
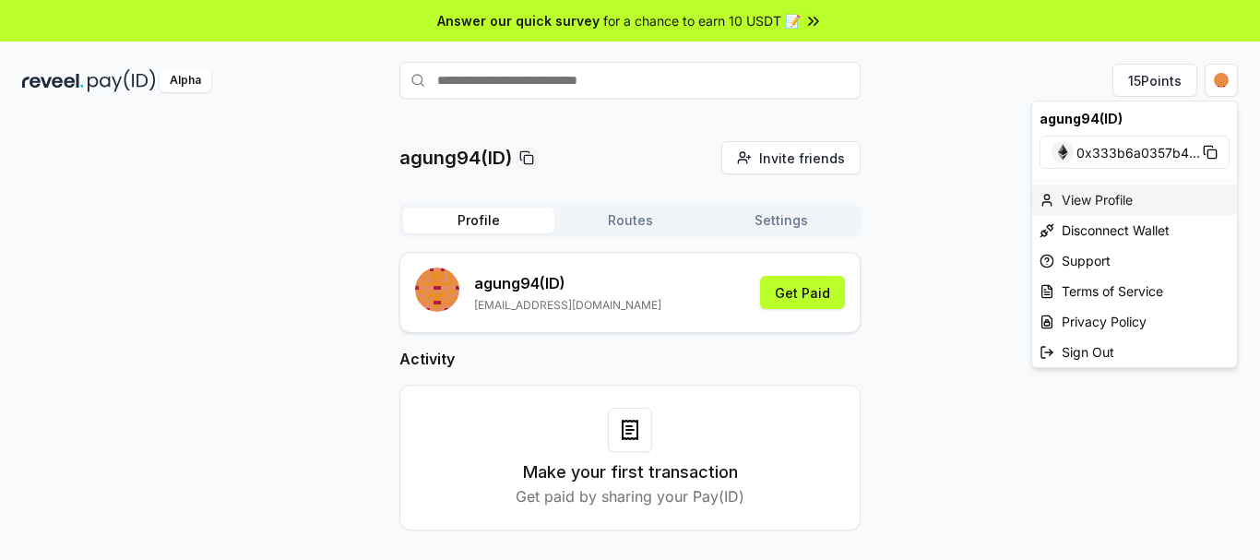
click at [1095, 202] on div "View Profile" at bounding box center [1134, 199] width 205 height 30
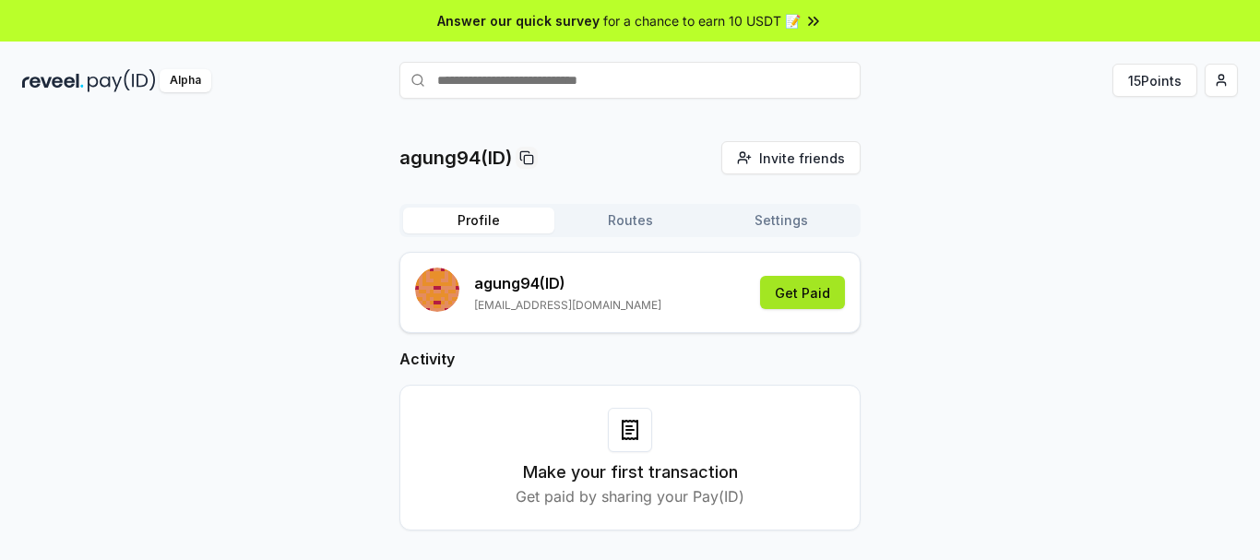
click at [801, 288] on button "Get Paid" at bounding box center [802, 292] width 85 height 33
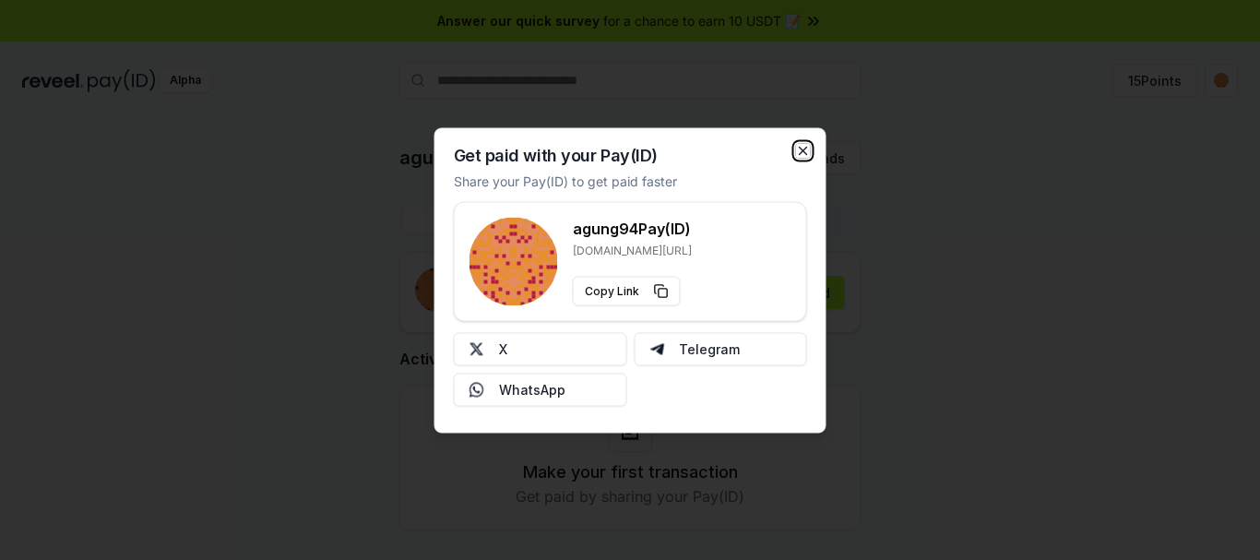
click at [801, 152] on icon "button" at bounding box center [803, 150] width 7 height 7
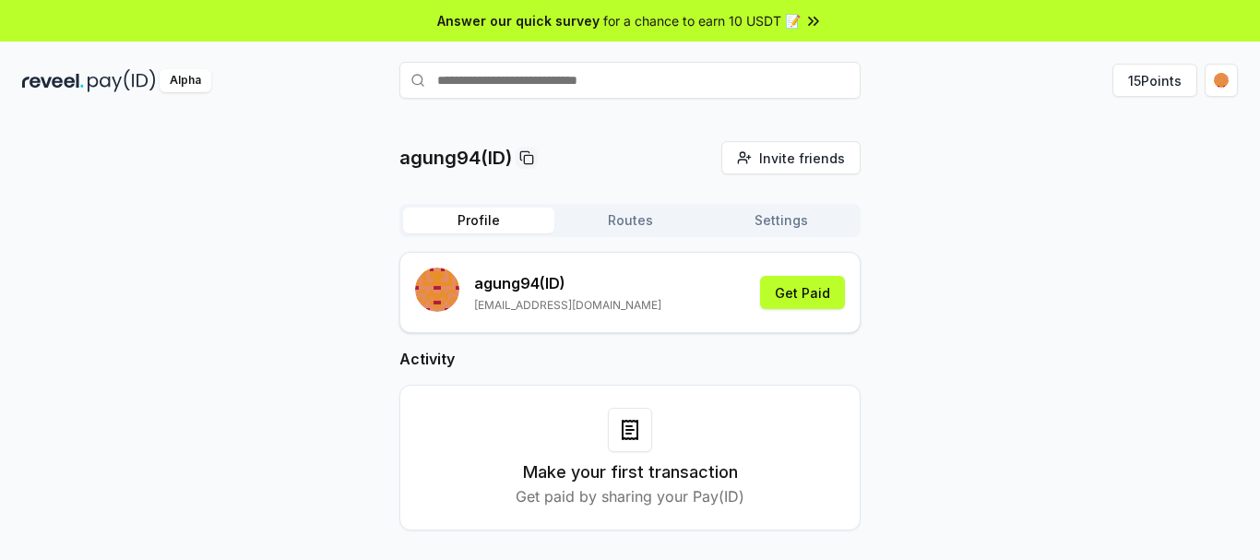
click at [637, 219] on button "Routes" at bounding box center [629, 221] width 151 height 26
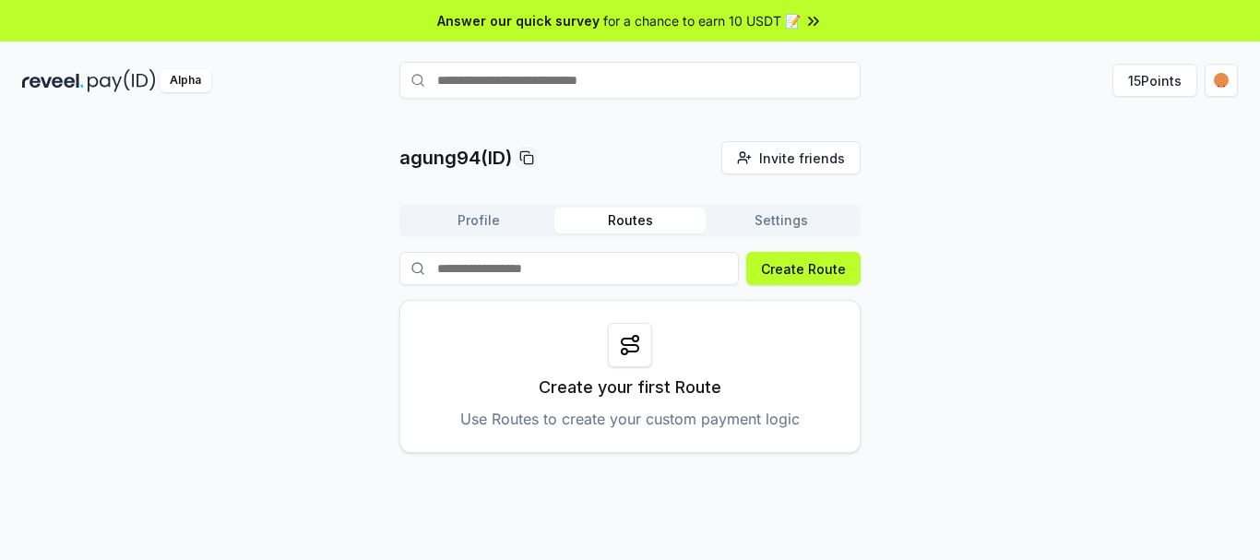
click at [797, 23] on span "for a chance to earn 10 USDT 📝" at bounding box center [701, 20] width 197 height 19
click at [480, 221] on button "Profile" at bounding box center [478, 221] width 151 height 26
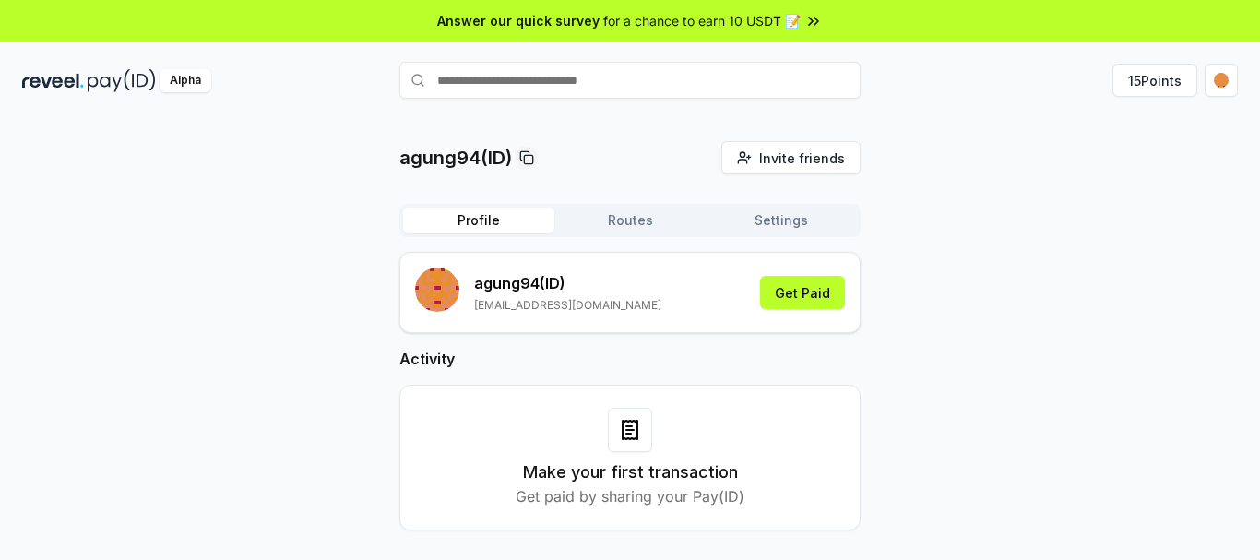
click at [453, 153] on p "agung94(ID)" at bounding box center [455, 158] width 113 height 26
click at [1220, 80] on html "Answer our quick survey for a chance to earn 10 USDT 📝 Alpha 15 Points agung94(…" at bounding box center [630, 280] width 1260 height 560
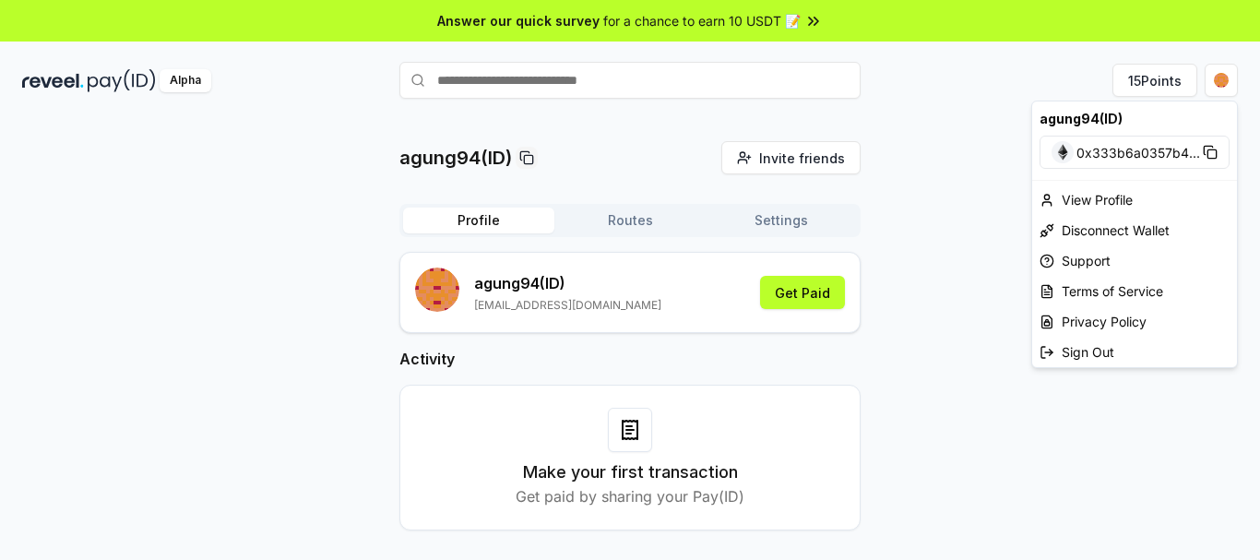
click at [1097, 117] on div "agung94(ID)" at bounding box center [1134, 118] width 205 height 34
click at [926, 265] on html "Answer our quick survey for a chance to earn 10 USDT 📝 Alpha 15 Points agung94(…" at bounding box center [630, 280] width 1260 height 560
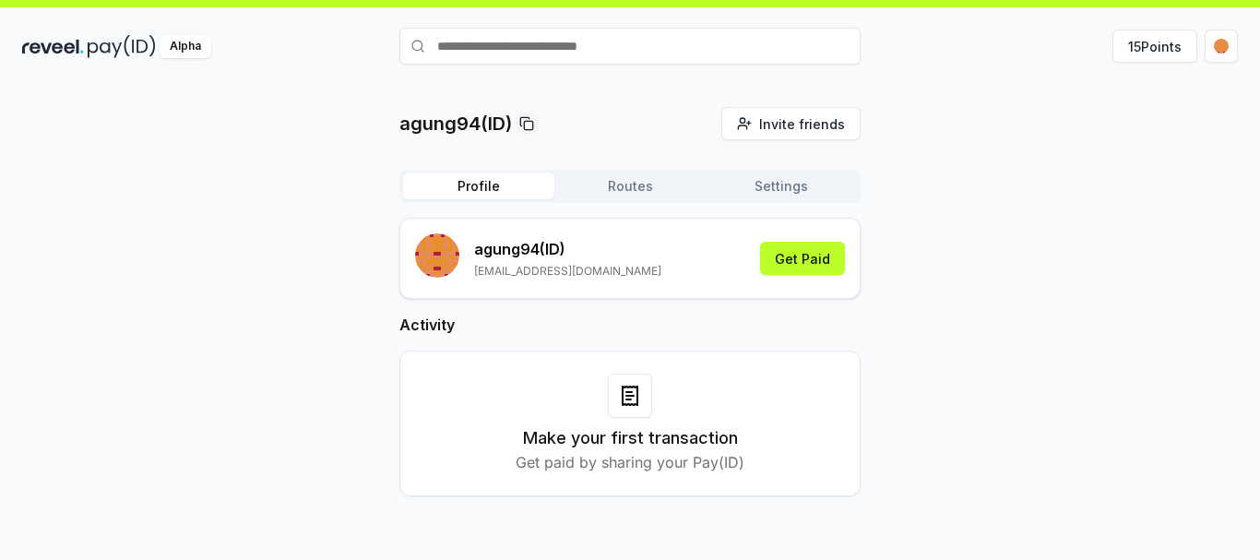
scroll to position [53, 0]
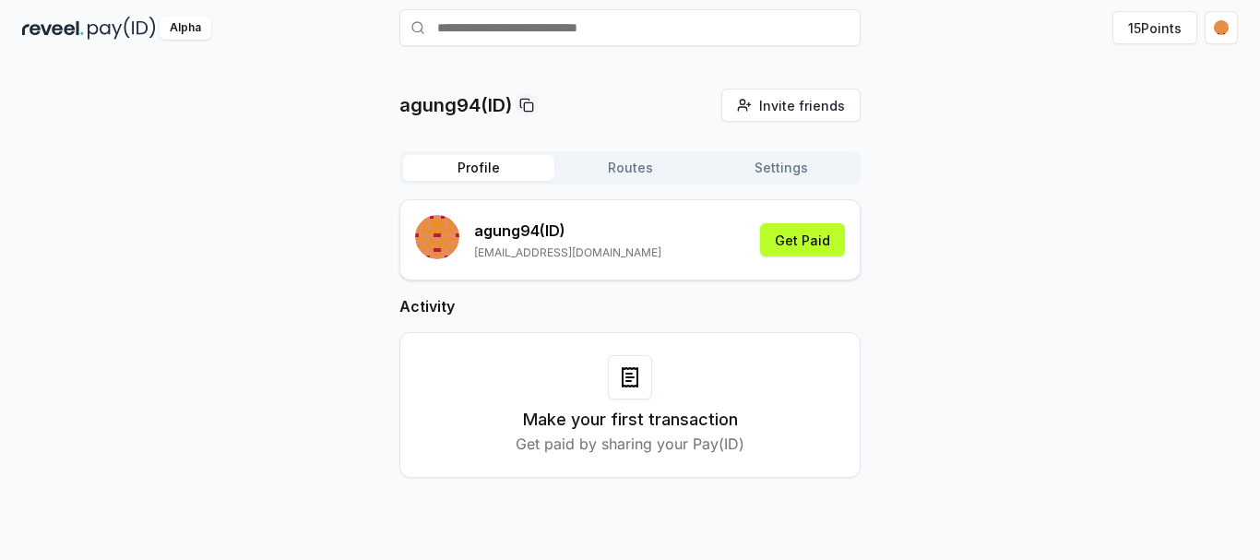
click at [623, 173] on button "Routes" at bounding box center [629, 168] width 151 height 26
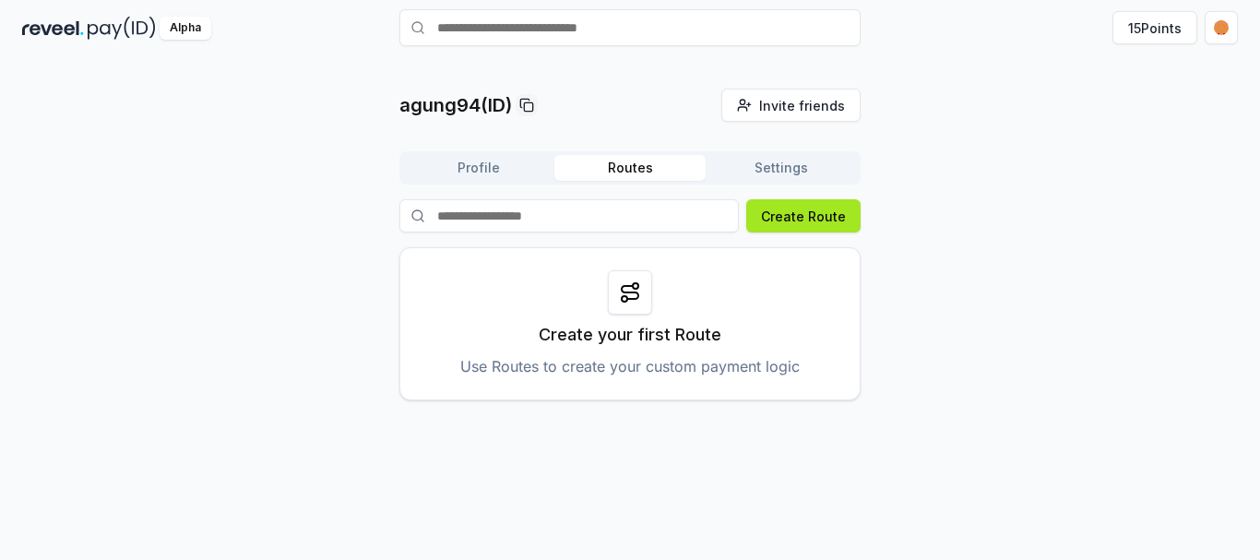
click at [808, 223] on button "Create Route" at bounding box center [803, 215] width 114 height 33
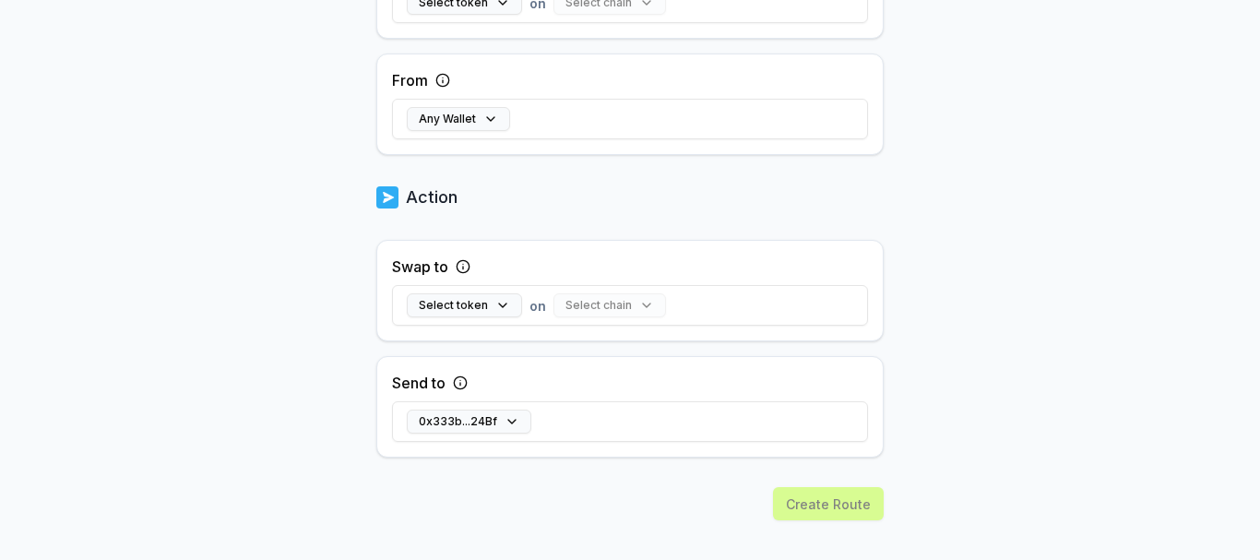
scroll to position [629, 0]
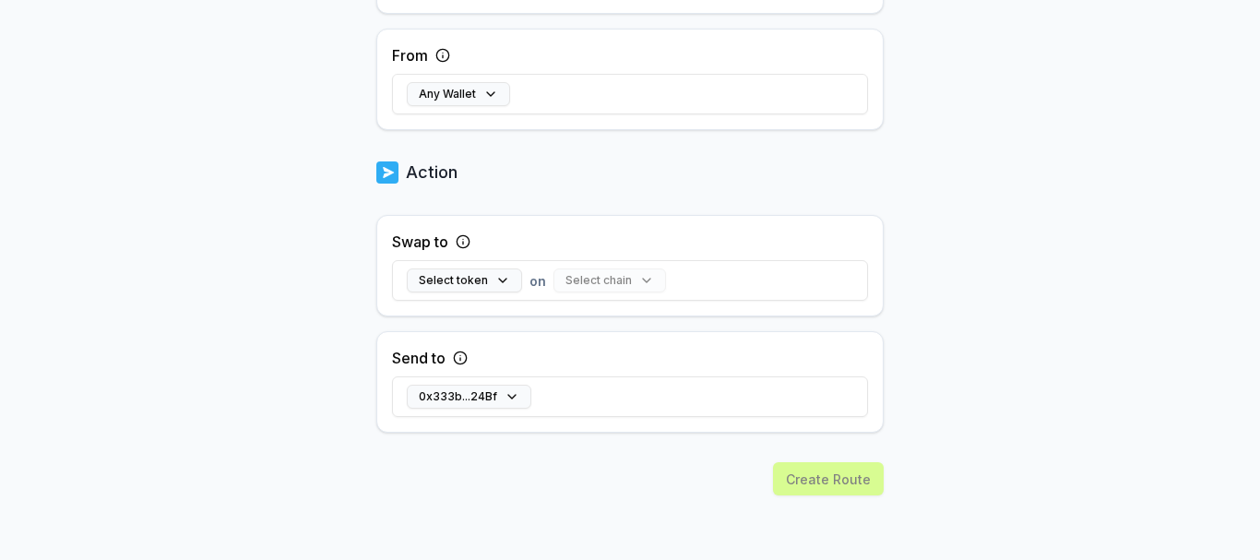
click at [823, 477] on div "Create Route" at bounding box center [629, 511] width 507 height 98
click at [497, 285] on button "Select token" at bounding box center [464, 280] width 115 height 24
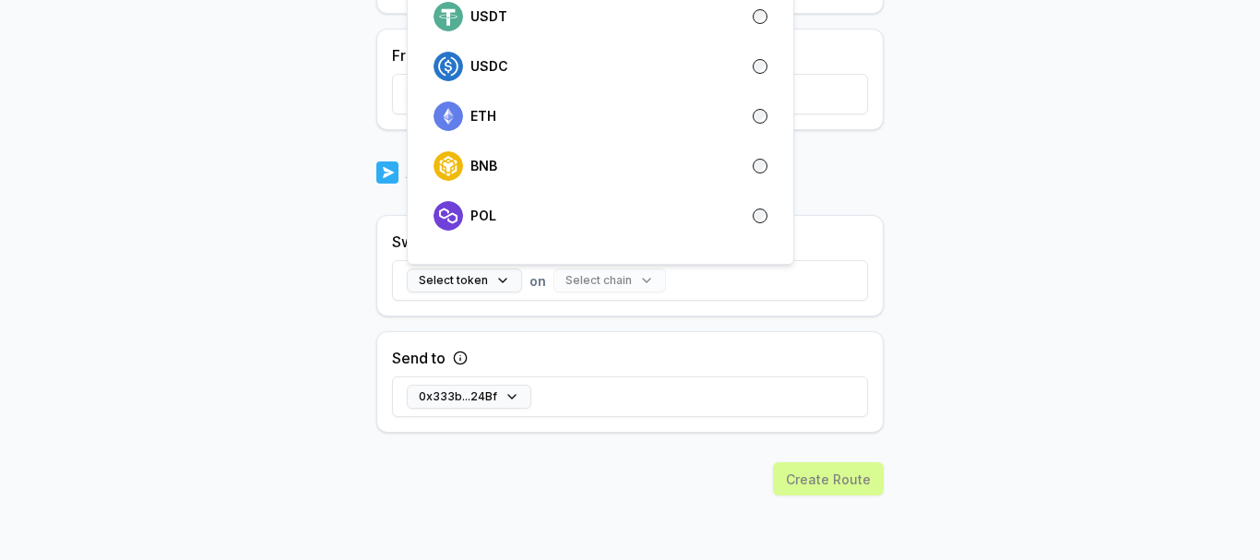
click at [946, 258] on body "Answer our quick survey for a chance to earn 10 USDT 📝 Alpha 15 Points Back Cre…" at bounding box center [630, 280] width 1260 height 560
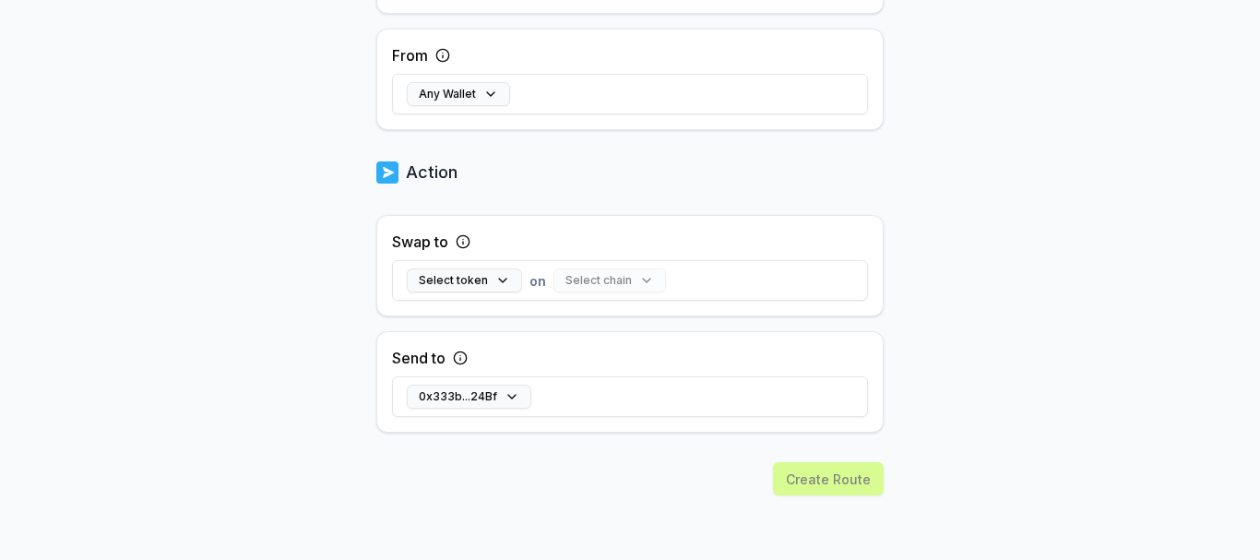
click at [460, 242] on icon at bounding box center [463, 241] width 15 height 15
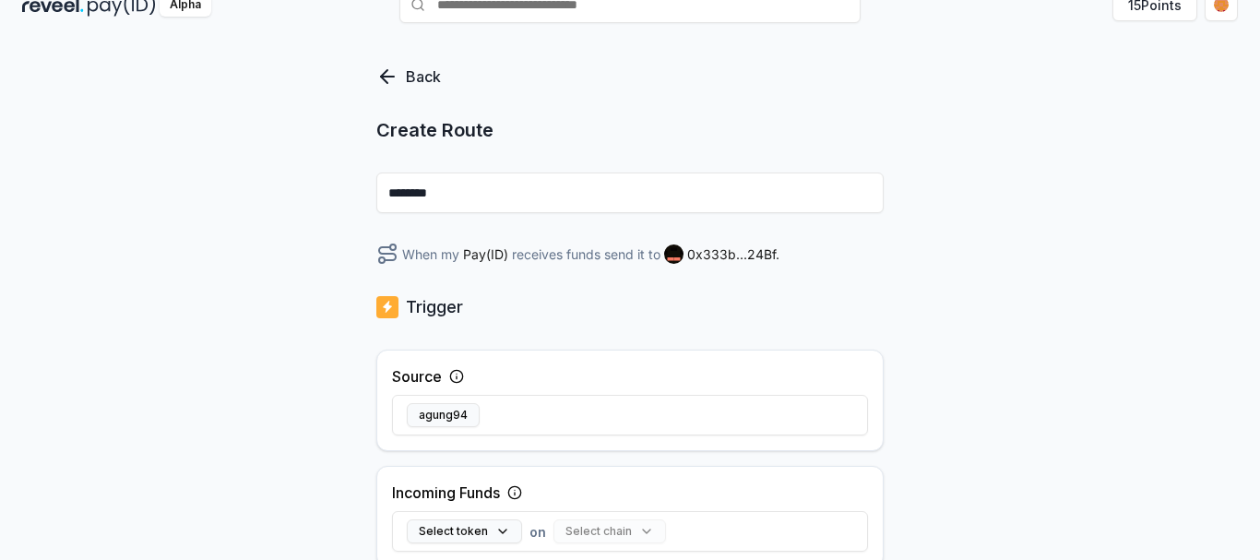
scroll to position [0, 0]
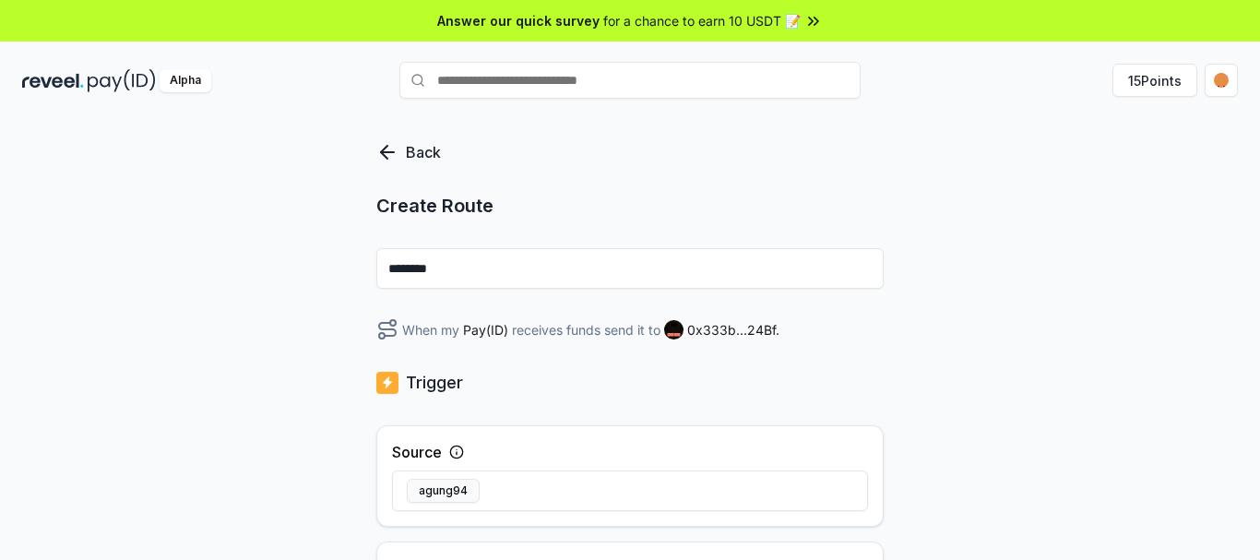
click at [420, 159] on p "Back" at bounding box center [423, 152] width 35 height 22
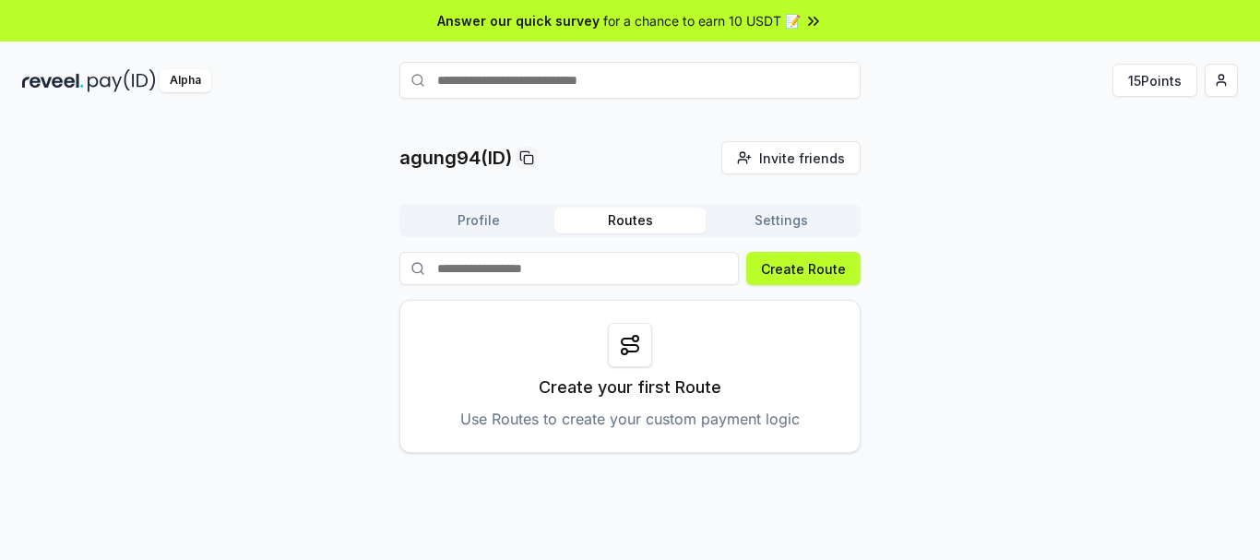
click at [116, 86] on img at bounding box center [122, 80] width 68 height 23
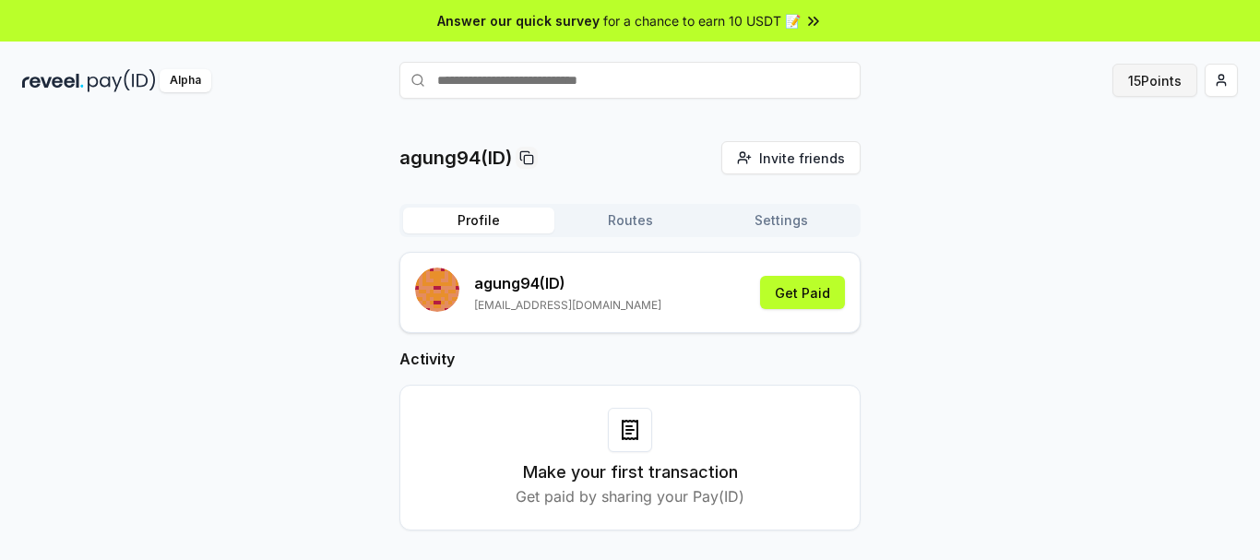
click at [1152, 88] on button "15 Points" at bounding box center [1154, 80] width 85 height 33
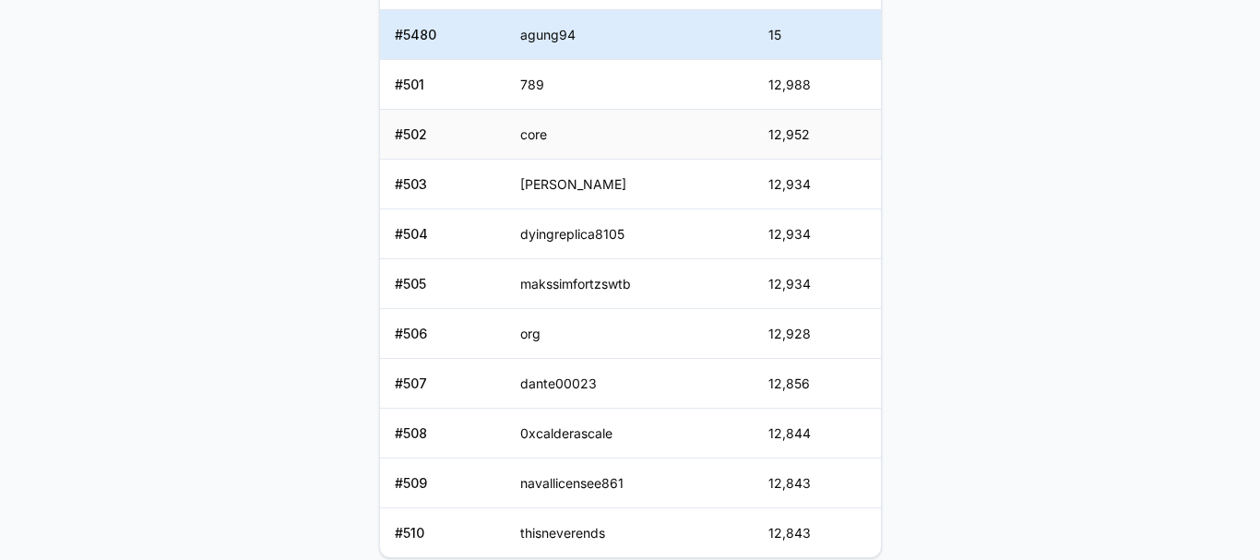
scroll to position [738, 0]
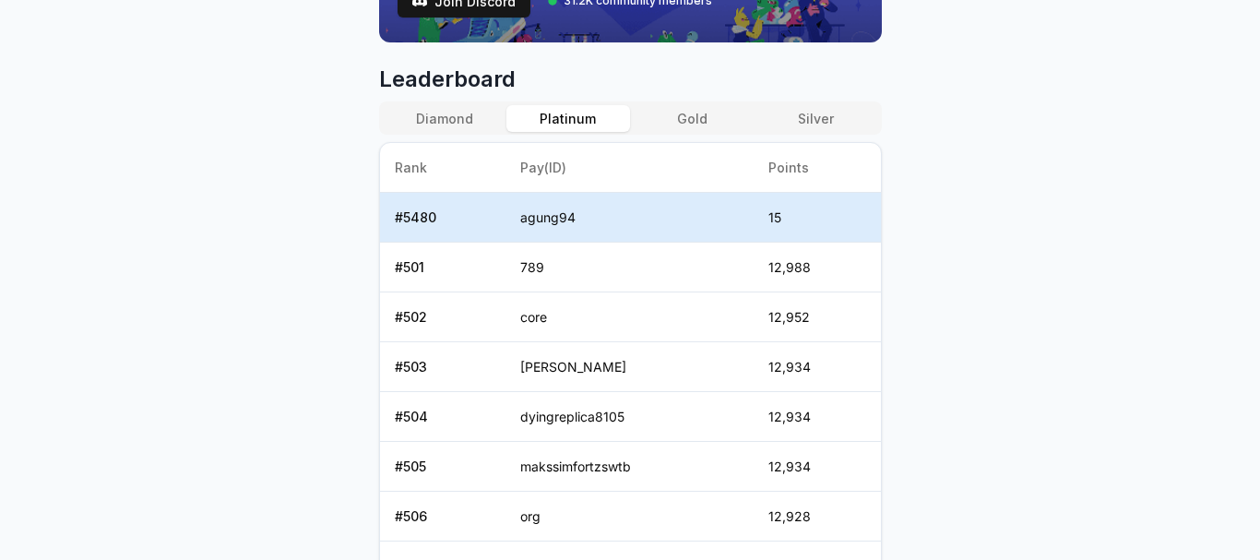
click at [683, 125] on button "Gold" at bounding box center [692, 118] width 124 height 27
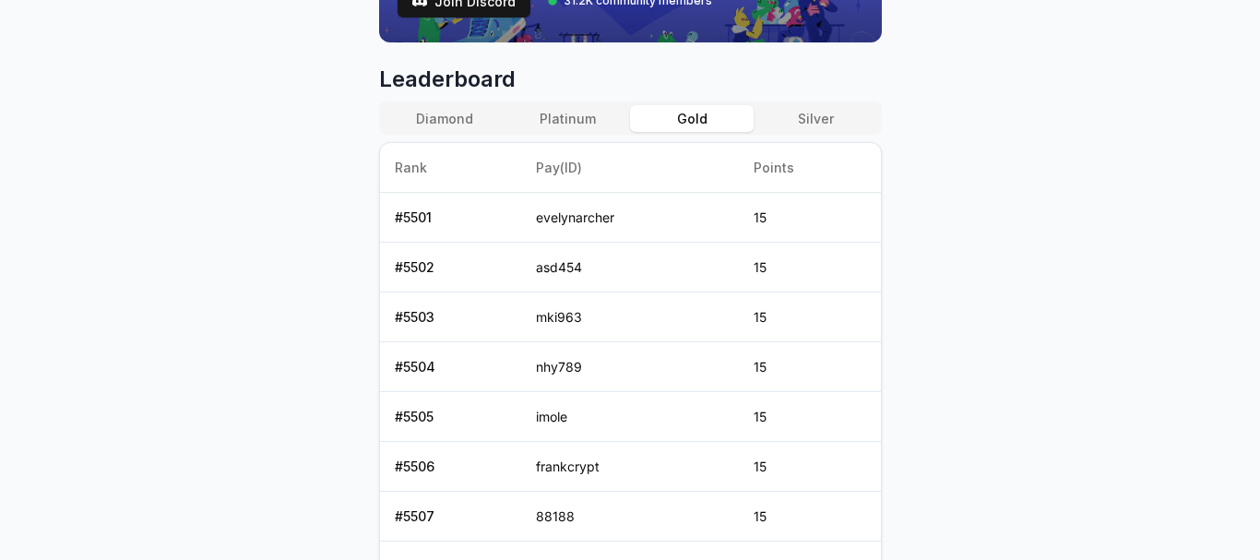
click at [562, 125] on button "Platinum" at bounding box center [568, 118] width 124 height 27
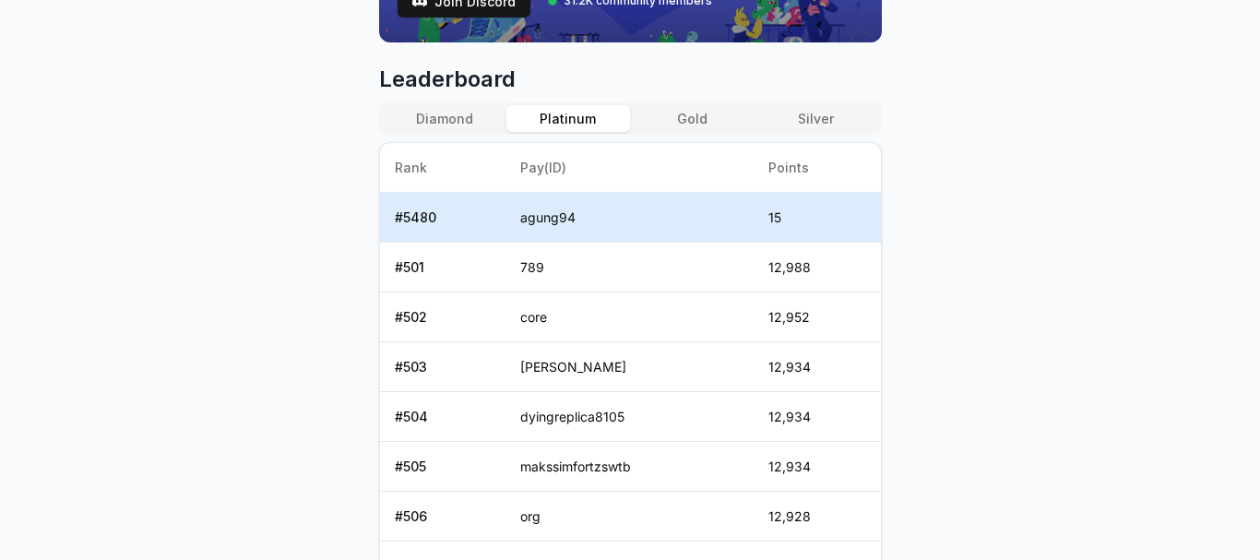
click at [682, 116] on button "Gold" at bounding box center [692, 118] width 124 height 27
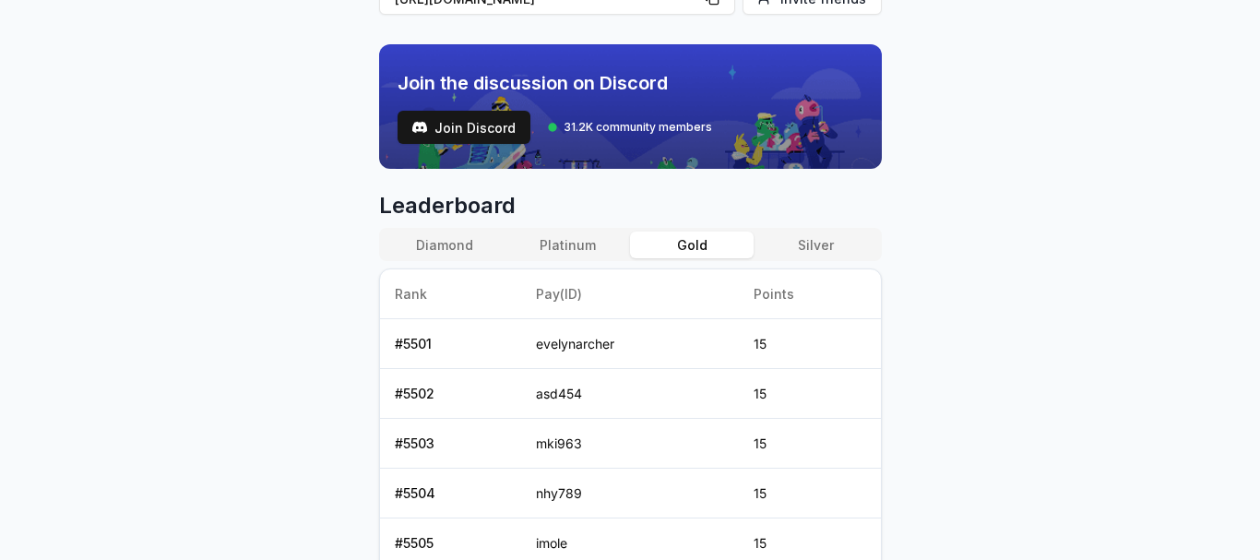
scroll to position [646, 0]
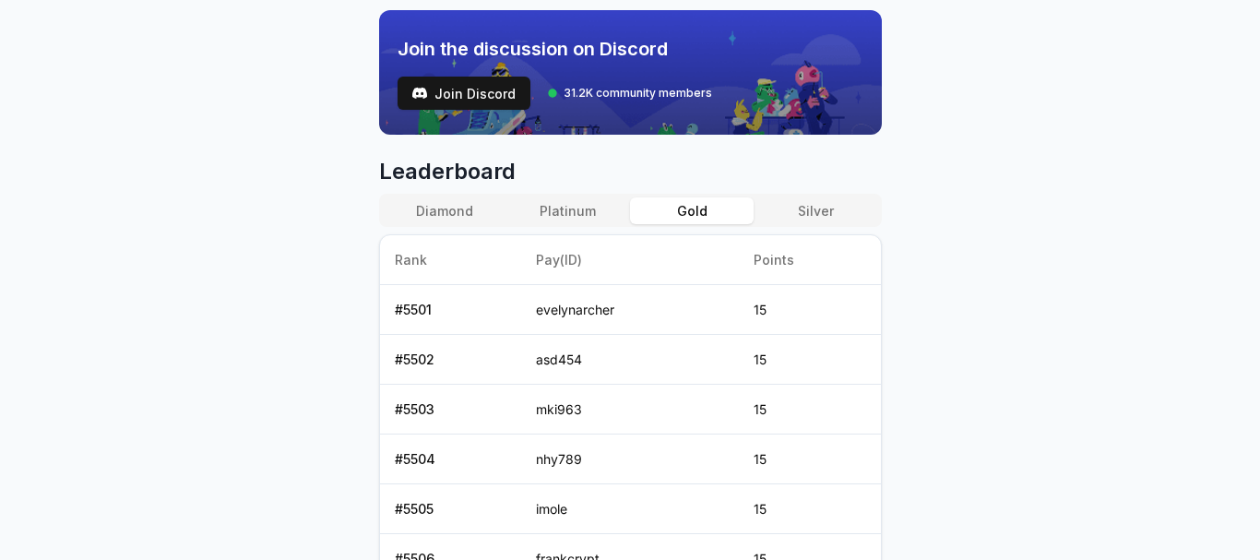
click at [554, 208] on button "Platinum" at bounding box center [568, 210] width 124 height 27
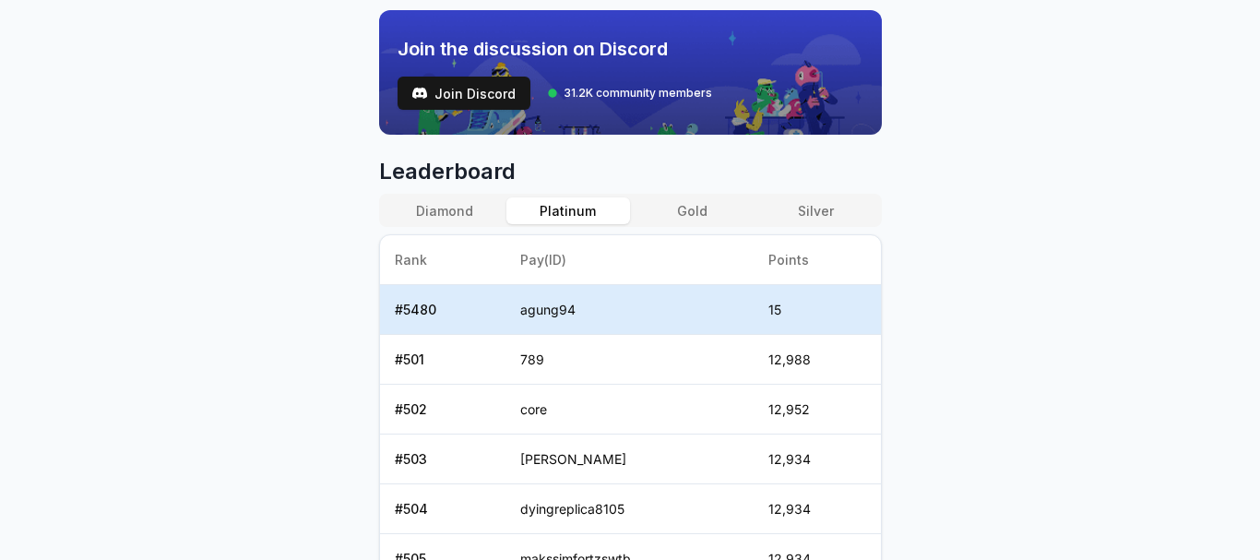
scroll to position [1014, 0]
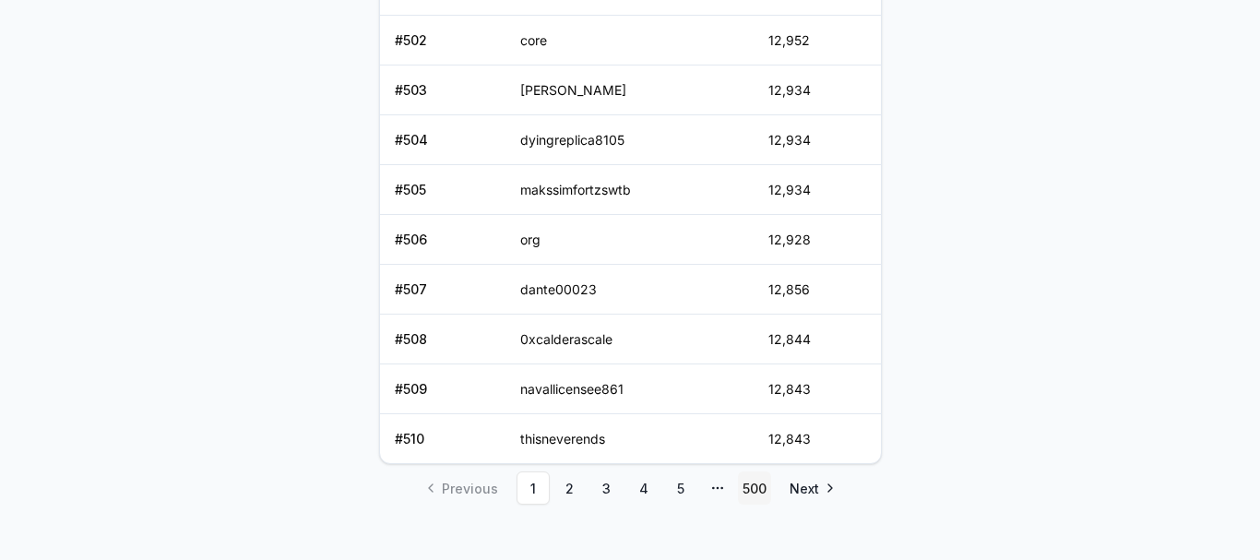
click at [757, 485] on link "500" at bounding box center [754, 487] width 33 height 33
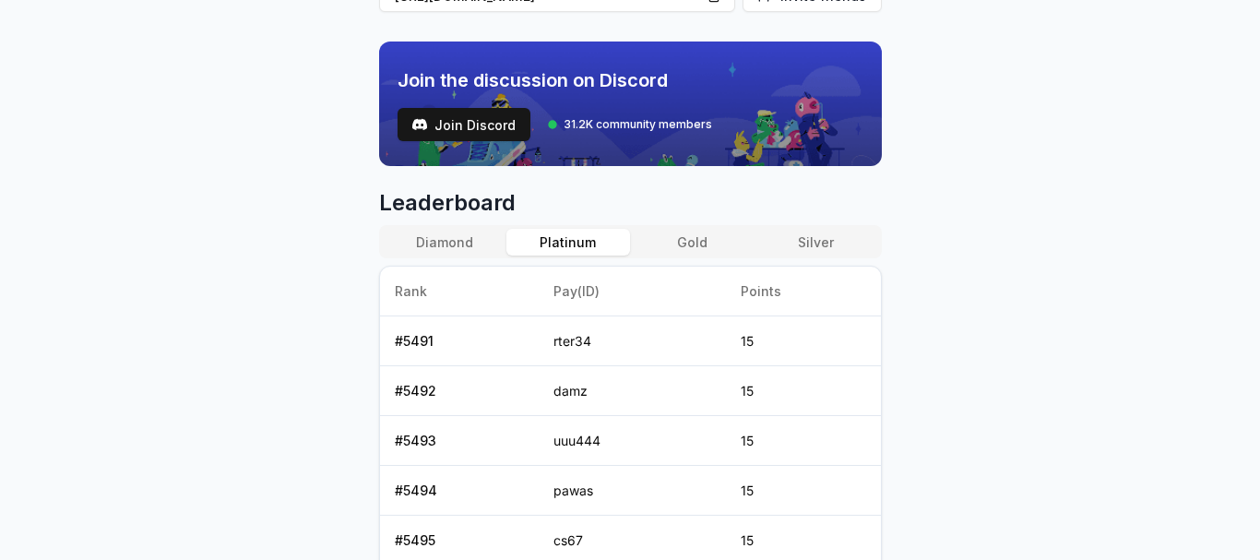
scroll to position [153, 0]
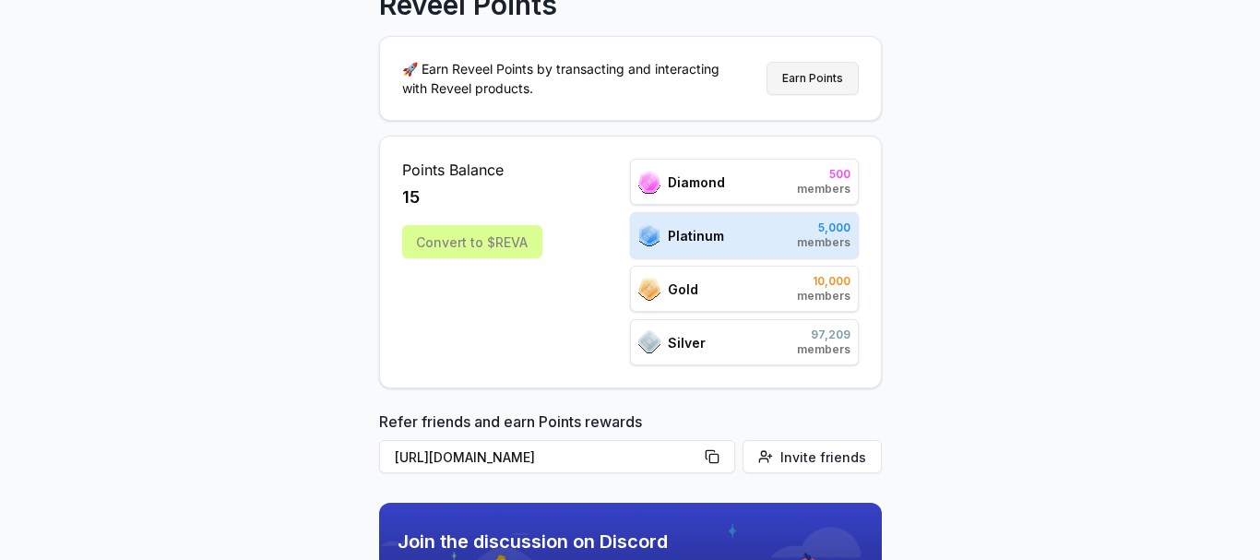
click at [803, 79] on button "Earn Points" at bounding box center [812, 78] width 92 height 33
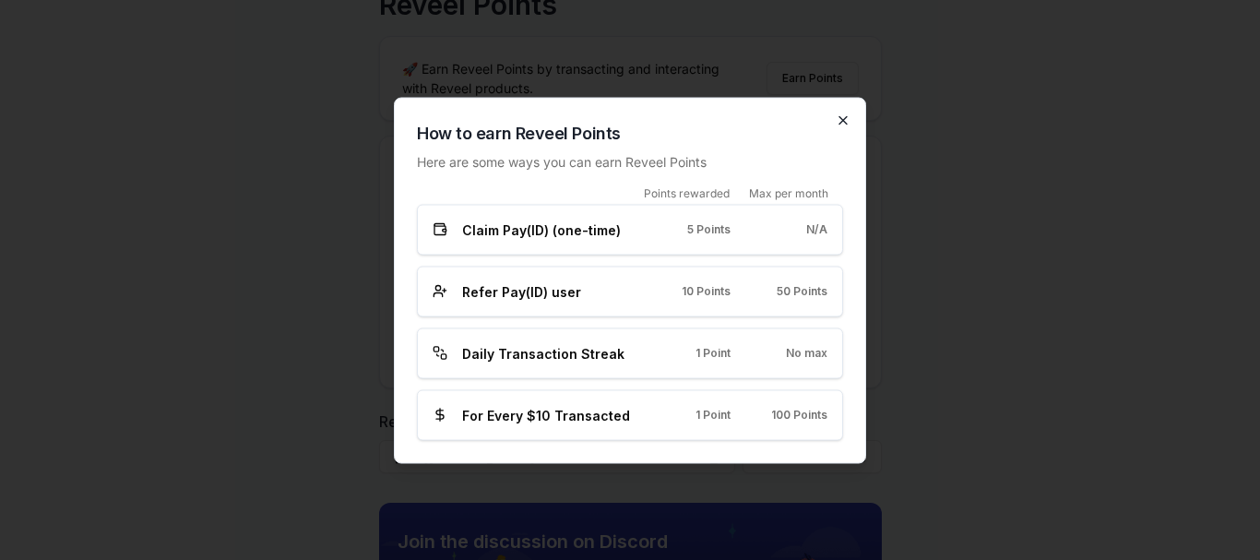
click at [844, 124] on icon "button" at bounding box center [843, 120] width 15 height 15
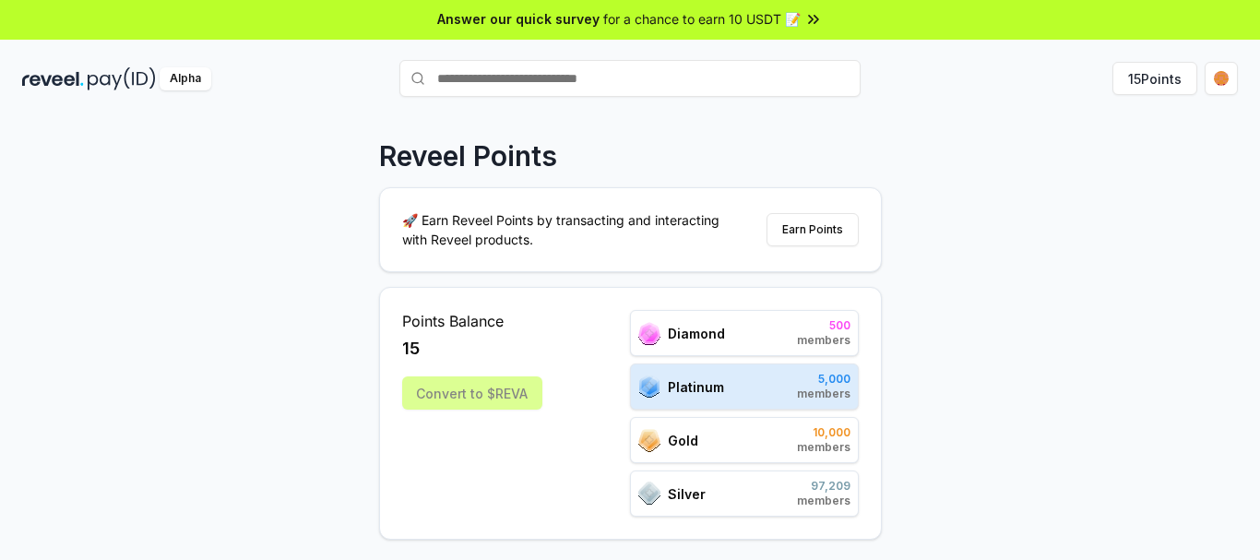
scroll to position [0, 0]
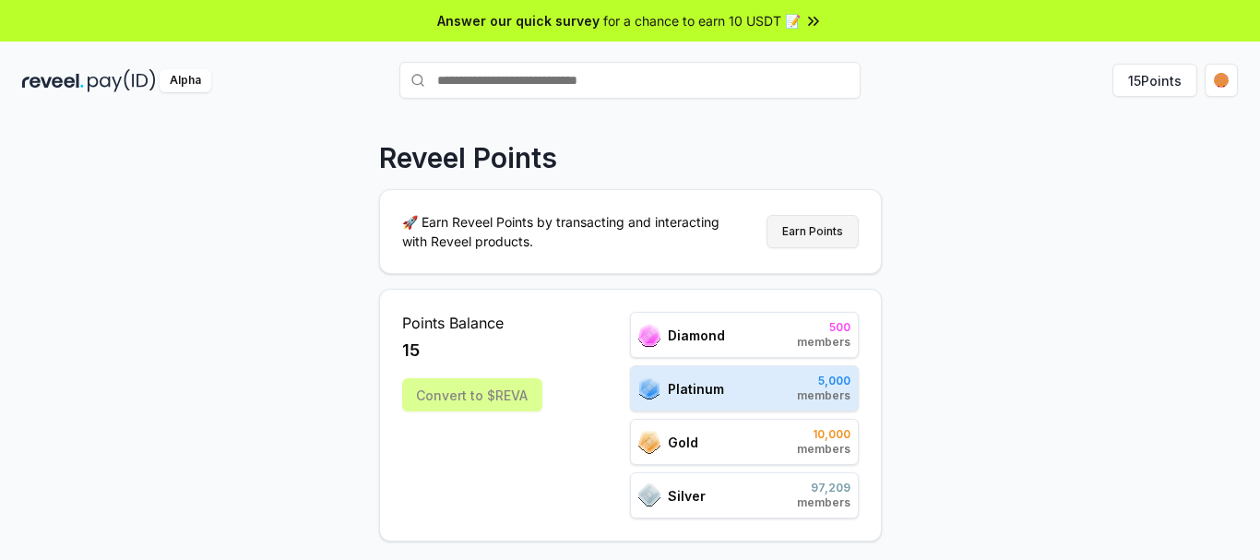
click at [824, 222] on button "Earn Points" at bounding box center [812, 231] width 92 height 33
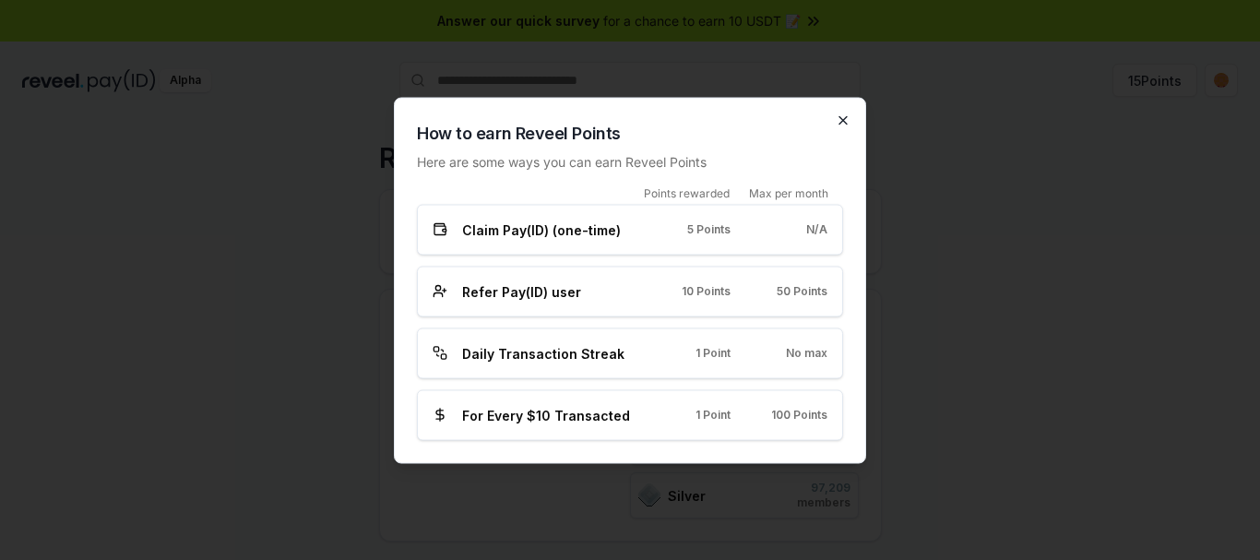
click at [846, 114] on icon "button" at bounding box center [843, 120] width 15 height 15
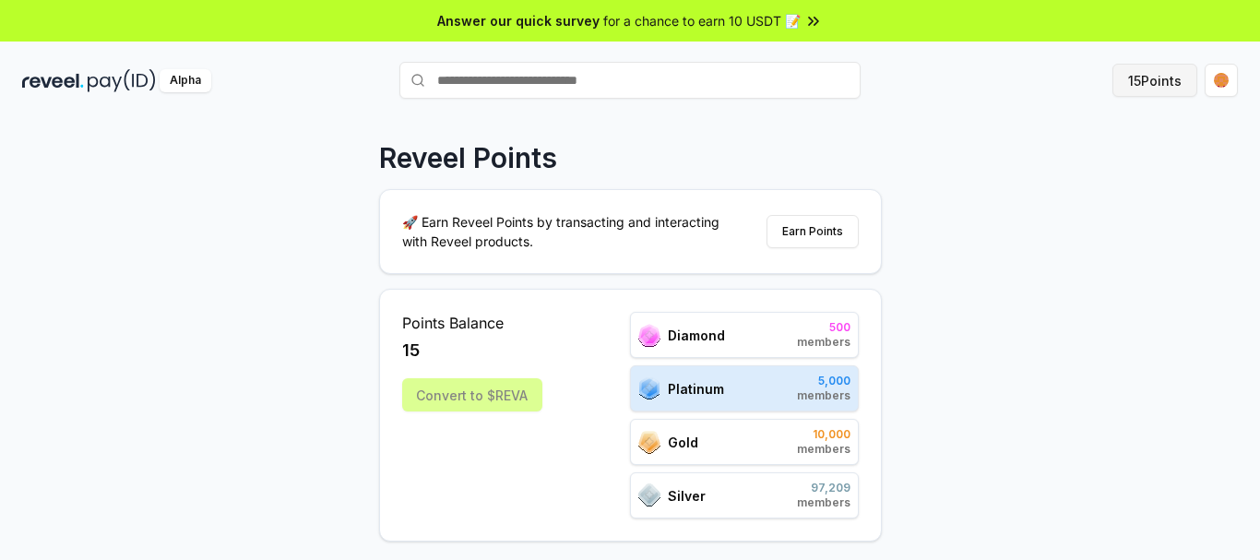
click at [1146, 77] on button "15 Points" at bounding box center [1154, 80] width 85 height 33
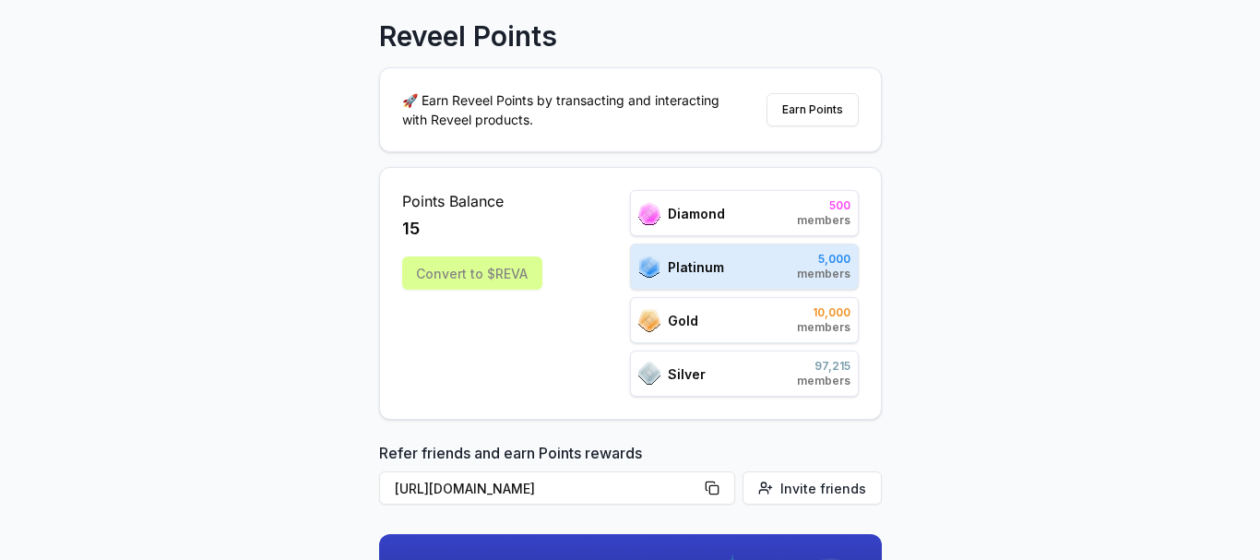
scroll to position [184, 0]
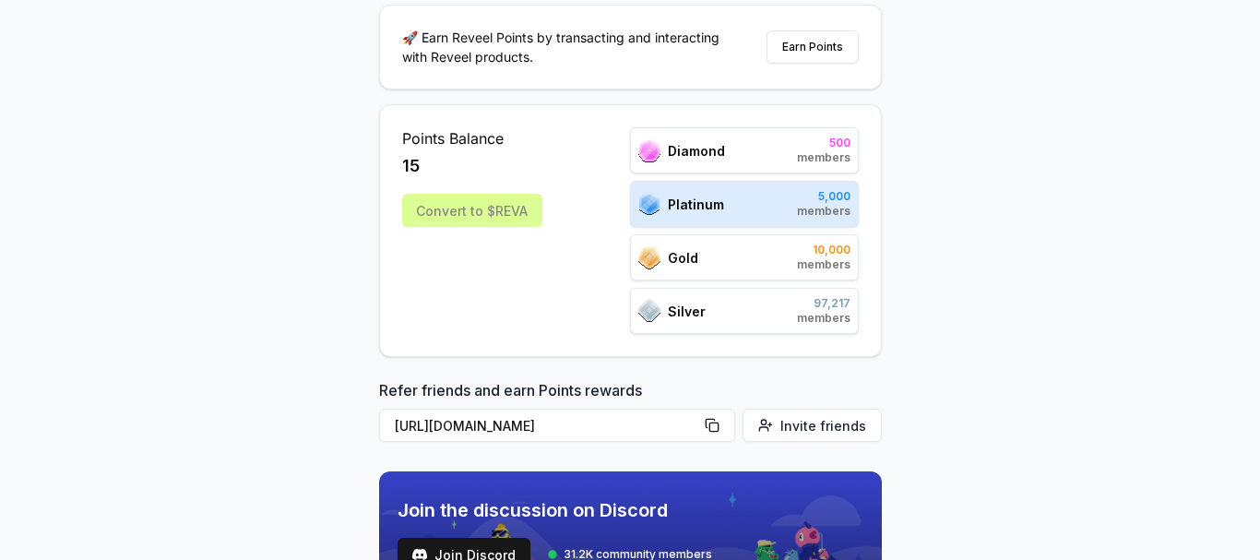
drag, startPoint x: 817, startPoint y: 49, endPoint x: 991, endPoint y: 289, distance: 296.4
click at [1015, 257] on div "Reveel Points 🚀 Earn Reveel Points by transacting and interacting with Reveel p…" at bounding box center [630, 174] width 1260 height 508
click at [717, 421] on button "[URL][DOMAIN_NAME]" at bounding box center [557, 425] width 356 height 33
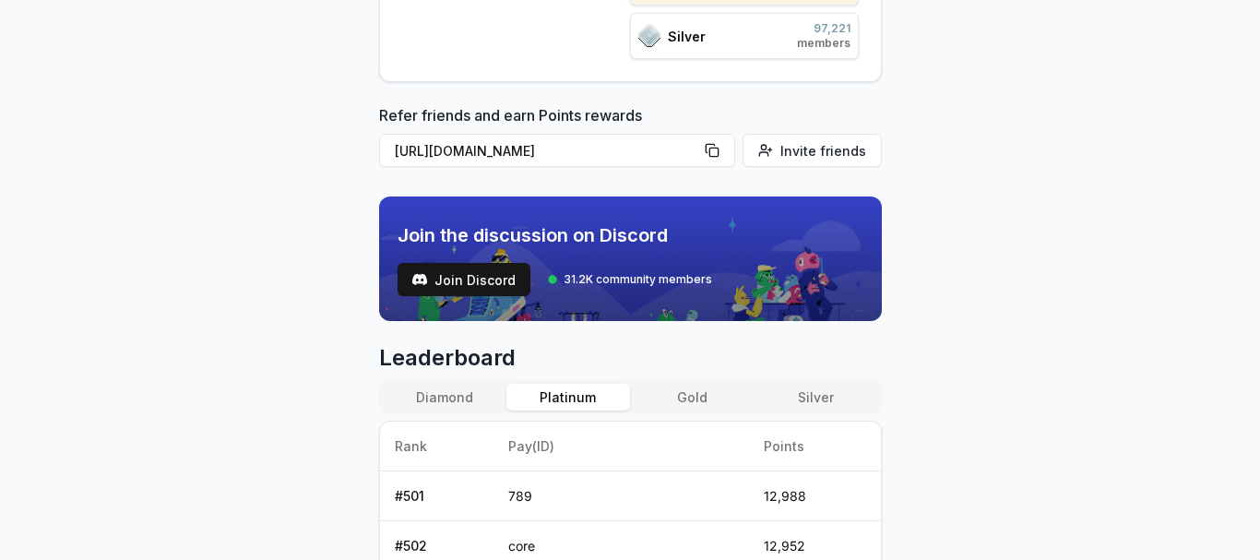
scroll to position [461, 0]
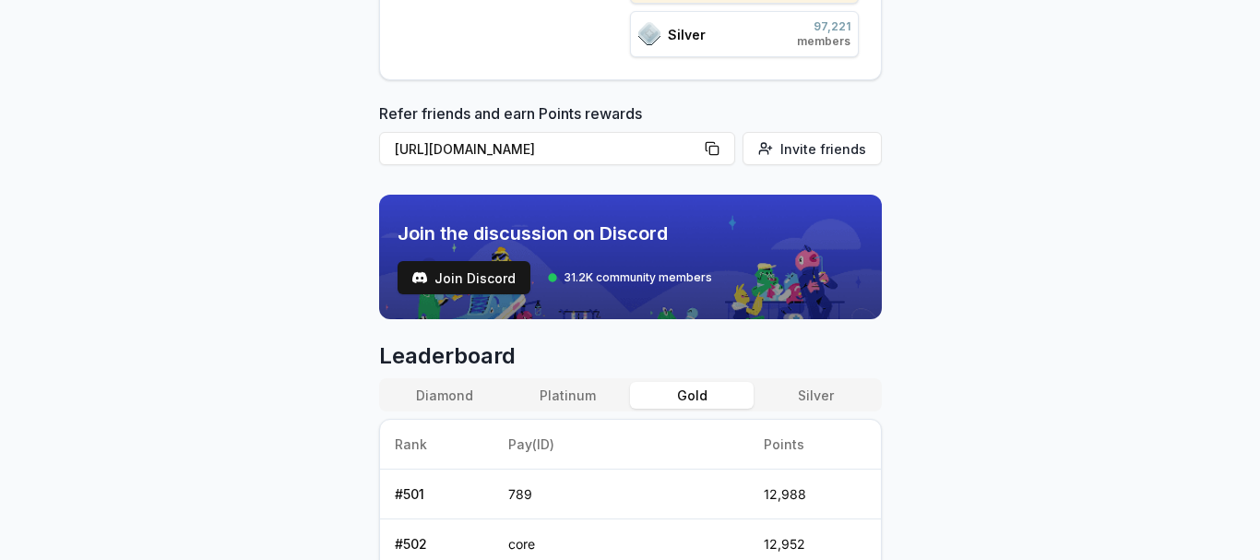
click at [682, 394] on button "Gold" at bounding box center [692, 395] width 124 height 27
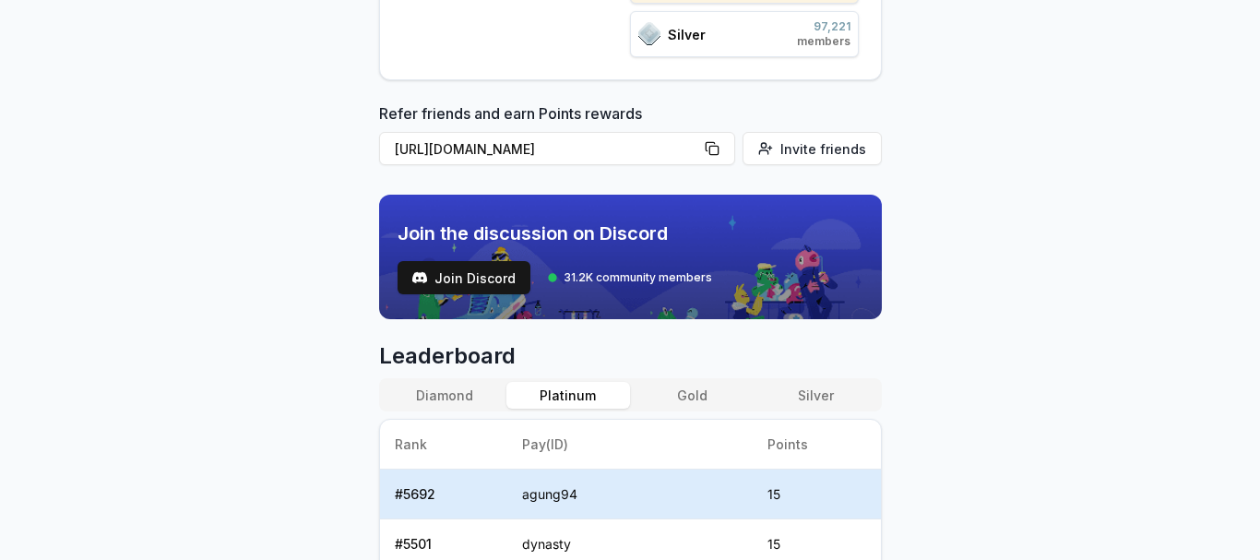
click at [560, 393] on button "Platinum" at bounding box center [568, 395] width 124 height 27
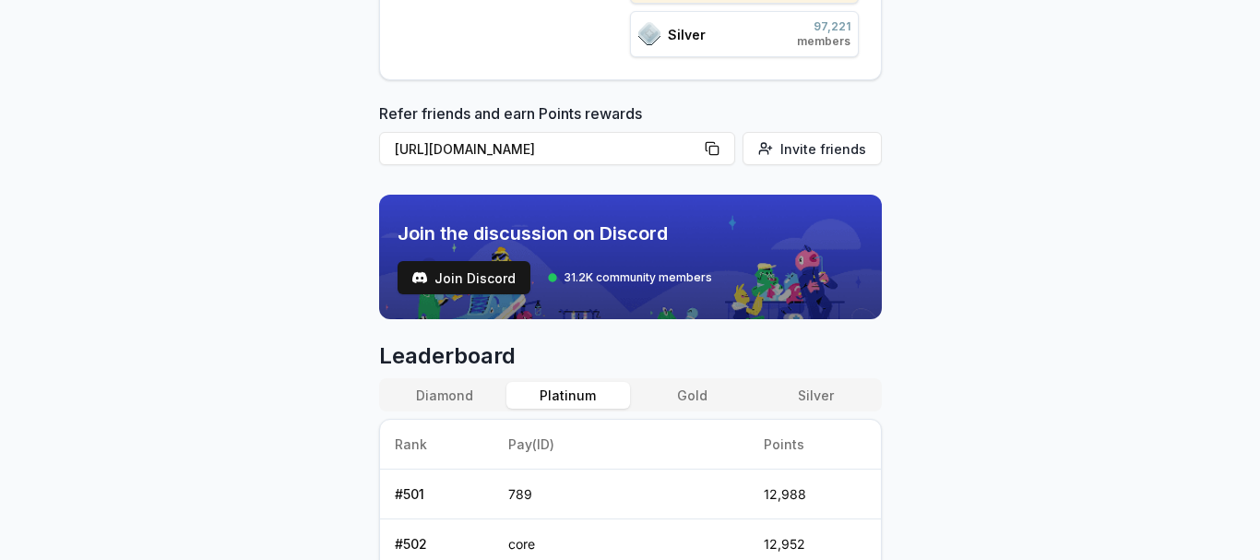
click at [676, 393] on button "Gold" at bounding box center [692, 395] width 124 height 27
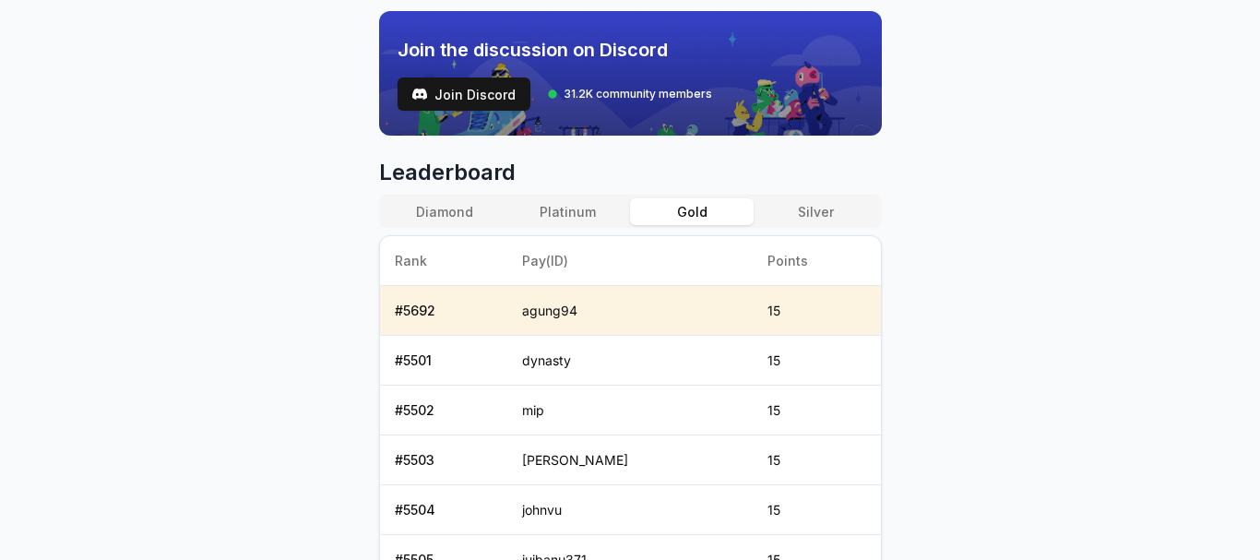
scroll to position [646, 0]
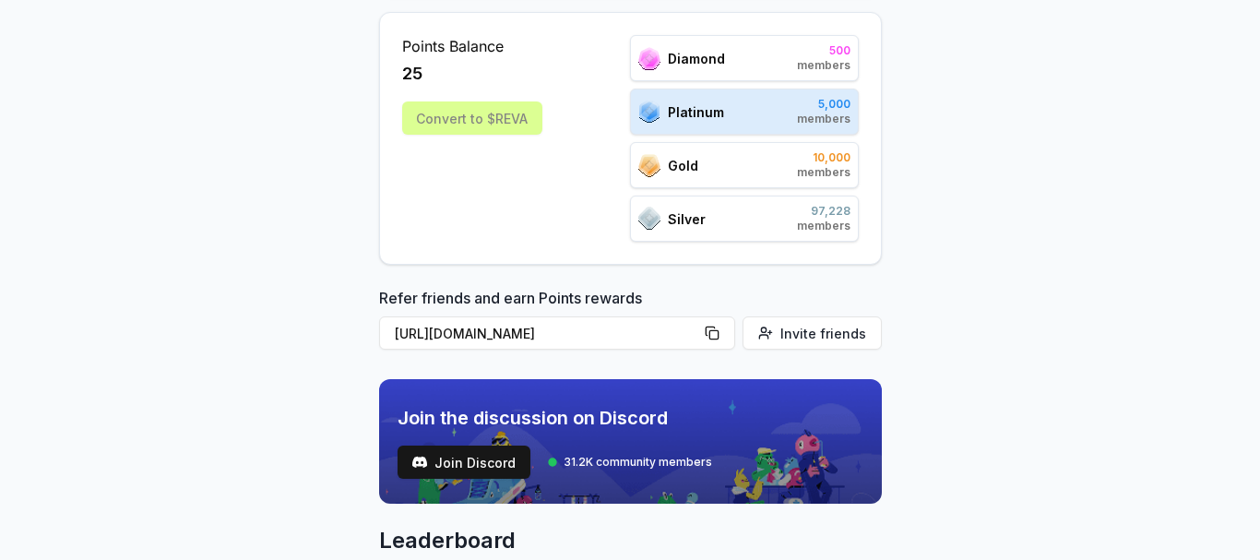
scroll to position [184, 0]
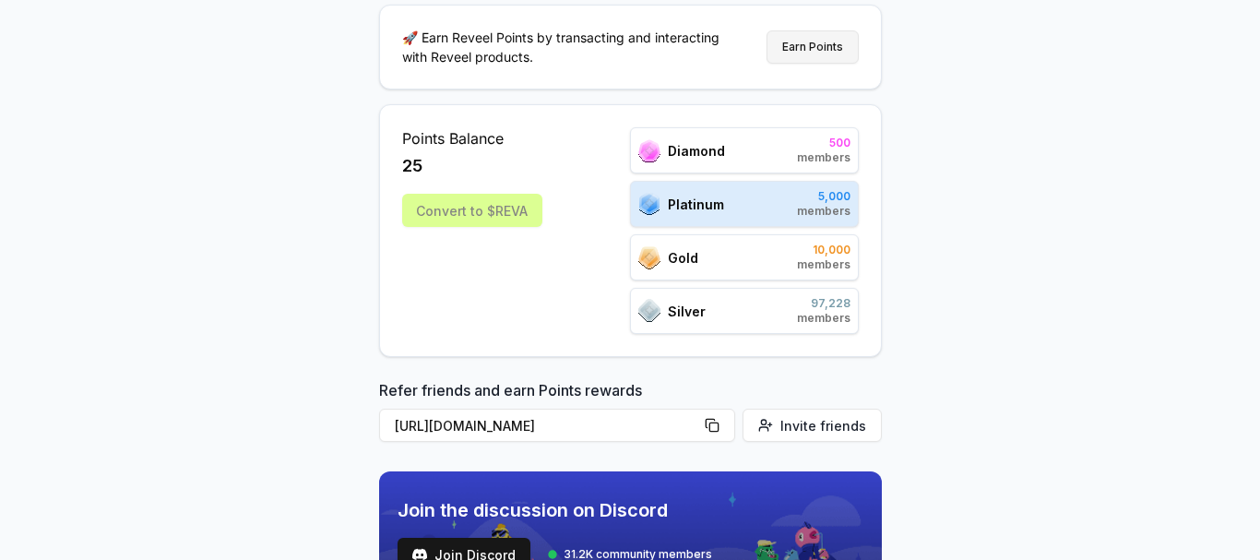
click at [807, 44] on button "Earn Points" at bounding box center [812, 46] width 92 height 33
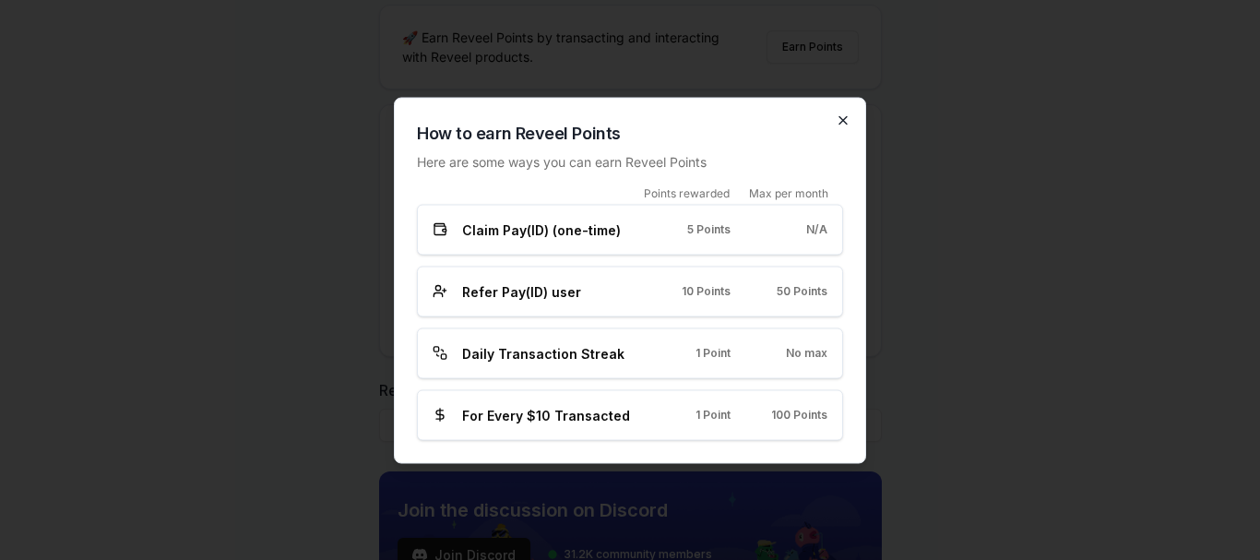
click at [840, 120] on icon "button" at bounding box center [843, 120] width 15 height 15
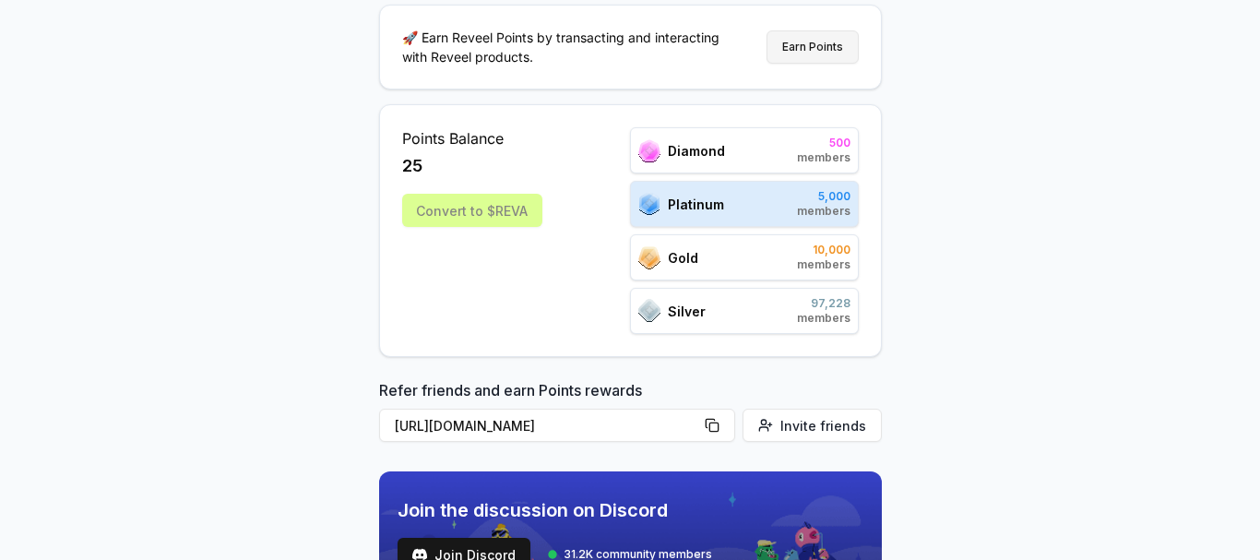
click at [805, 43] on button "Earn Points" at bounding box center [812, 46] width 92 height 33
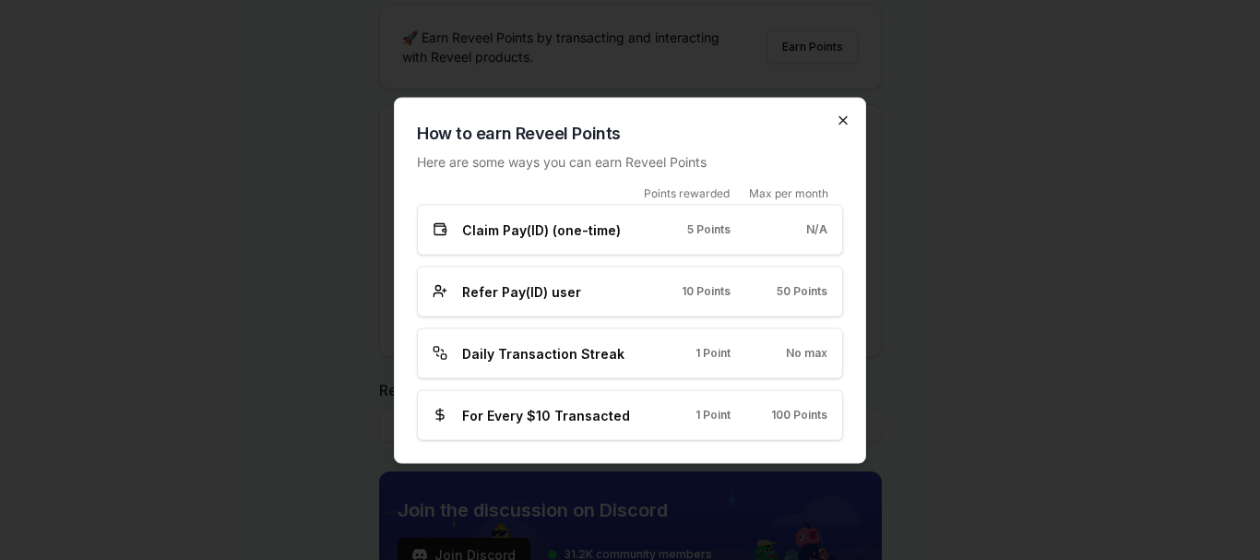
click at [843, 121] on icon "button" at bounding box center [843, 120] width 15 height 15
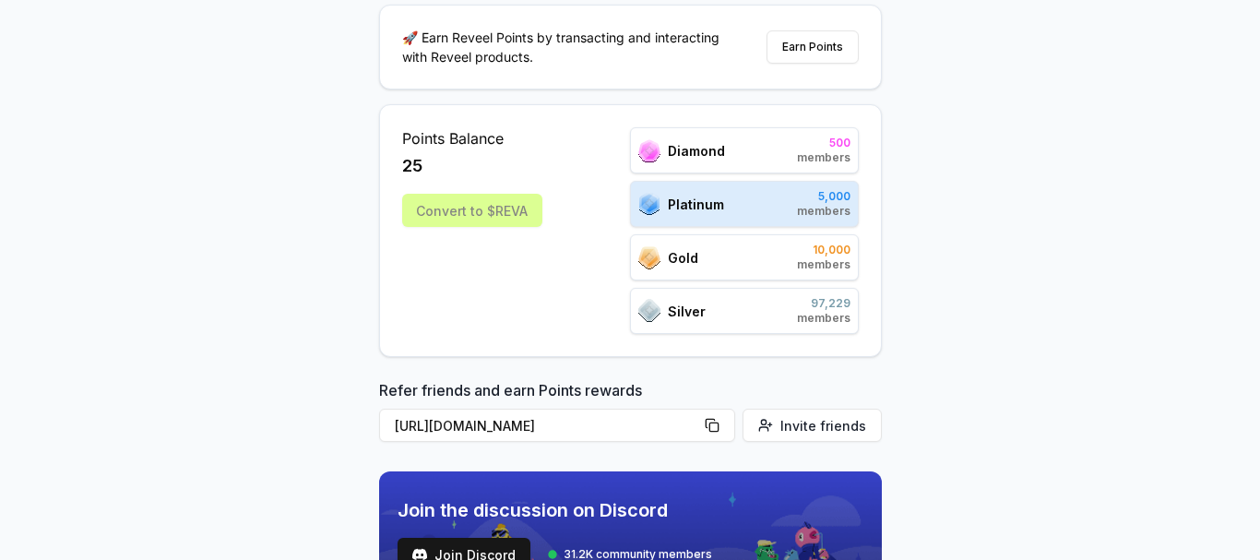
drag, startPoint x: 720, startPoint y: 421, endPoint x: 648, endPoint y: 489, distance: 99.2
click at [719, 421] on button "[URL][DOMAIN_NAME]" at bounding box center [557, 425] width 356 height 33
click at [717, 419] on button "[URL][DOMAIN_NAME]" at bounding box center [557, 425] width 356 height 33
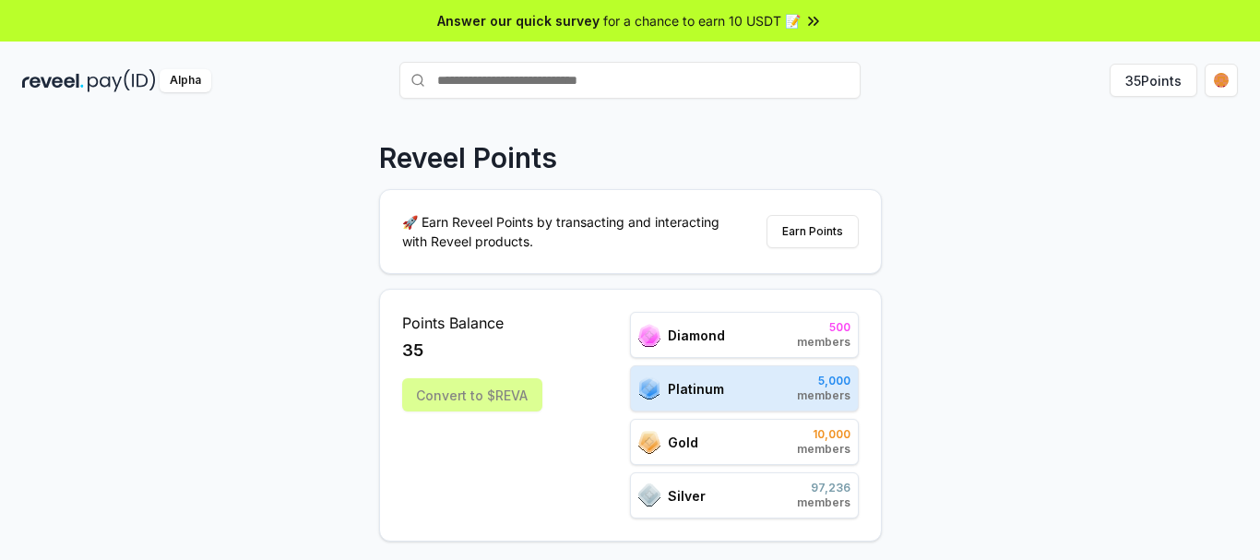
drag, startPoint x: 507, startPoint y: 18, endPoint x: 190, endPoint y: 132, distance: 337.2
click at [190, 132] on div "Reveel Points 🚀 Earn Reveel Points by transacting and interacting with Reveel p…" at bounding box center [630, 358] width 1260 height 508
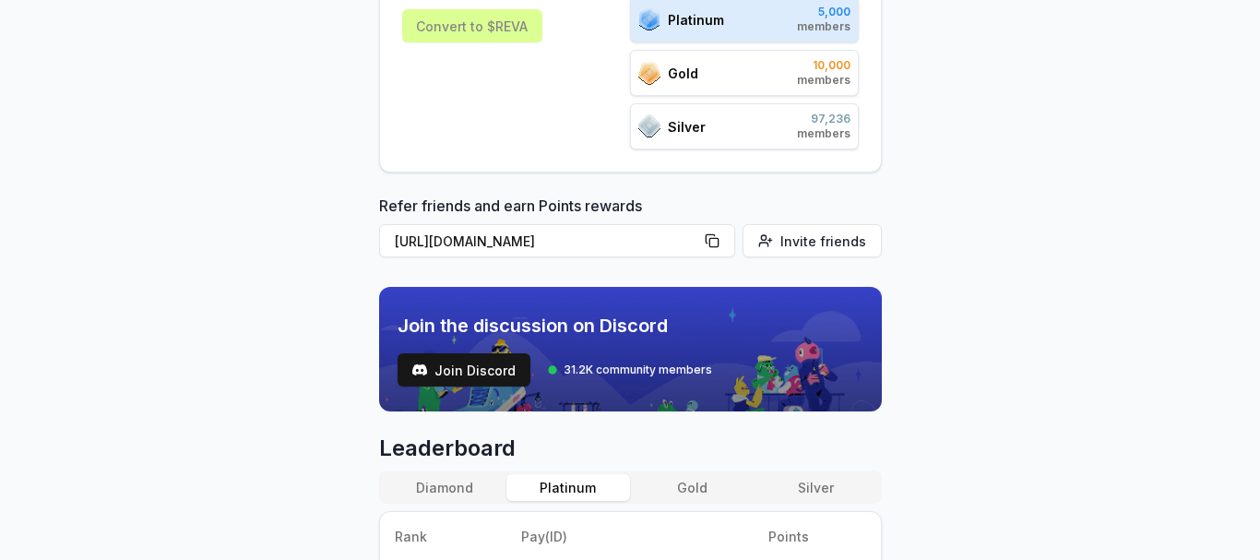
scroll to position [277, 0]
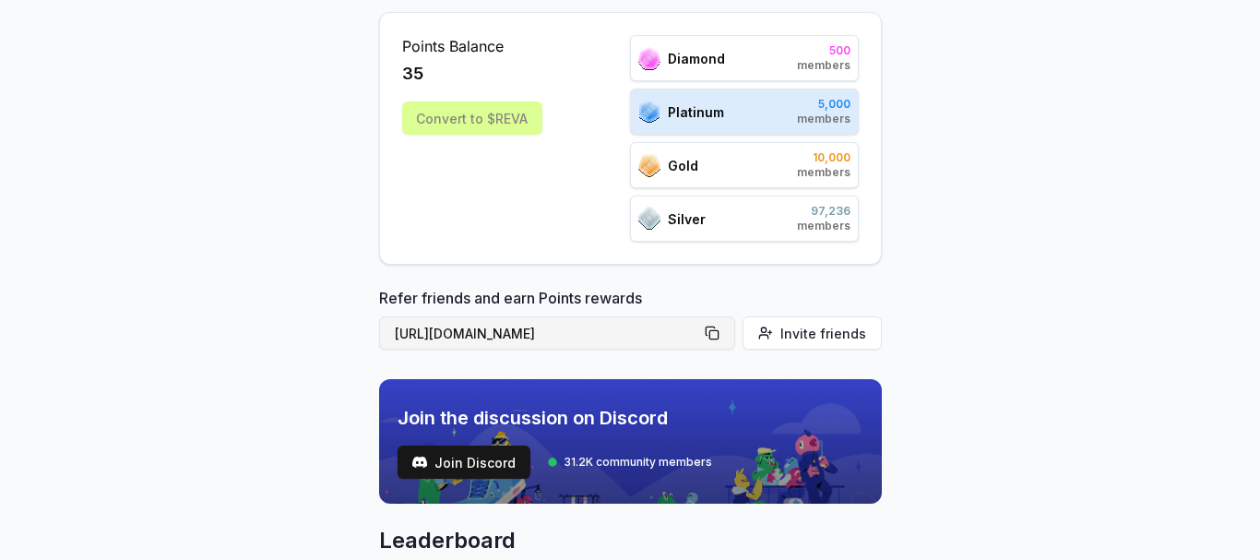
click at [715, 331] on button "[URL][DOMAIN_NAME]" at bounding box center [557, 332] width 356 height 33
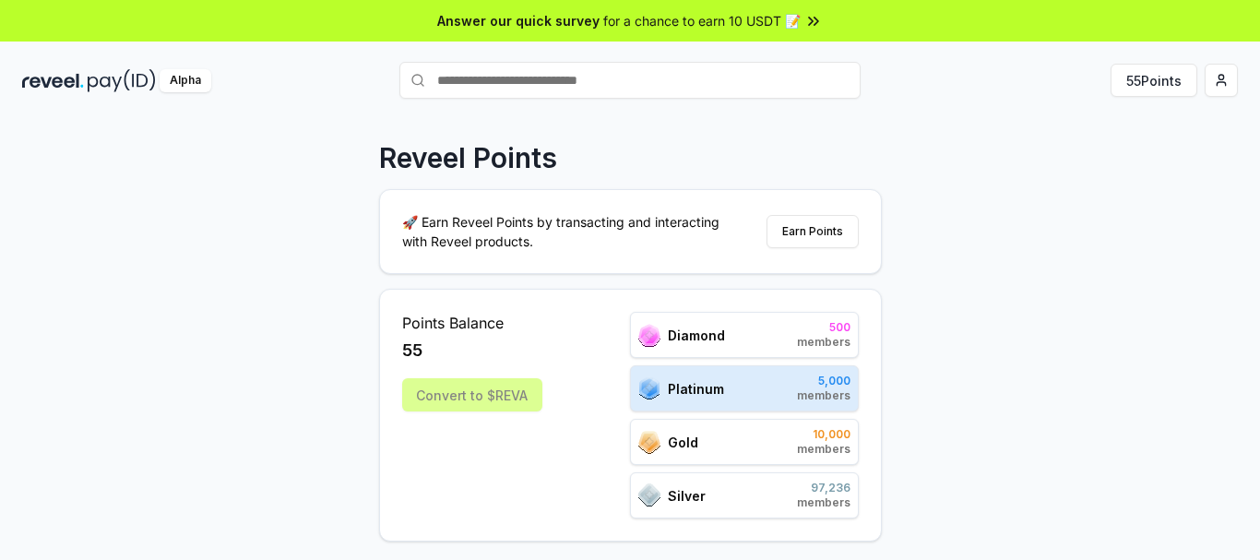
click at [471, 397] on div "Convert to $REVA" at bounding box center [472, 394] width 140 height 33
click at [1144, 84] on button "55 Points" at bounding box center [1153, 80] width 87 height 33
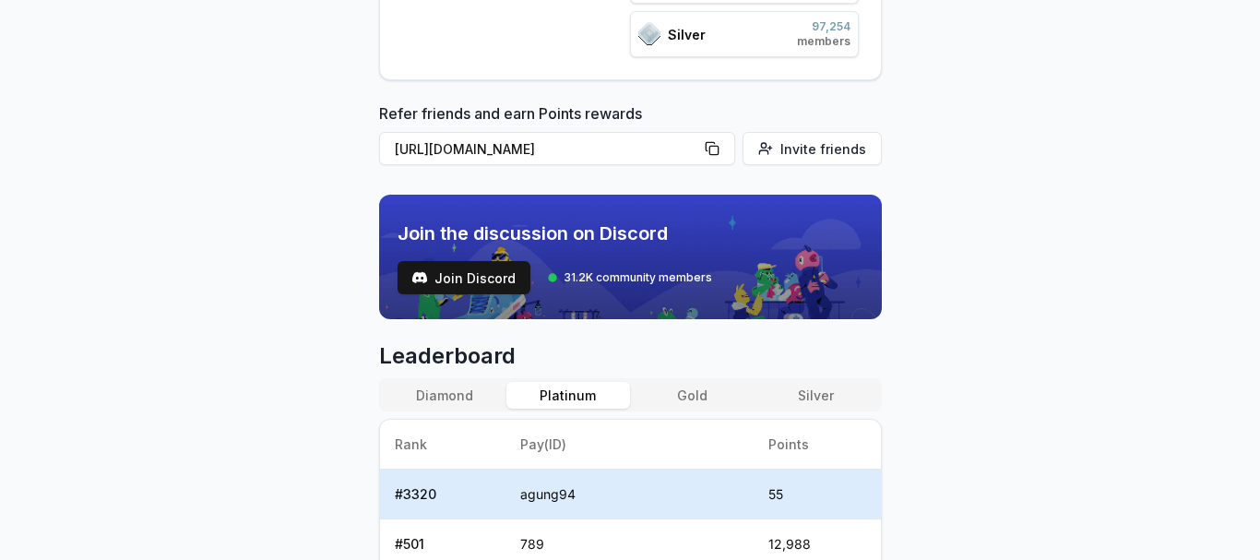
scroll to position [553, 0]
